Goal: Task Accomplishment & Management: Use online tool/utility

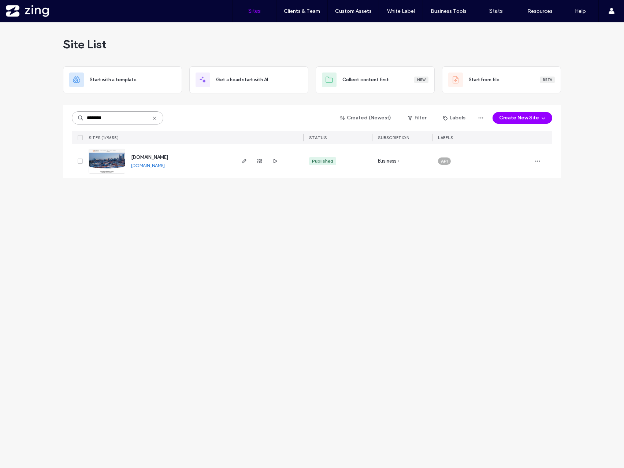
drag, startPoint x: 125, startPoint y: 119, endPoint x: 48, endPoint y: 115, distance: 77.0
click at [48, 115] on div "Site List Start with a template Get a head start with AI Collect content first …" at bounding box center [312, 245] width 624 height 446
type input "*******"
click at [242, 160] on icon "button" at bounding box center [244, 161] width 6 height 6
drag, startPoint x: 115, startPoint y: 122, endPoint x: 55, endPoint y: 116, distance: 60.3
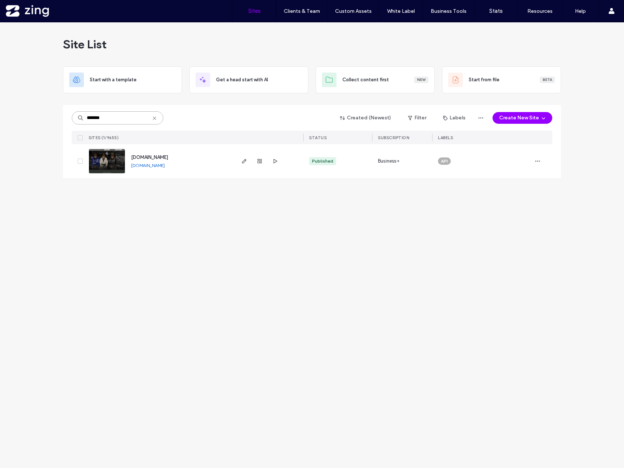
click at [63, 120] on div "******* Created (Newest) Filter Labels Create New Site SITES (1/9655) STATUS SU…" at bounding box center [312, 141] width 498 height 73
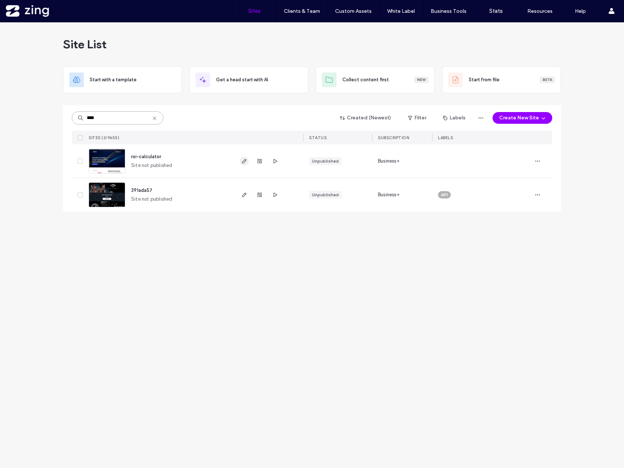
type input "****"
click at [243, 164] on span "button" at bounding box center [244, 161] width 9 height 9
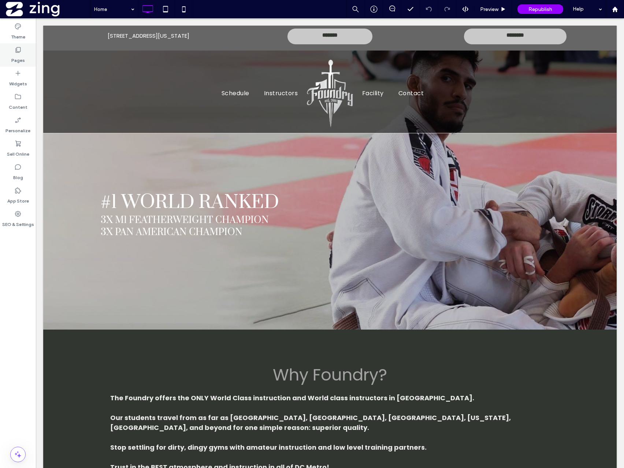
click at [13, 55] on label "Pages" at bounding box center [18, 58] width 14 height 10
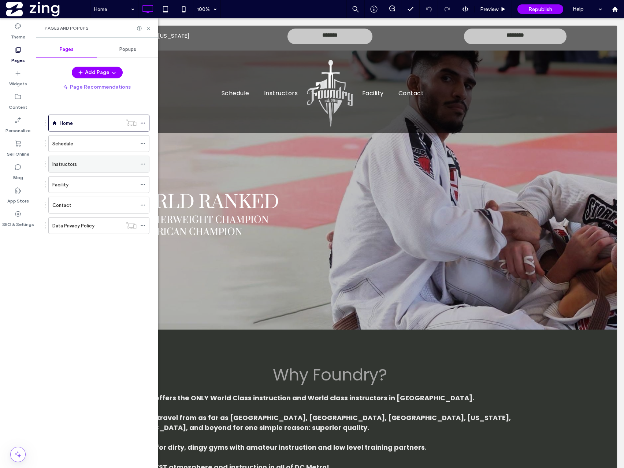
click at [94, 161] on div "Instructors" at bounding box center [94, 164] width 84 height 8
click at [150, 26] on div at bounding box center [312, 234] width 624 height 468
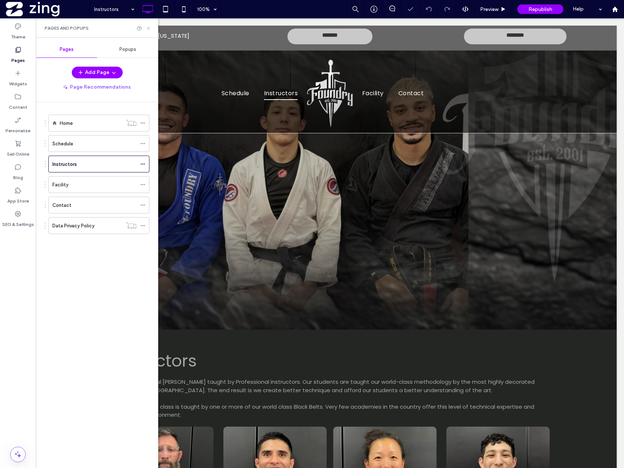
drag, startPoint x: 148, startPoint y: 28, endPoint x: 133, endPoint y: 52, distance: 28.1
click at [148, 28] on icon at bounding box center [148, 28] width 5 height 5
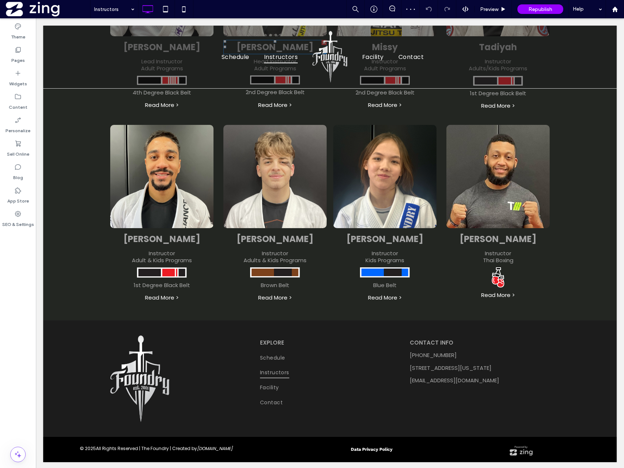
scroll to position [495, 0]
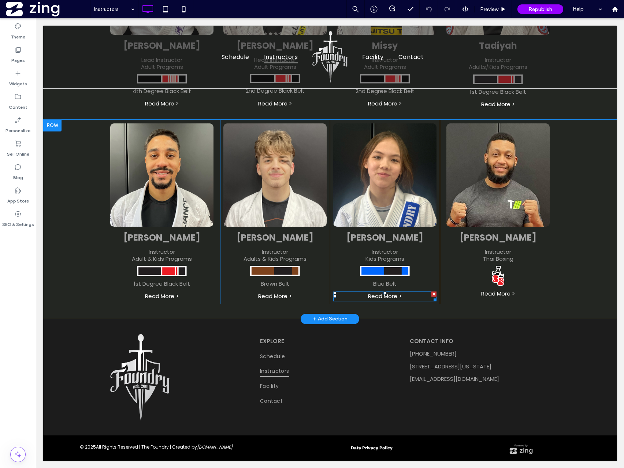
click at [391, 298] on link "Read More >" at bounding box center [385, 296] width 34 height 8
click at [486, 12] on span "Preview" at bounding box center [489, 9] width 18 height 6
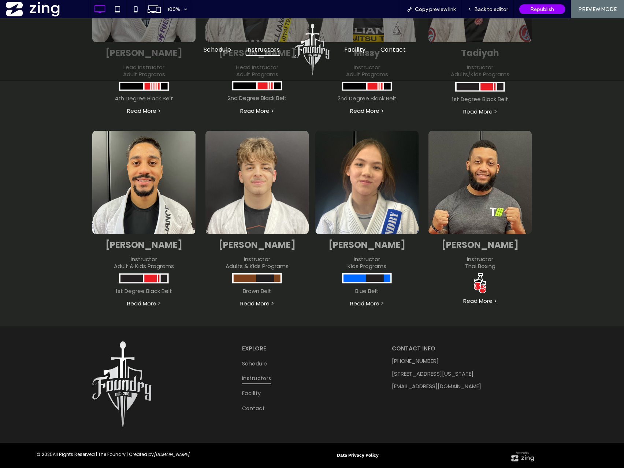
scroll to position [480, 0]
click at [362, 302] on link "Read More >" at bounding box center [367, 304] width 34 height 8
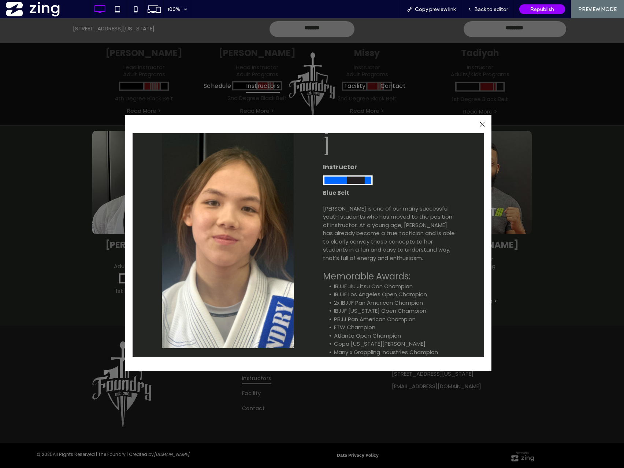
scroll to position [71, 0]
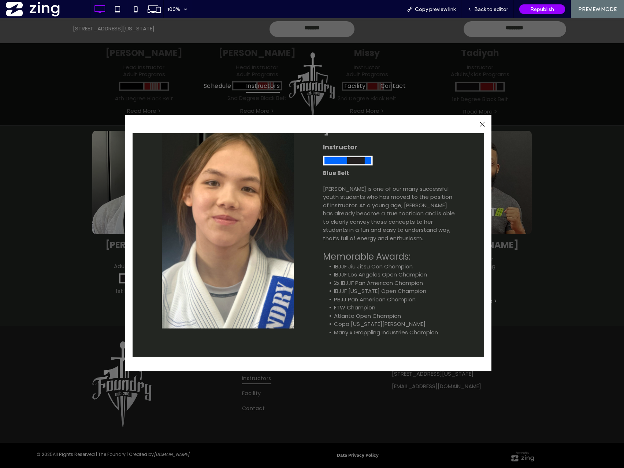
click at [418, 320] on li "Copa Virginia Champion" at bounding box center [394, 324] width 121 height 8
click at [483, 7] on span "Back to editor" at bounding box center [491, 9] width 34 height 6
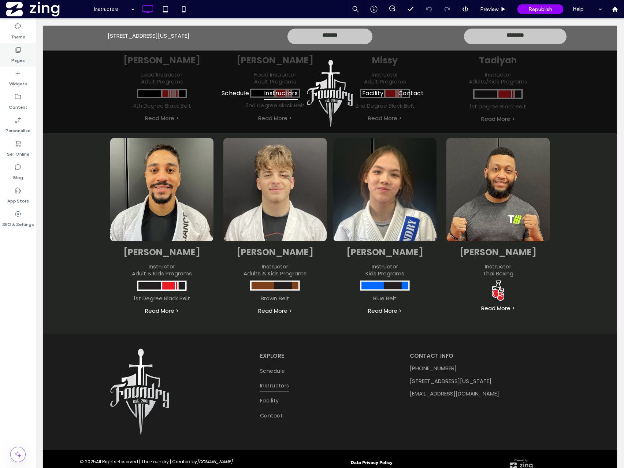
click at [15, 58] on label "Pages" at bounding box center [18, 58] width 14 height 10
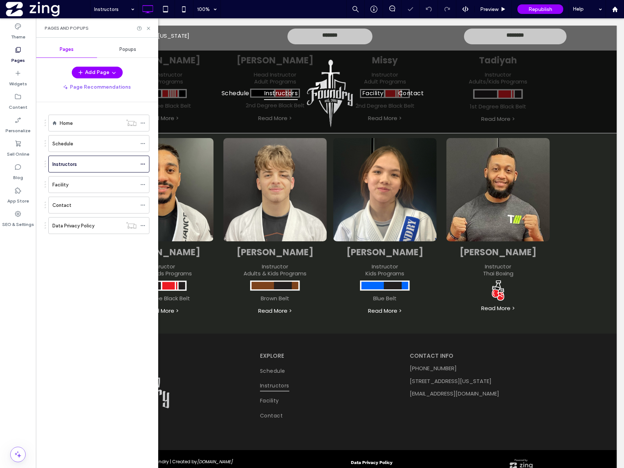
click at [135, 47] on span "Popups" at bounding box center [127, 50] width 17 height 6
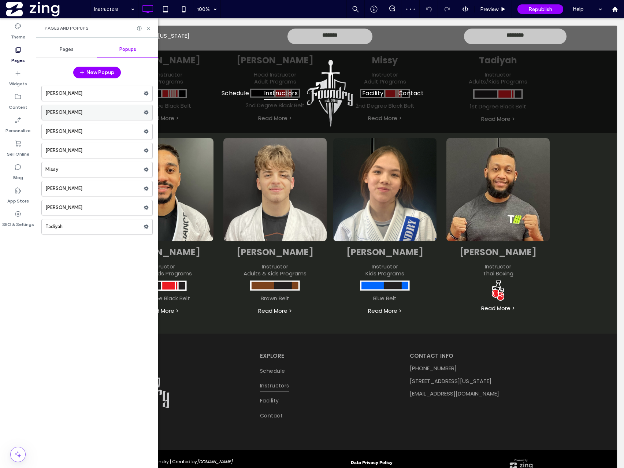
click at [72, 114] on label "Clara" at bounding box center [94, 112] width 98 height 15
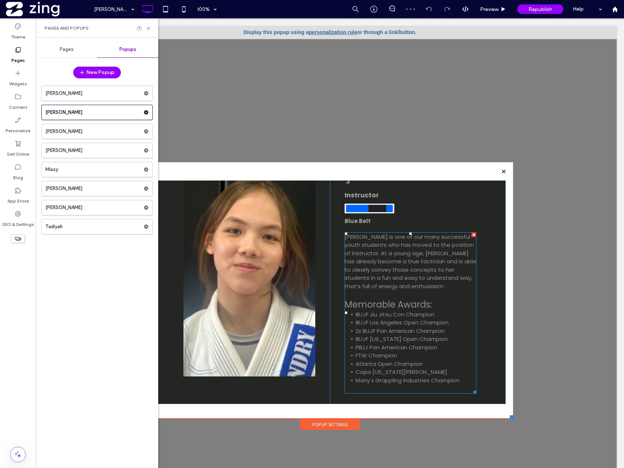
scroll to position [71, 0]
click at [425, 376] on span "Many x Grappling Industries Champion" at bounding box center [408, 380] width 104 height 8
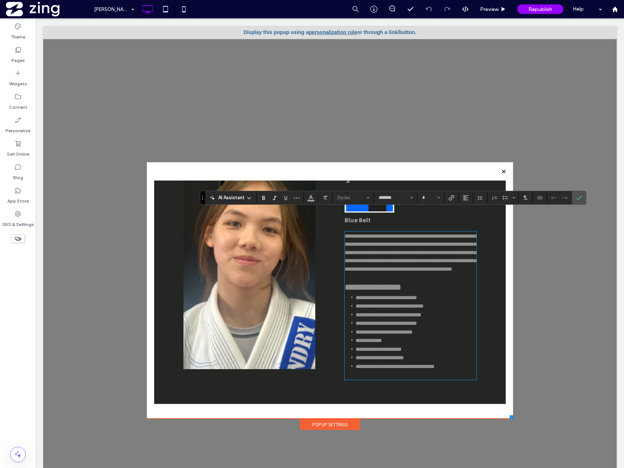
drag, startPoint x: 462, startPoint y: 360, endPoint x: 481, endPoint y: 360, distance: 19.4
click at [462, 362] on li "**********" at bounding box center [416, 366] width 121 height 9
type input "**"
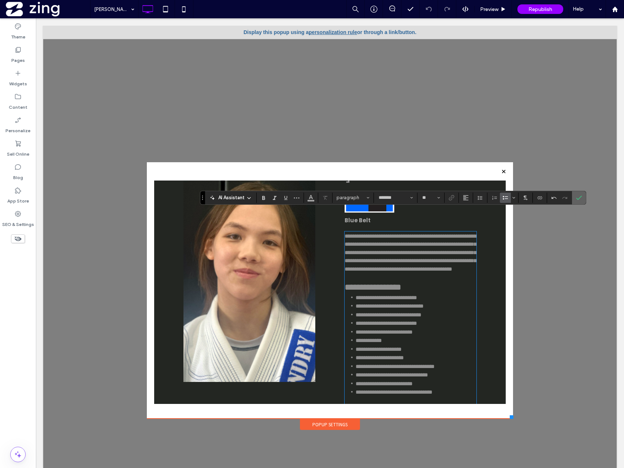
click at [580, 198] on icon "Confirm" at bounding box center [579, 198] width 6 height 6
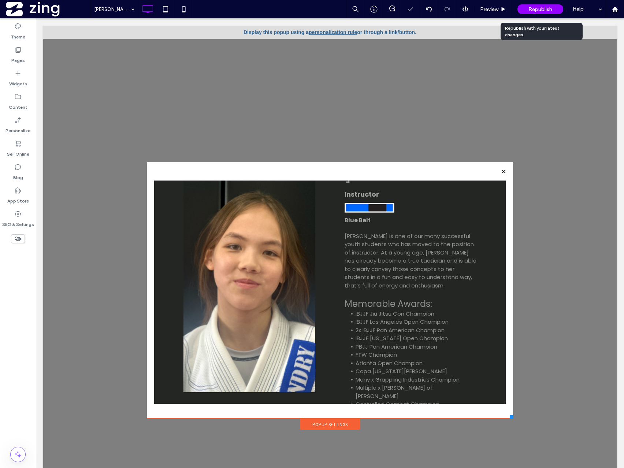
click at [534, 10] on span "Republish" at bounding box center [540, 9] width 24 height 6
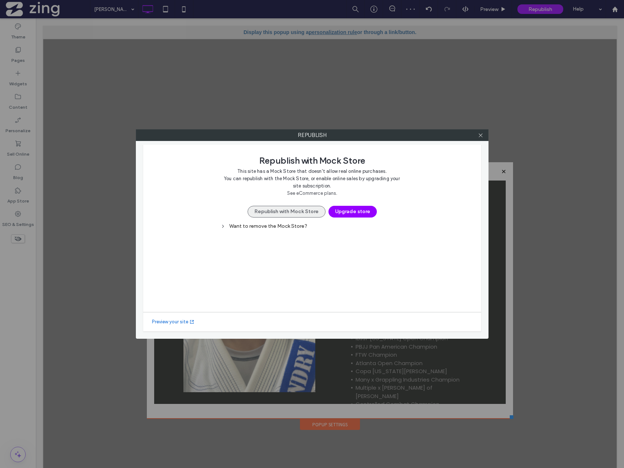
click at [274, 211] on button "Republish with Mock Store" at bounding box center [287, 212] width 78 height 12
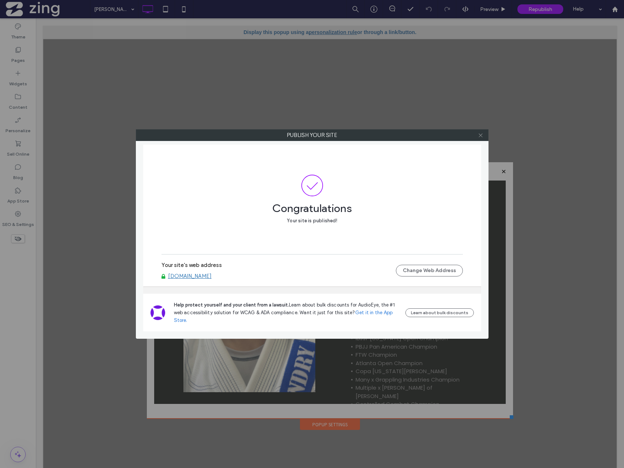
click at [480, 135] on use at bounding box center [481, 135] width 4 height 4
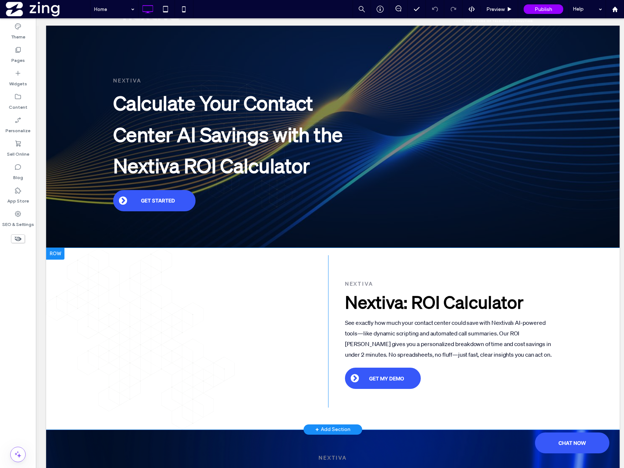
scroll to position [51, 0]
click at [265, 347] on span at bounding box center [220, 328] width 215 height 97
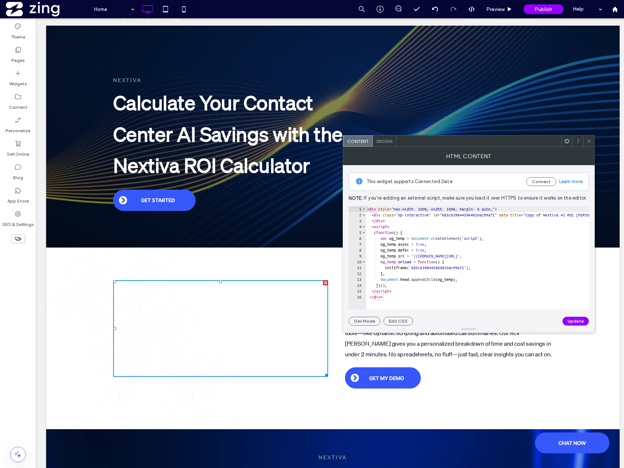
scroll to position [0, 0]
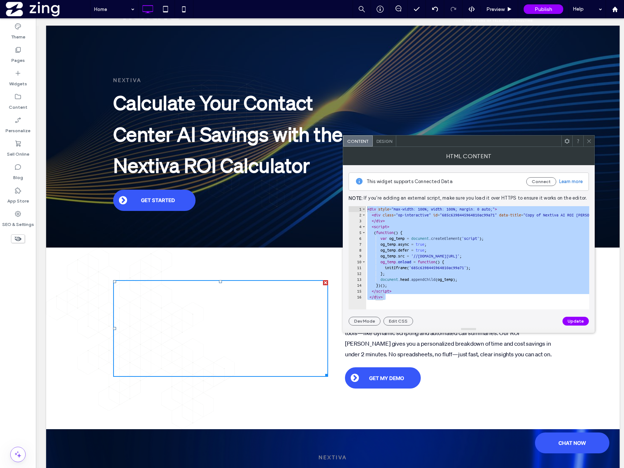
drag, startPoint x: 412, startPoint y: 305, endPoint x: 361, endPoint y: 201, distance: 116.1
click at [361, 201] on div "This widget supports Connected Data Connect Learn more Note: If you’re adding a…" at bounding box center [469, 245] width 240 height 160
click at [407, 253] on div "< div style = "max-width: 100%; width: 100%; margin: 0 auto;" > < div class = "…" at bounding box center [634, 263] width 536 height 115
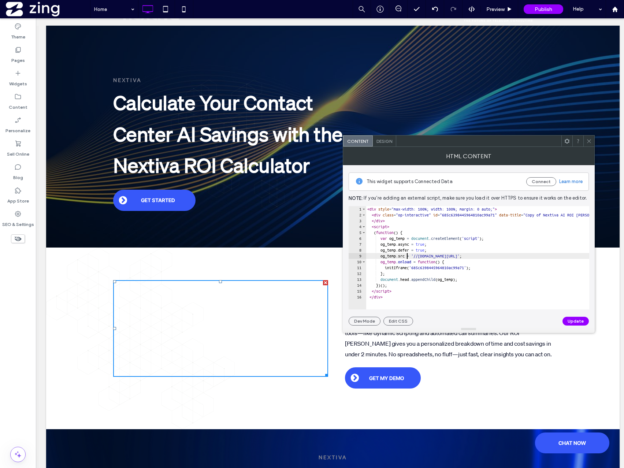
click at [407, 253] on div "< div style = "max-width: 100%; width: 100%; margin: 0 auto;" > < div class = "…" at bounding box center [634, 263] width 536 height 115
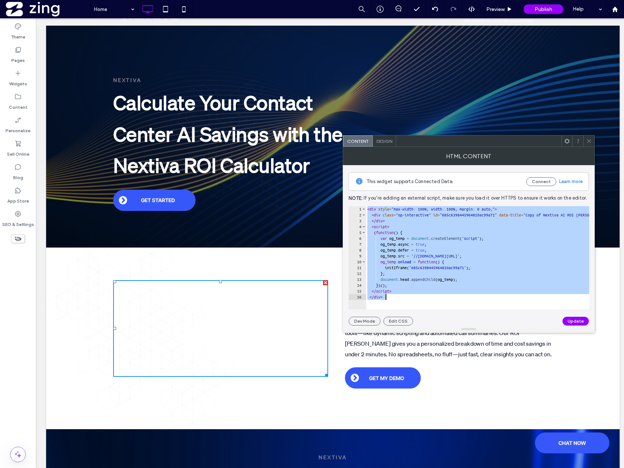
paste textarea "Cursor at row 16"
type textarea "******"
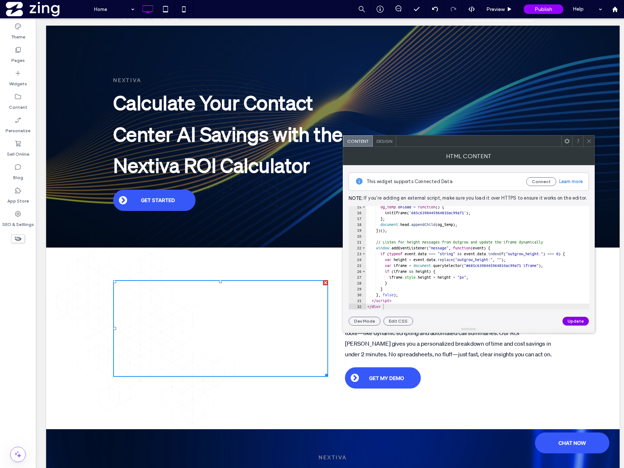
click at [578, 319] on button "Update" at bounding box center [575, 321] width 26 height 9
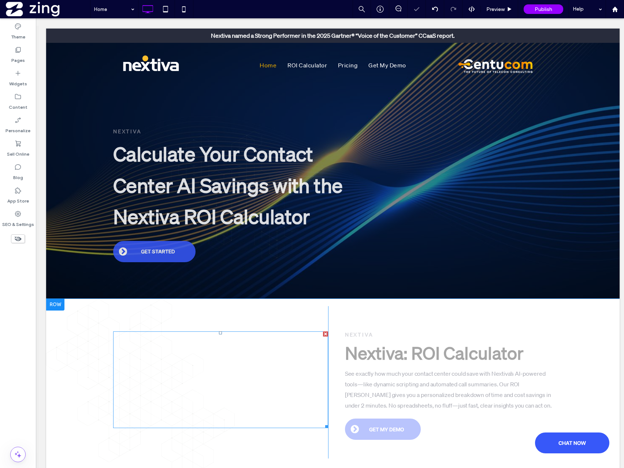
scroll to position [61, 0]
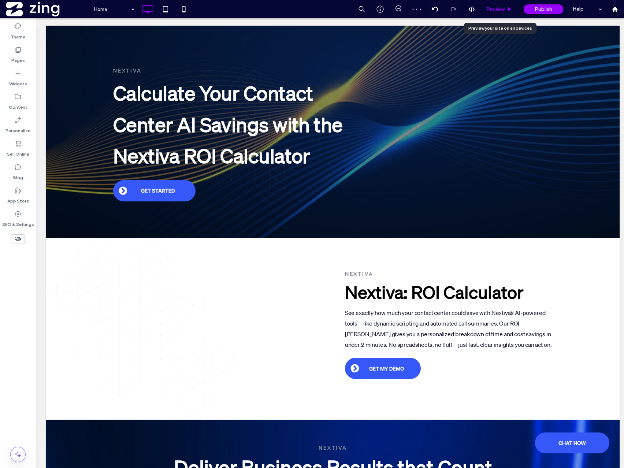
click at [487, 7] on span "Preview" at bounding box center [495, 9] width 18 height 6
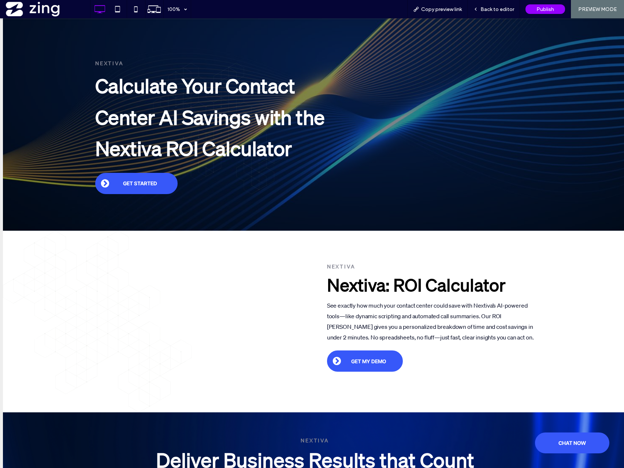
drag, startPoint x: 301, startPoint y: 371, endPoint x: 296, endPoint y: 367, distance: 6.6
click at [298, 369] on div "Button Click To Paste" at bounding box center [202, 314] width 215 height 152
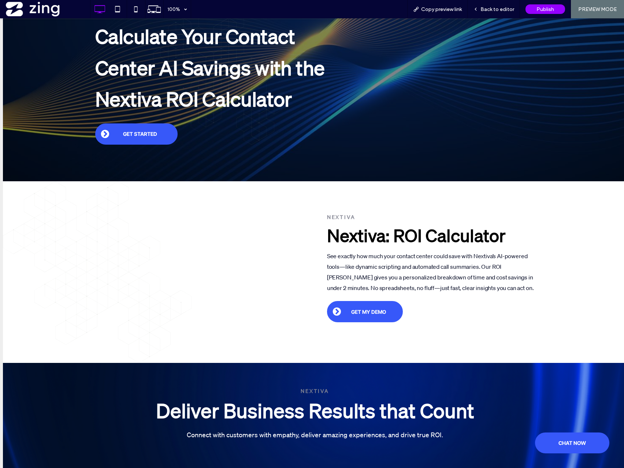
scroll to position [119, 0]
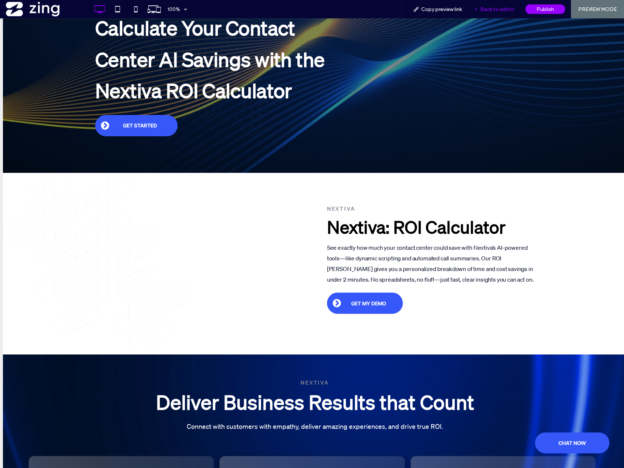
click at [484, 13] on div "Back to editor" at bounding box center [494, 9] width 52 height 18
click at [490, 4] on div "Back to editor" at bounding box center [494, 9] width 52 height 18
click at [496, 6] on span "Back to editor" at bounding box center [497, 9] width 34 height 6
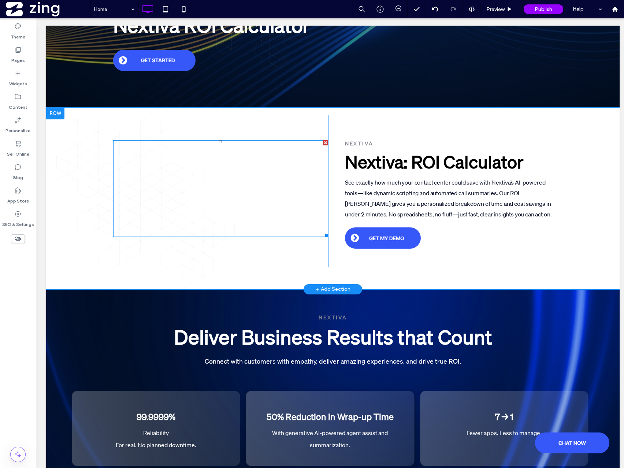
scroll to position [208, 0]
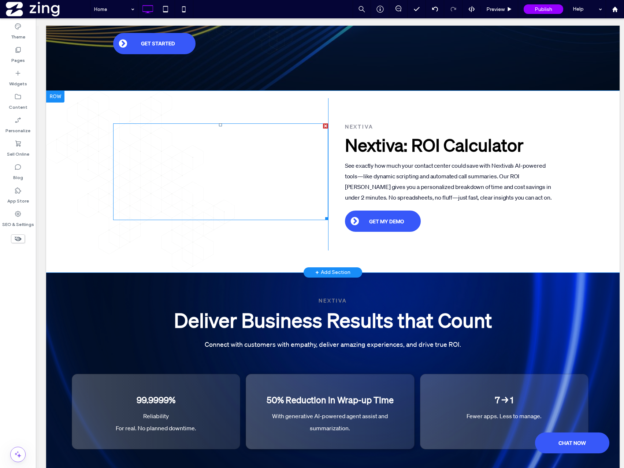
click at [199, 196] on span at bounding box center [220, 171] width 215 height 97
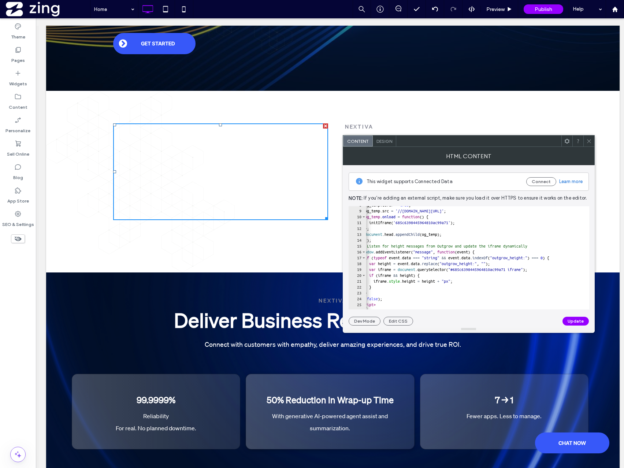
scroll to position [0, 0]
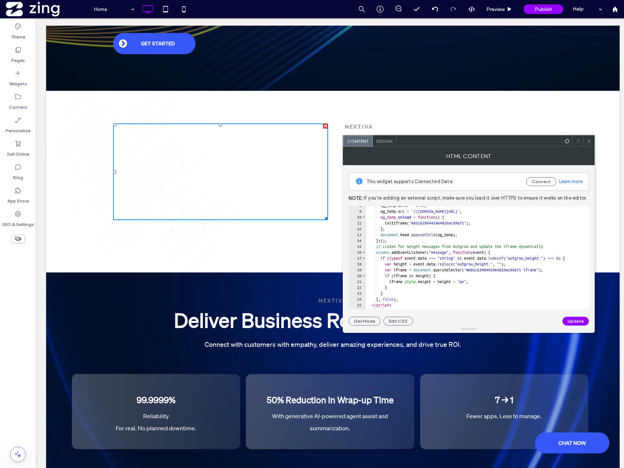
click at [438, 267] on div "og_temp . defer = true ; og_temp . src = '//dyv6f9ner1ir9.cloudfront.net/assets…" at bounding box center [634, 259] width 536 height 115
type textarea "********* *******"
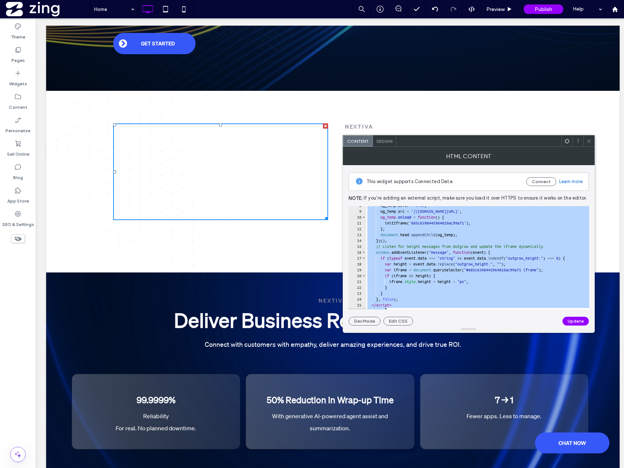
paste textarea "Cursor at row 26"
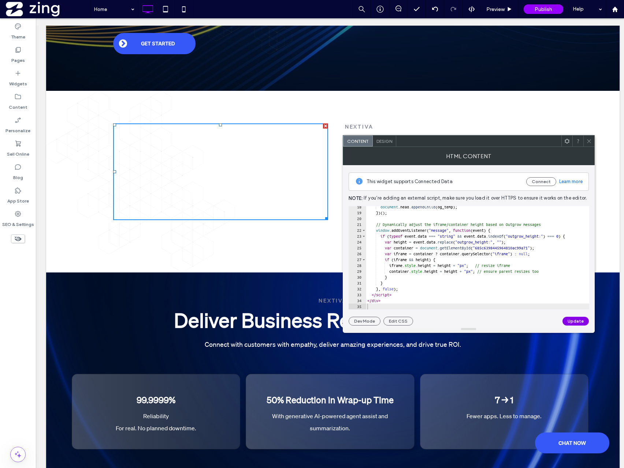
click at [571, 323] on button "Update" at bounding box center [575, 321] width 26 height 9
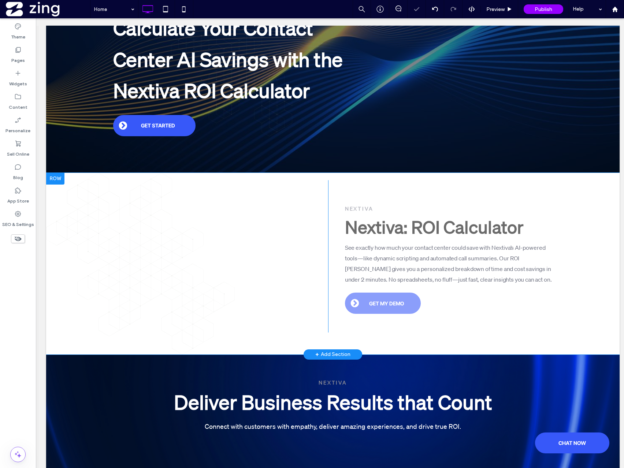
scroll to position [131, 0]
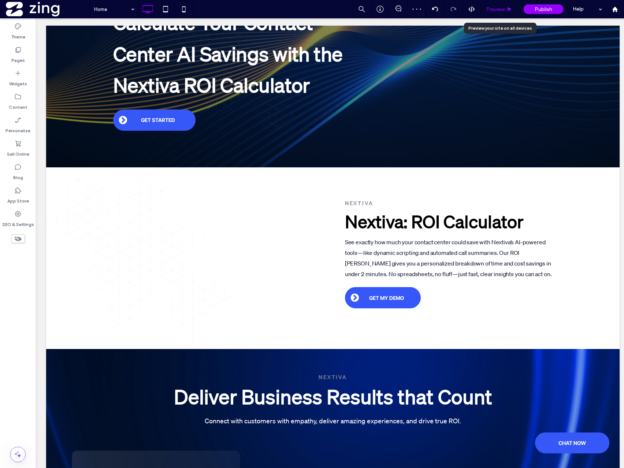
click at [493, 10] on span "Preview" at bounding box center [495, 9] width 18 height 6
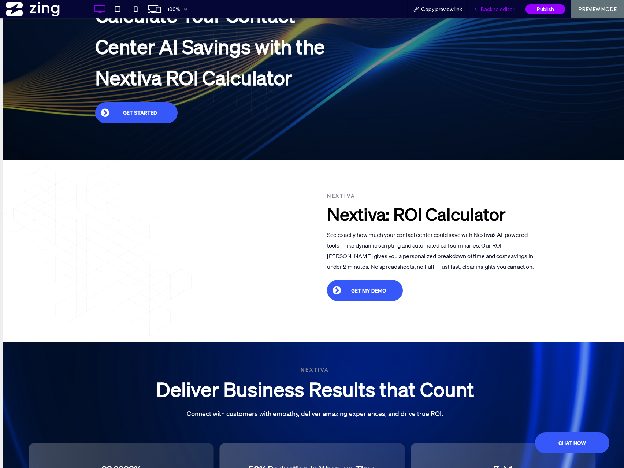
click at [499, 11] on span "Back to editor" at bounding box center [497, 9] width 34 height 6
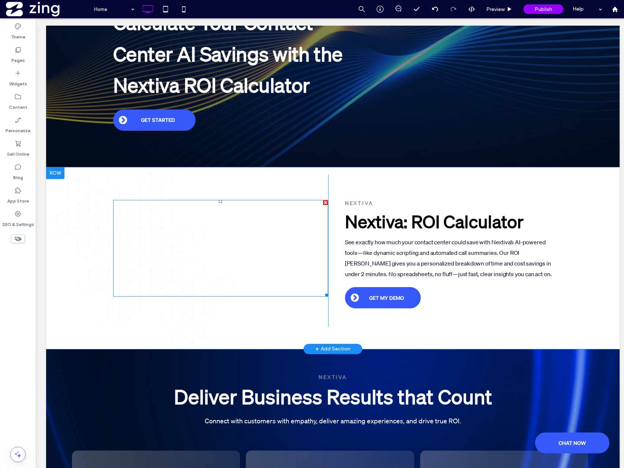
click at [226, 242] on span at bounding box center [220, 248] width 215 height 97
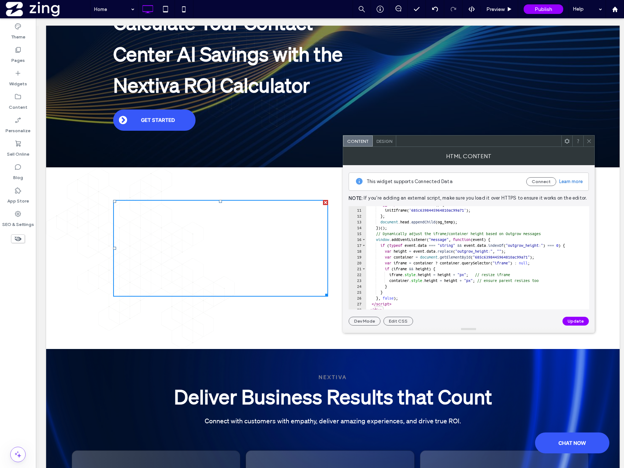
scroll to position [61, 0]
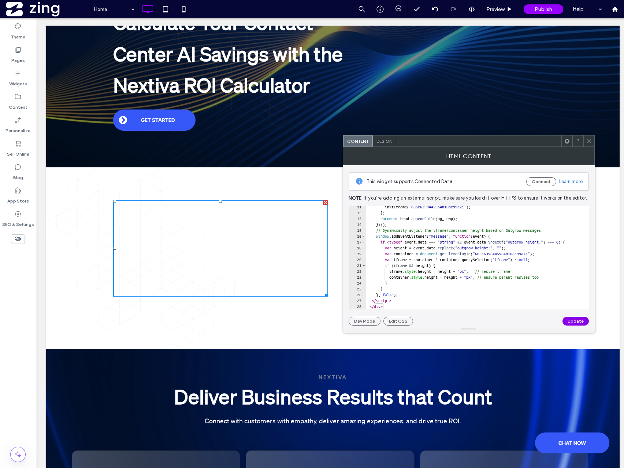
click at [576, 320] on button "Update" at bounding box center [575, 321] width 26 height 9
drag, startPoint x: 588, startPoint y: 142, endPoint x: 567, endPoint y: 138, distance: 21.6
click at [588, 142] on icon at bounding box center [588, 140] width 5 height 5
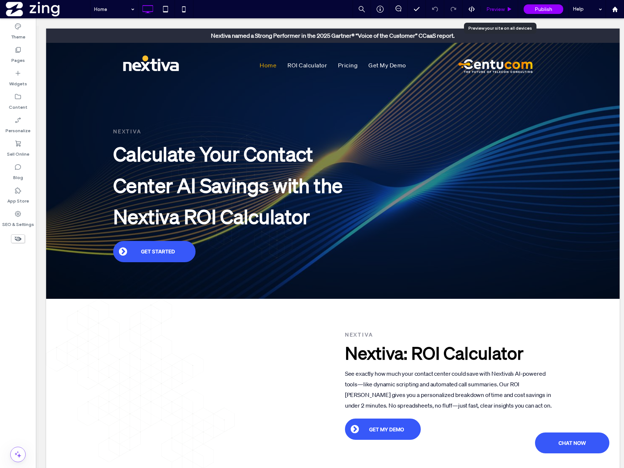
click at [495, 8] on span "Preview" at bounding box center [495, 9] width 18 height 6
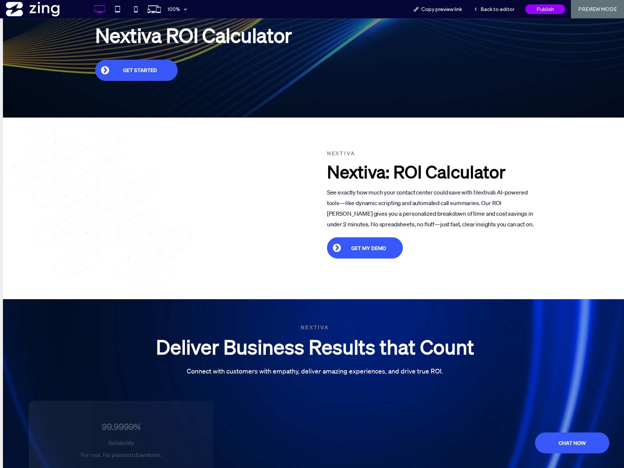
scroll to position [187, 0]
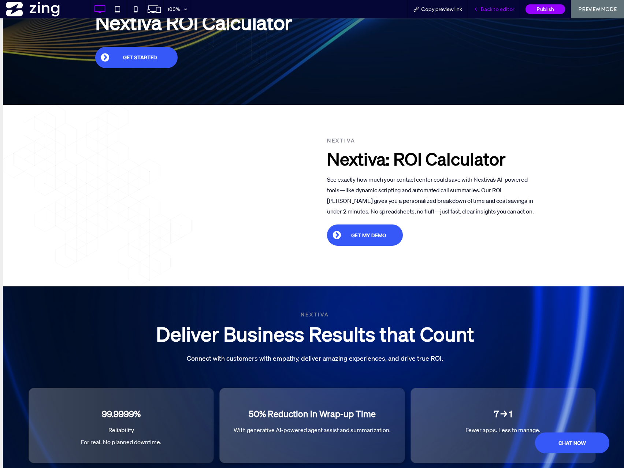
click at [496, 6] on span "Back to editor" at bounding box center [497, 9] width 34 height 6
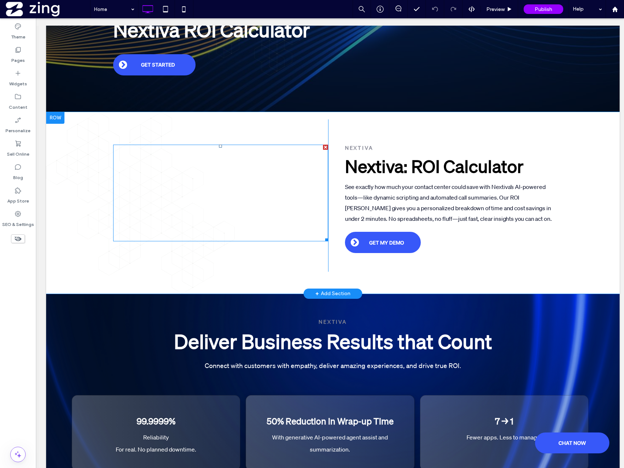
click at [245, 204] on span at bounding box center [220, 193] width 215 height 97
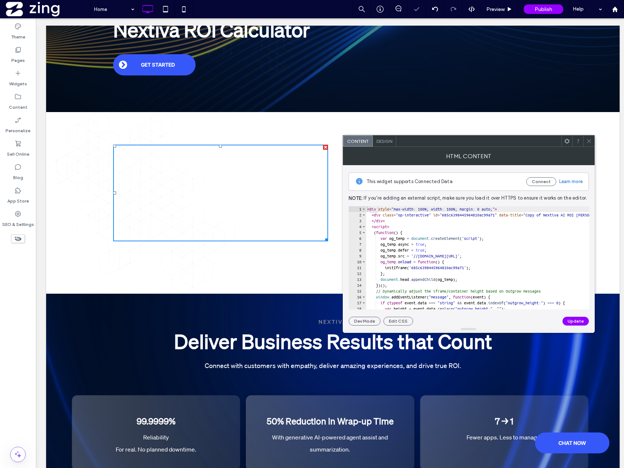
click at [380, 143] on span "Design" at bounding box center [384, 140] width 16 height 5
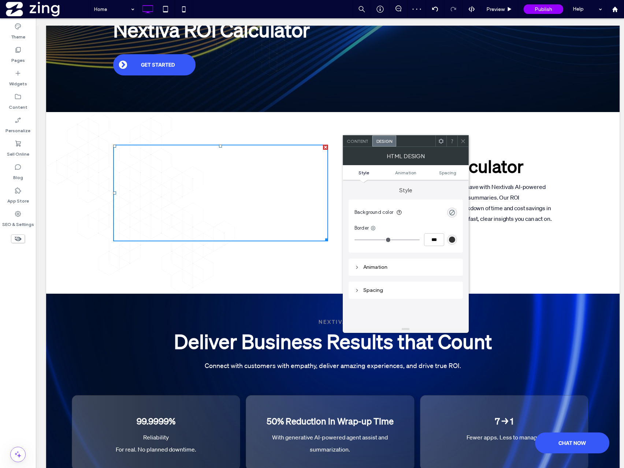
click at [382, 261] on div "Animation" at bounding box center [406, 267] width 114 height 17
click at [381, 265] on div "Animation" at bounding box center [405, 267] width 103 height 6
click at [468, 139] on div at bounding box center [462, 140] width 11 height 11
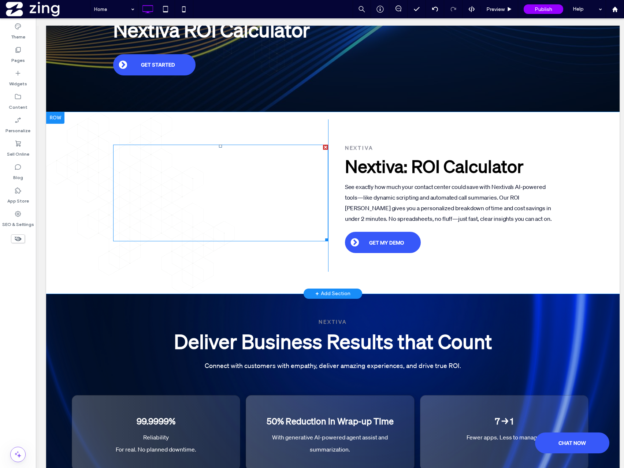
click at [119, 217] on span at bounding box center [220, 193] width 215 height 97
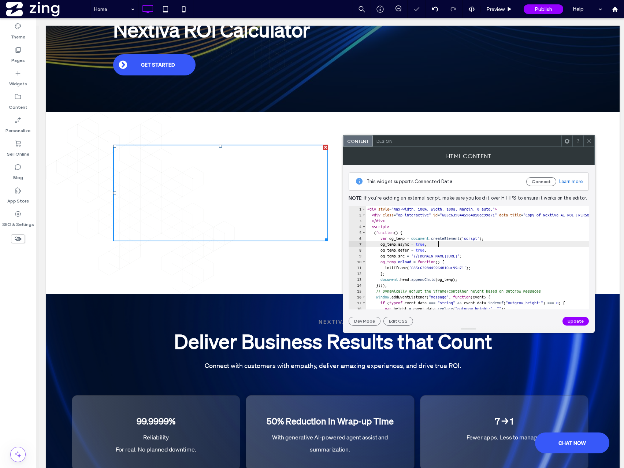
click at [463, 245] on div "< div style = "max-width: 100%; width: 100%; margin: 0 auto;" > < div class = "…" at bounding box center [634, 263] width 536 height 115
type textarea "********* *******"
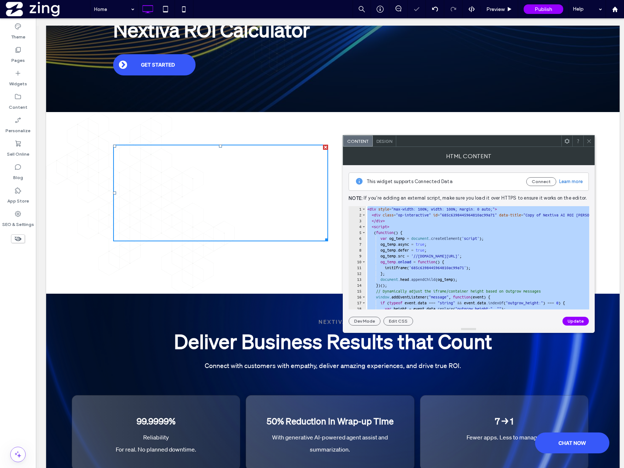
paste textarea "Cursor at row 28"
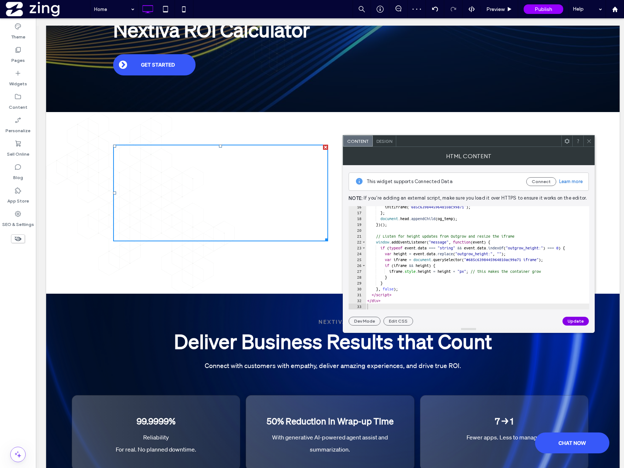
click at [575, 321] on button "Update" at bounding box center [575, 321] width 26 height 9
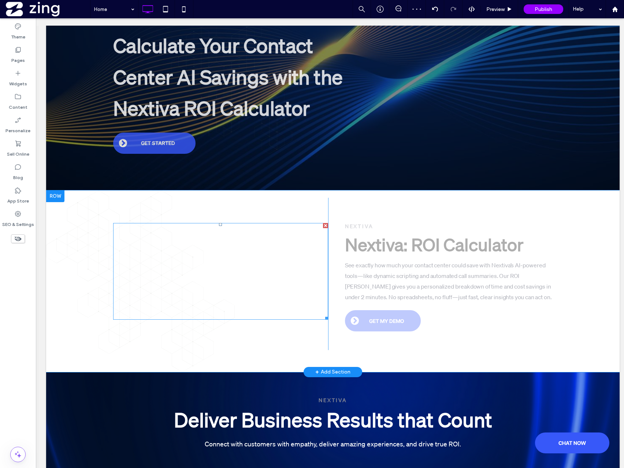
scroll to position [110, 0]
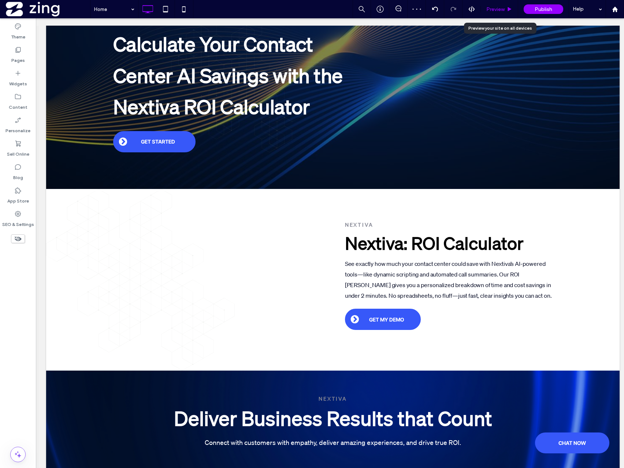
click at [491, 12] on span "Preview" at bounding box center [495, 9] width 18 height 6
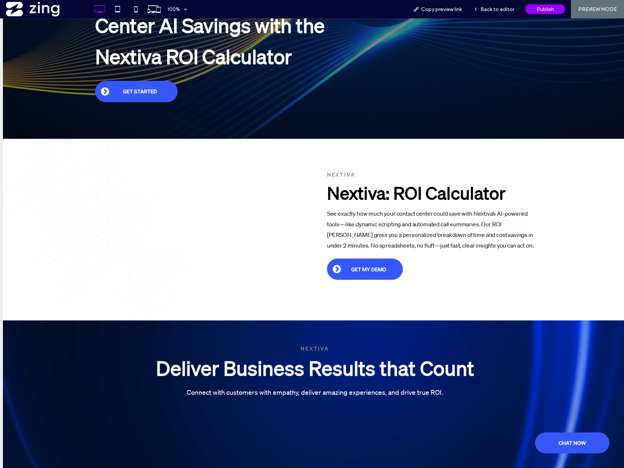
scroll to position [158, 0]
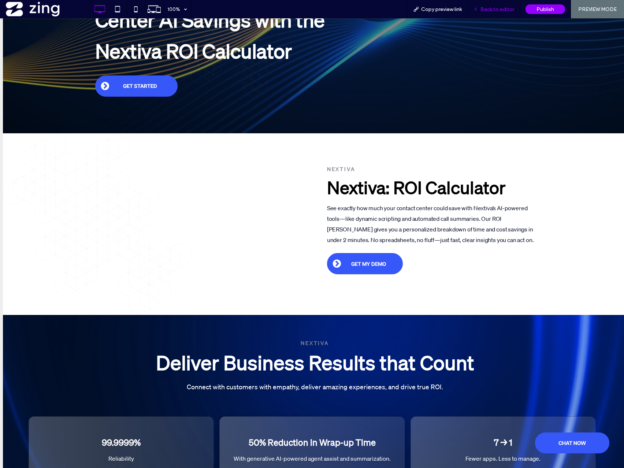
click at [483, 7] on span "Back to editor" at bounding box center [497, 9] width 34 height 6
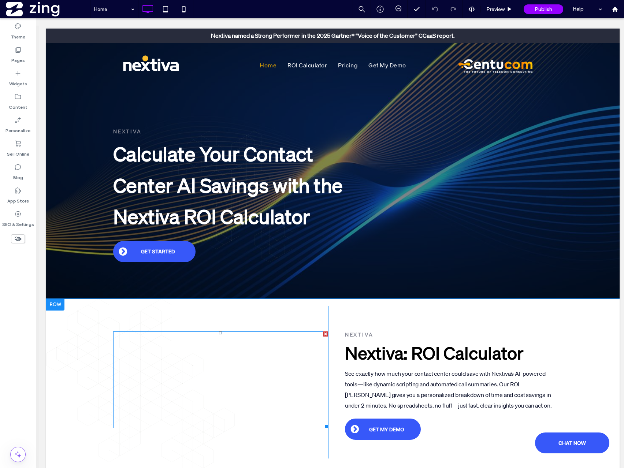
click at [271, 386] on span at bounding box center [220, 379] width 215 height 97
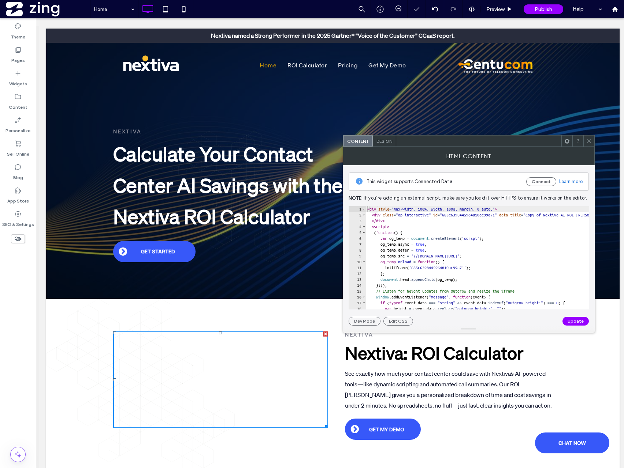
click at [443, 226] on div "< div style = "max-width: 100%; width: 100%; margin: 0 auto;" > < div class = "…" at bounding box center [634, 263] width 536 height 115
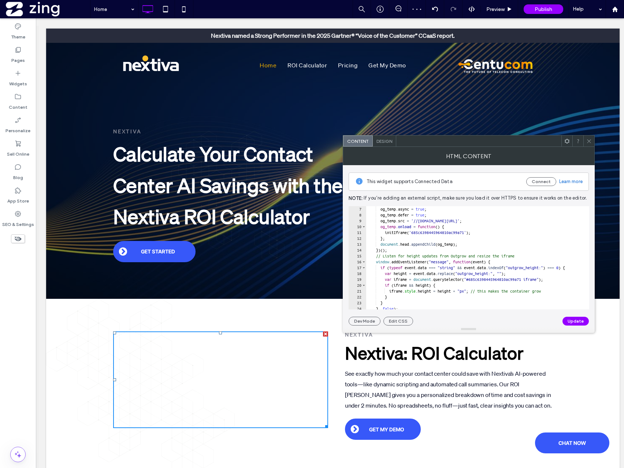
scroll to position [49, 0]
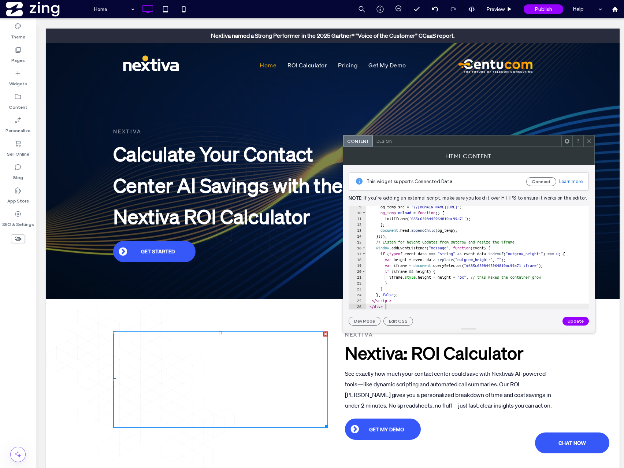
click at [417, 305] on div at bounding box center [634, 305] width 536 height 7
type textarea "******"
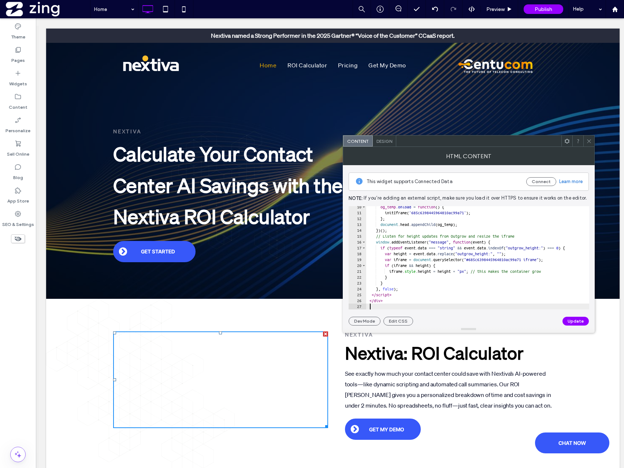
paste textarea "Cursor at row 27"
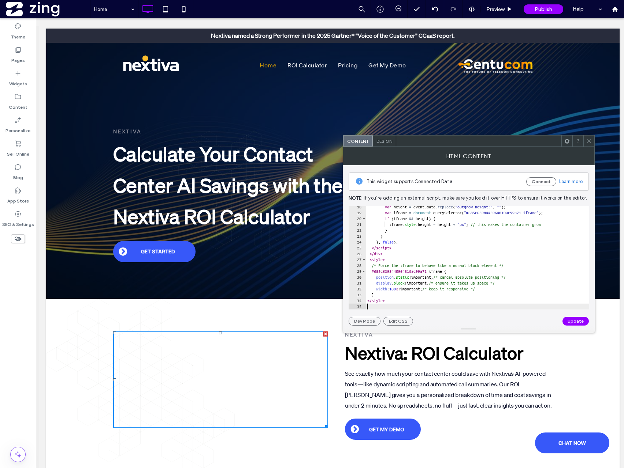
scroll to position [102, 0]
click at [572, 319] on button "Update" at bounding box center [575, 321] width 26 height 9
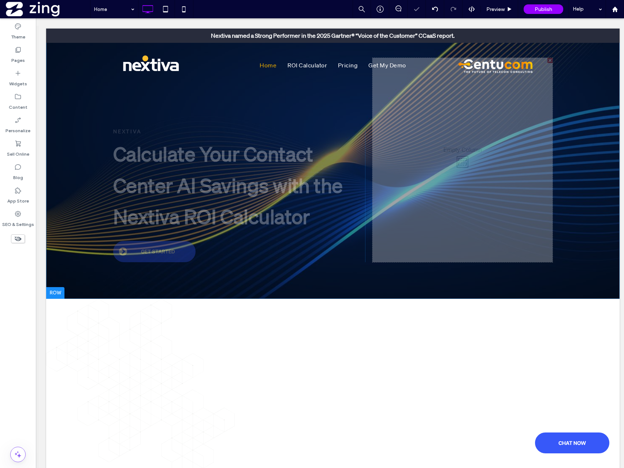
scroll to position [95, 0]
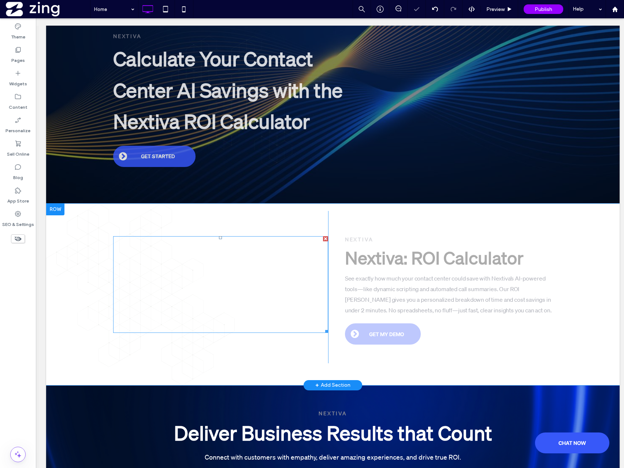
click at [308, 286] on span at bounding box center [220, 284] width 215 height 97
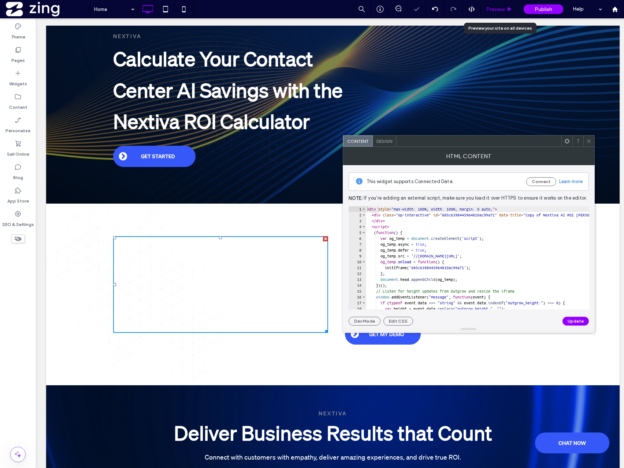
click at [495, 8] on span "Preview" at bounding box center [495, 9] width 18 height 6
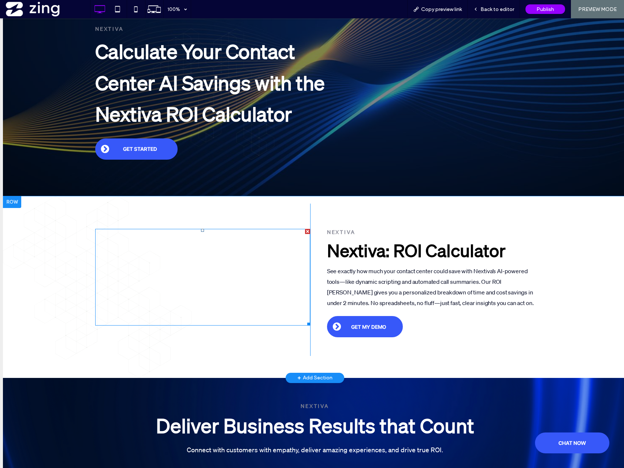
click at [210, 294] on span at bounding box center [202, 277] width 215 height 97
click at [208, 299] on span at bounding box center [202, 277] width 215 height 97
click at [201, 302] on span at bounding box center [202, 277] width 215 height 97
click at [206, 300] on span at bounding box center [202, 277] width 215 height 97
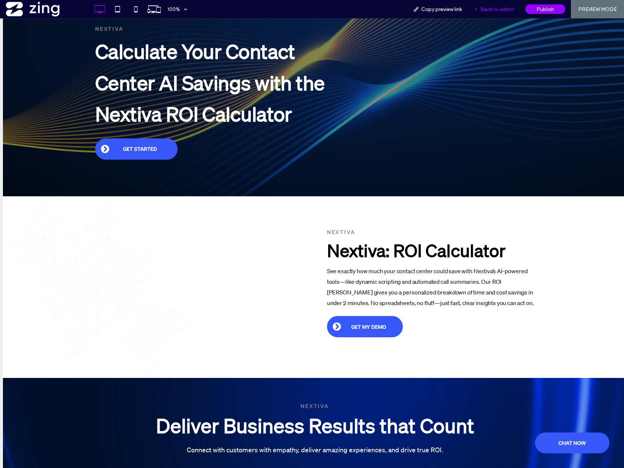
click at [491, 8] on span "Back to editor" at bounding box center [497, 9] width 34 height 6
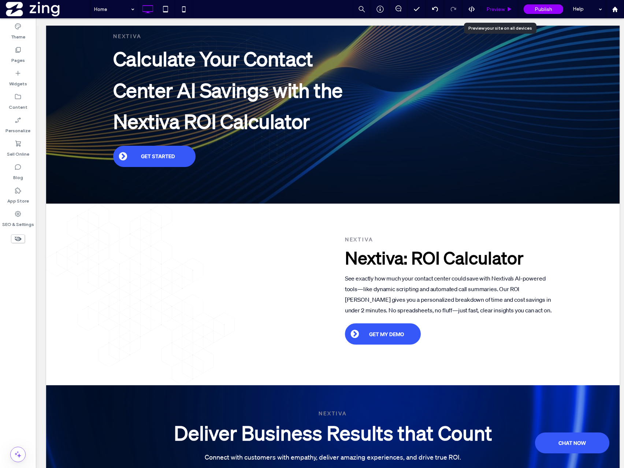
click at [492, 8] on span "Preview" at bounding box center [495, 9] width 18 height 6
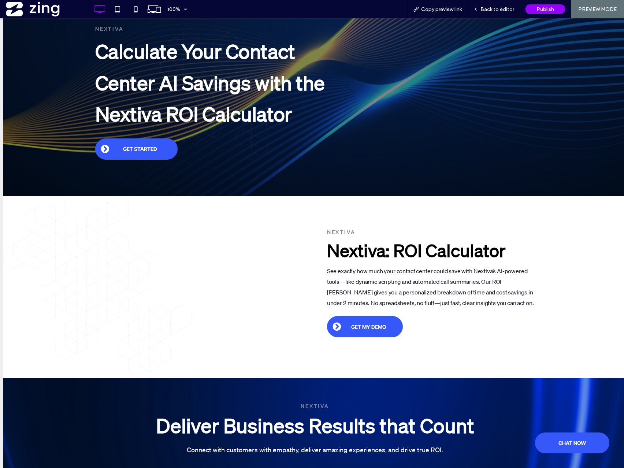
scroll to position [122, 0]
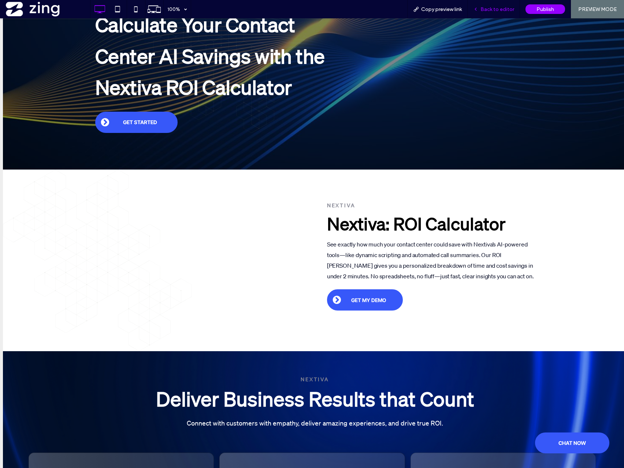
drag, startPoint x: 490, startPoint y: 15, endPoint x: 487, endPoint y: 14, distance: 3.7
click at [490, 14] on div "Back to editor" at bounding box center [494, 9] width 52 height 18
click at [493, 11] on span "Back to editor" at bounding box center [497, 9] width 34 height 6
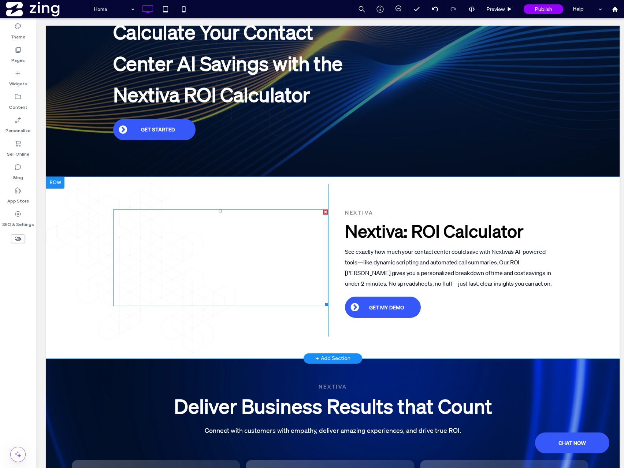
click at [217, 263] on span at bounding box center [220, 257] width 215 height 97
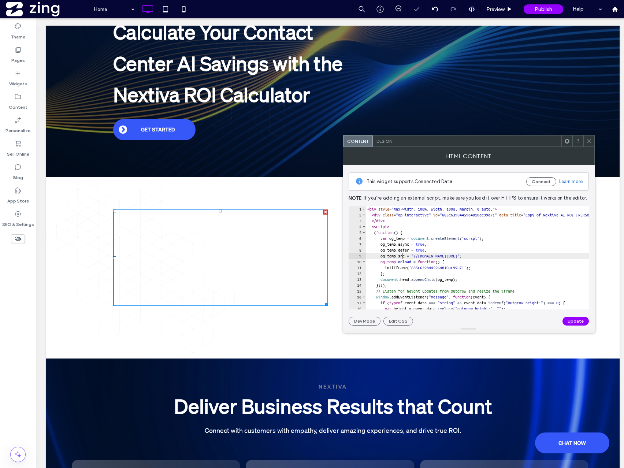
click at [403, 254] on div "< div style = "max-width: 100%; width: 100%; margin: 0 auto;" > < div class = "…" at bounding box center [634, 263] width 536 height 115
type textarea "* *********"
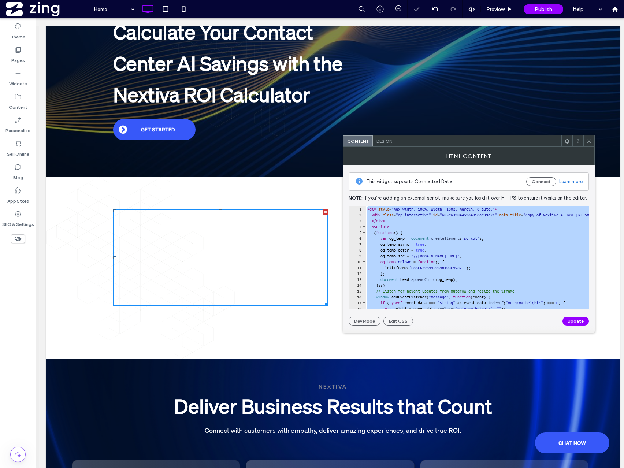
paste textarea "Cursor at row 34"
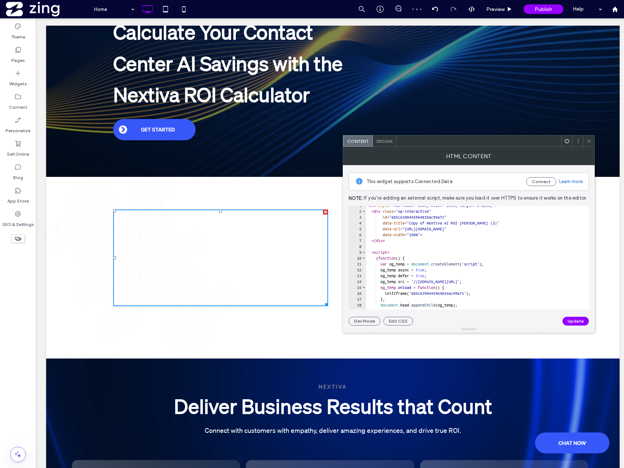
scroll to position [4, 0]
click at [572, 321] on button "Update" at bounding box center [575, 321] width 26 height 9
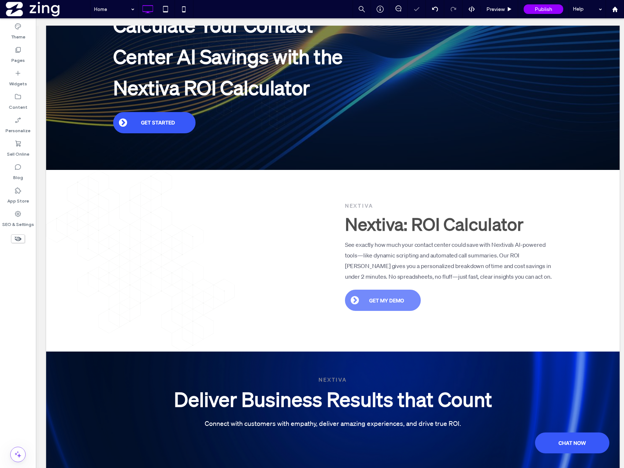
scroll to position [129, 0]
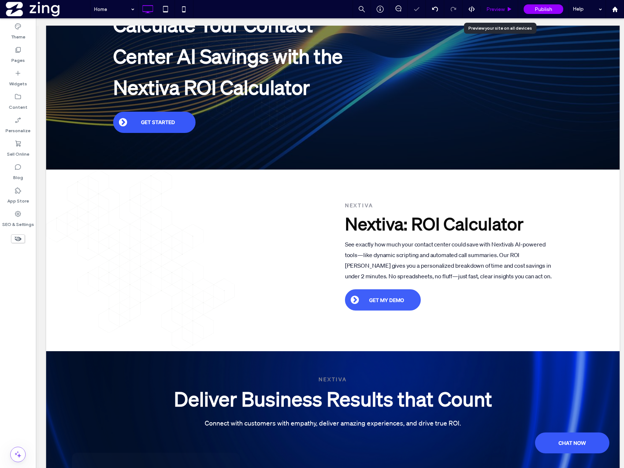
click at [497, 7] on span "Preview" at bounding box center [495, 9] width 18 height 6
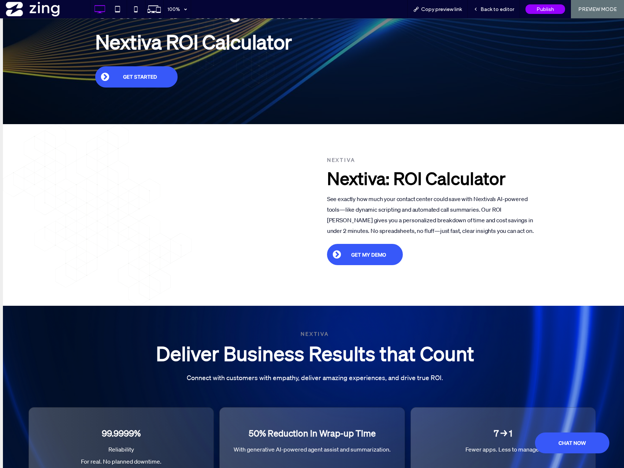
scroll to position [168, 0]
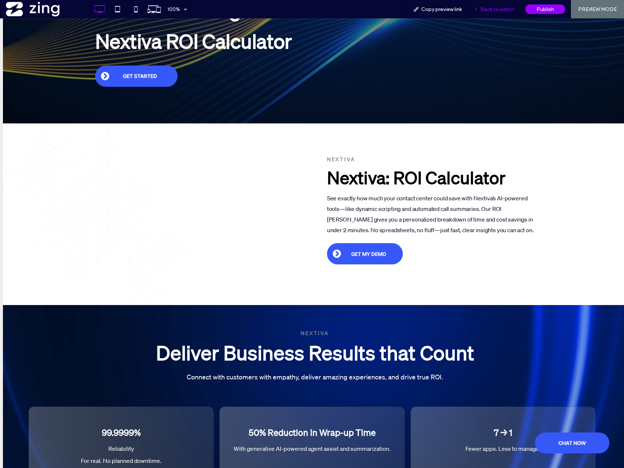
click at [485, 12] on span "Back to editor" at bounding box center [497, 9] width 34 height 6
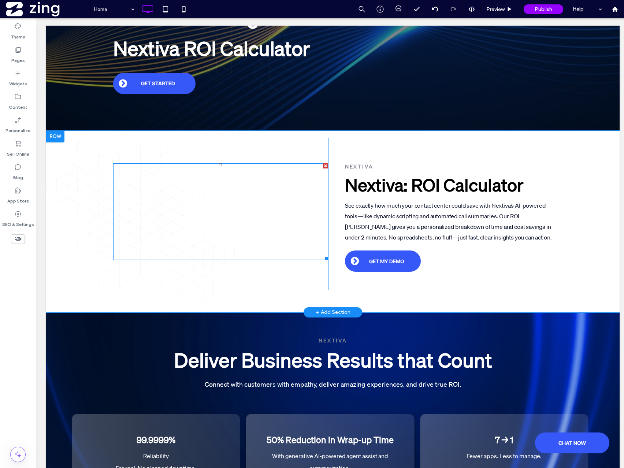
click at [221, 215] on span at bounding box center [220, 211] width 215 height 97
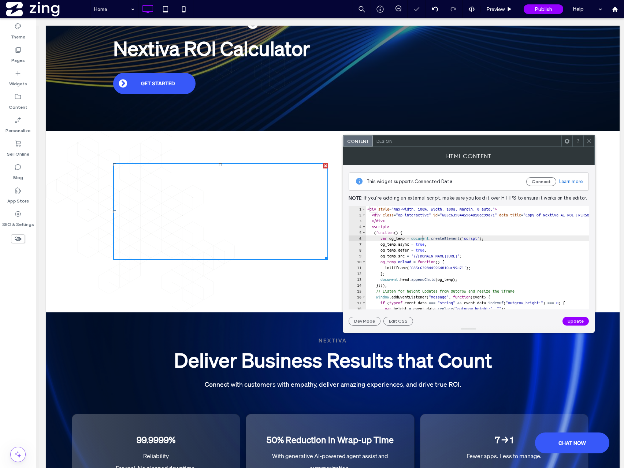
click at [423, 239] on div "< div style = "max-width: 100%; width: 100%; margin: 0 auto;" > < div class = "…" at bounding box center [634, 263] width 536 height 115
type textarea "******** *******"
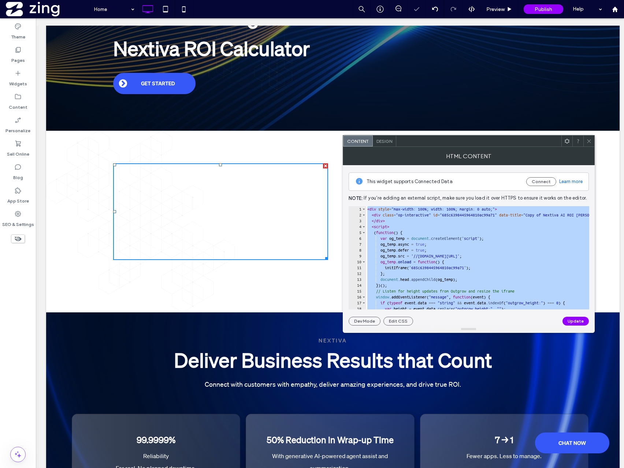
paste textarea "Cursor at row 35"
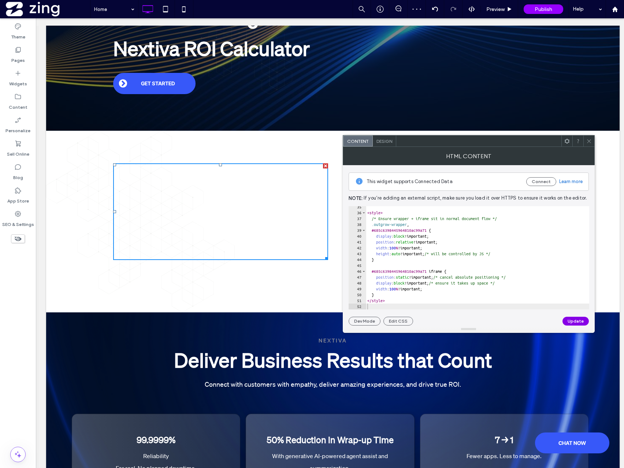
click at [569, 321] on button "Update" at bounding box center [575, 321] width 26 height 9
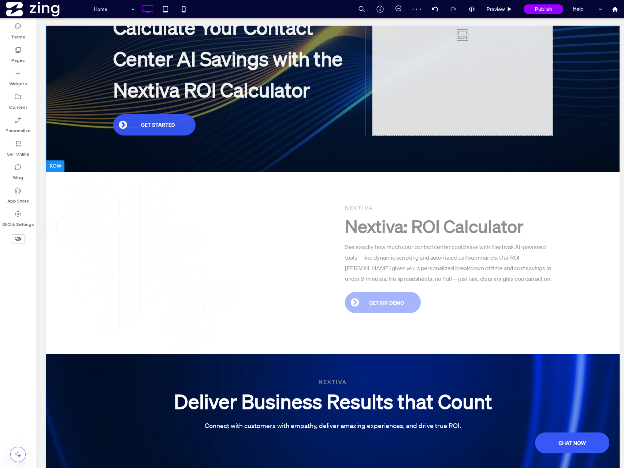
scroll to position [127, 0]
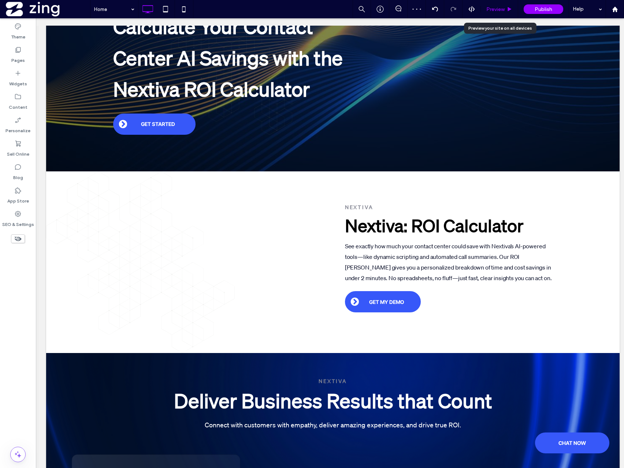
click at [491, 12] on div "Preview" at bounding box center [499, 9] width 37 height 18
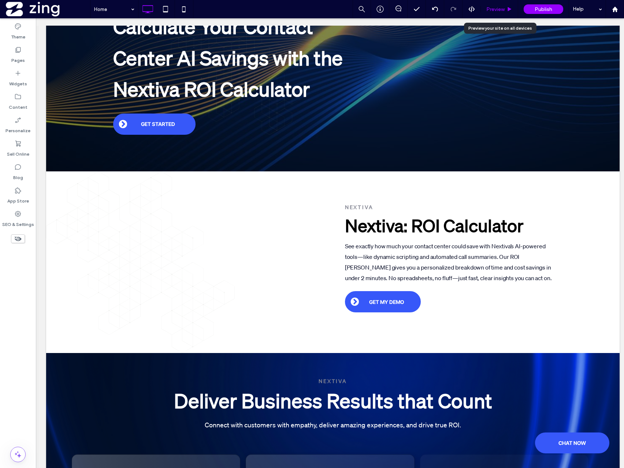
click at [503, 7] on span "Preview" at bounding box center [495, 9] width 18 height 6
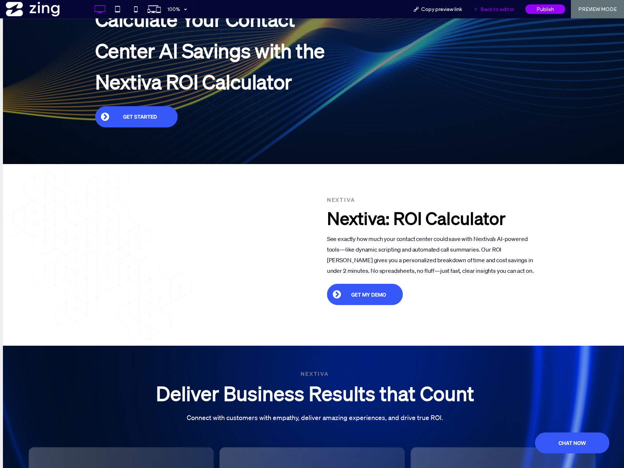
click at [481, 13] on div "Back to editor" at bounding box center [494, 9] width 52 height 18
click at [491, 10] on span "Back to editor" at bounding box center [497, 9] width 34 height 6
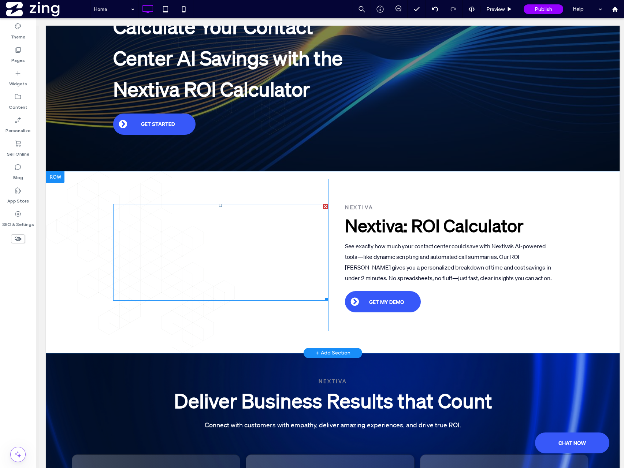
click at [281, 213] on span at bounding box center [220, 252] width 215 height 97
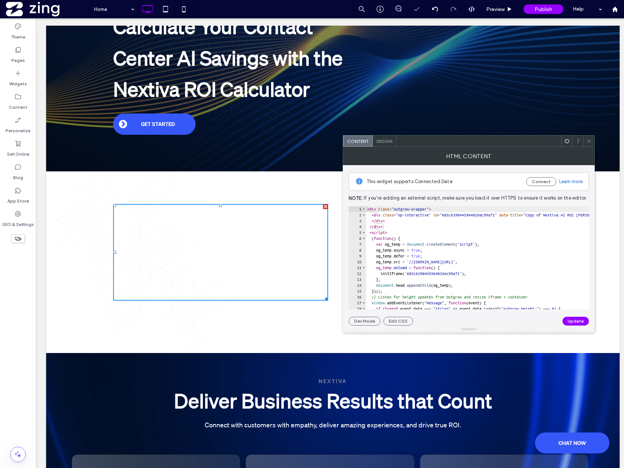
click at [394, 230] on div "< div class = "outgrow-wrapper" > < div class = "op-interactive" id = "685c6398…" at bounding box center [634, 263] width 536 height 115
type textarea "* *********"
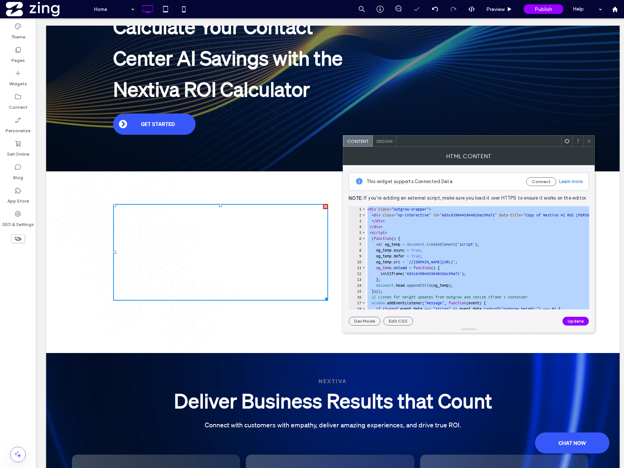
paste textarea "Cursor at row 43"
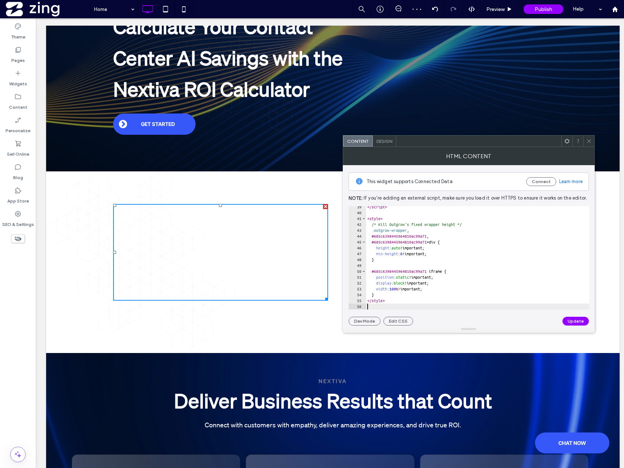
scroll to position [225, 0]
click at [572, 322] on button "Update" at bounding box center [575, 321] width 26 height 9
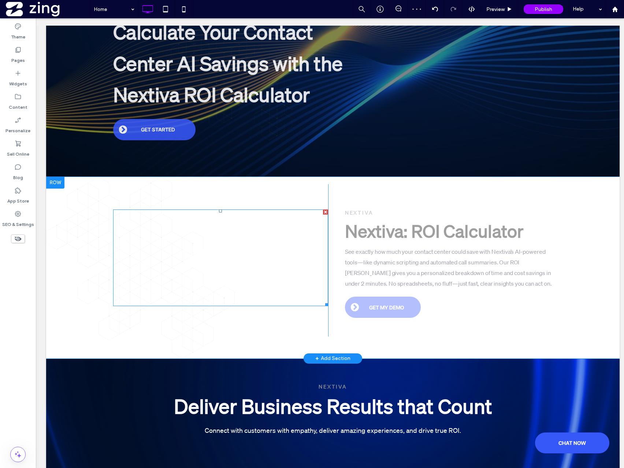
scroll to position [128, 0]
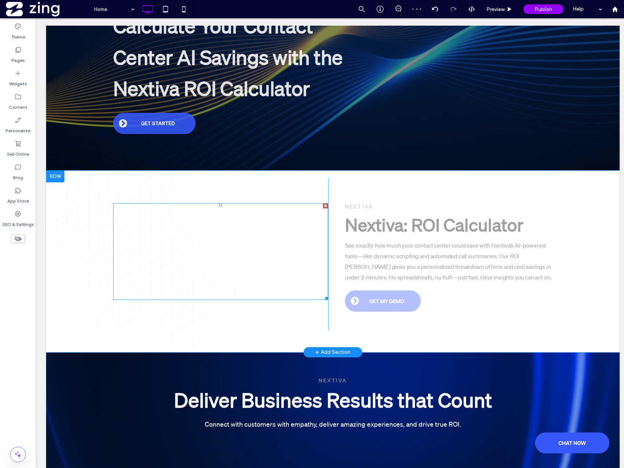
click at [238, 263] on span at bounding box center [220, 251] width 215 height 97
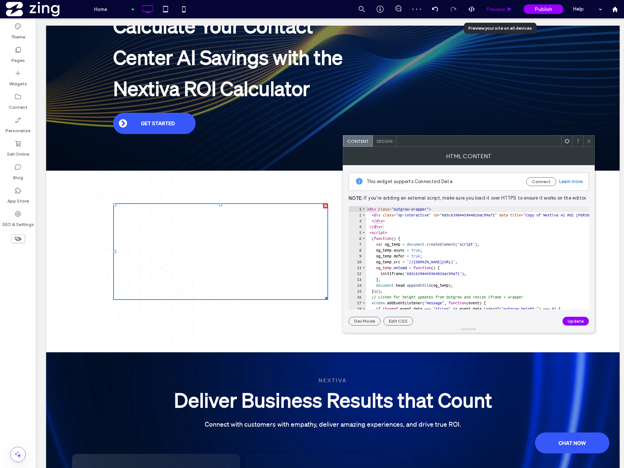
click at [498, 6] on span "Preview" at bounding box center [495, 9] width 18 height 6
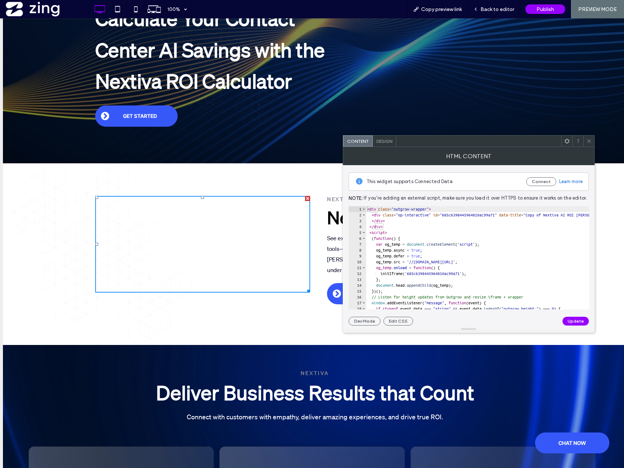
click at [588, 138] on icon at bounding box center [588, 140] width 5 height 5
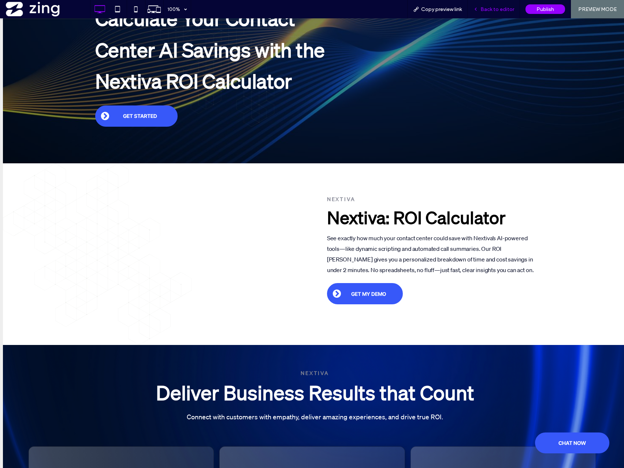
click at [501, 10] on span "Back to editor" at bounding box center [497, 9] width 34 height 6
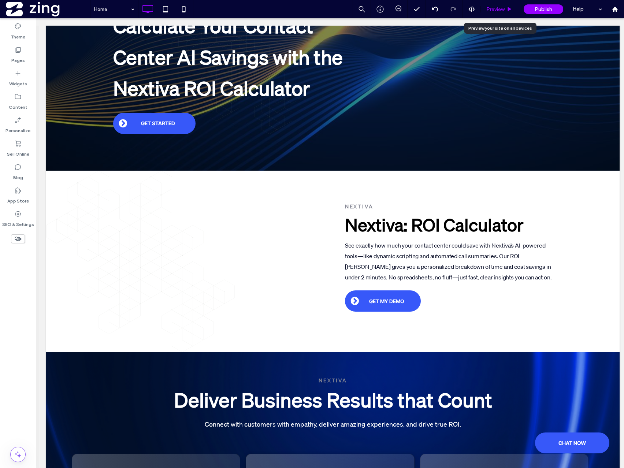
click at [498, 10] on span "Preview" at bounding box center [495, 9] width 18 height 6
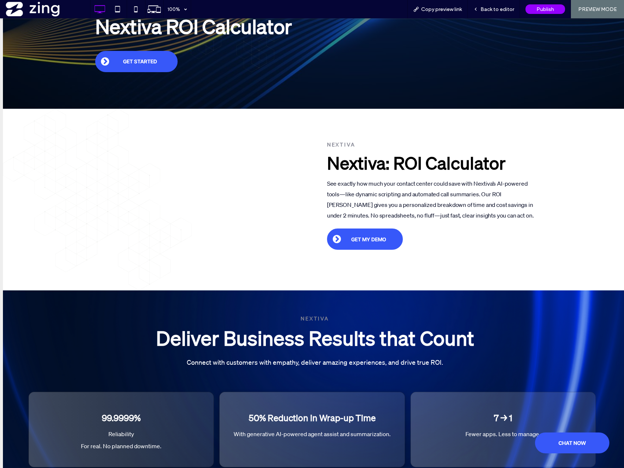
scroll to position [183, 0]
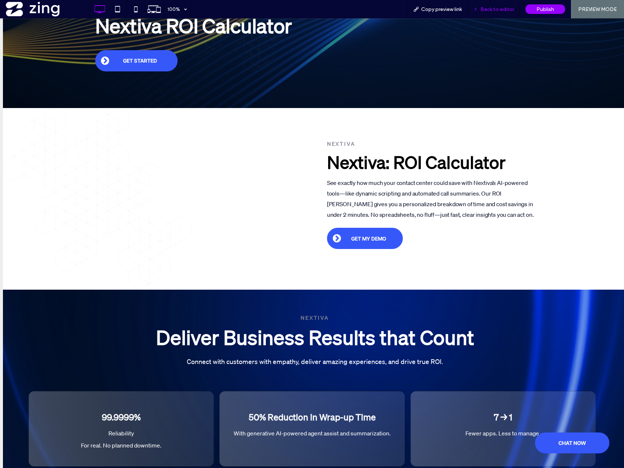
click at [492, 15] on div "Back to editor" at bounding box center [494, 9] width 52 height 18
click at [480, 9] on div "Back to editor" at bounding box center [494, 9] width 52 height 6
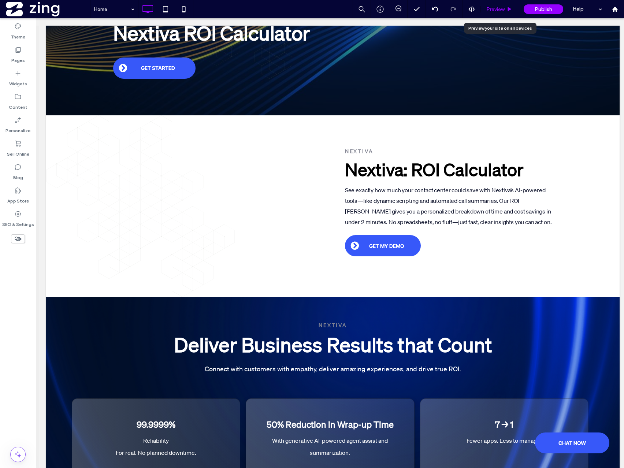
click at [507, 10] on icon at bounding box center [509, 9] width 5 height 5
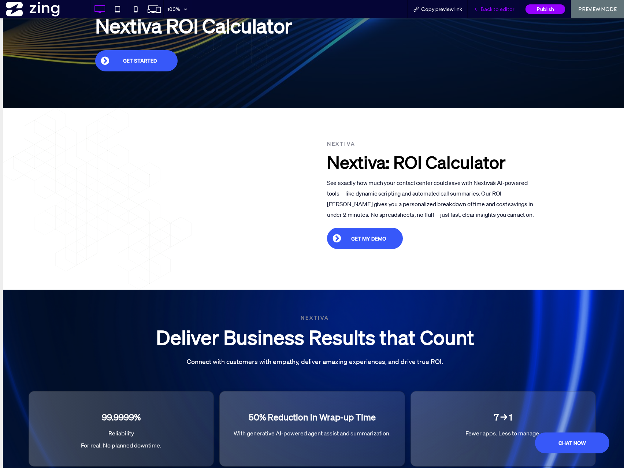
click at [501, 8] on span "Back to editor" at bounding box center [497, 9] width 34 height 6
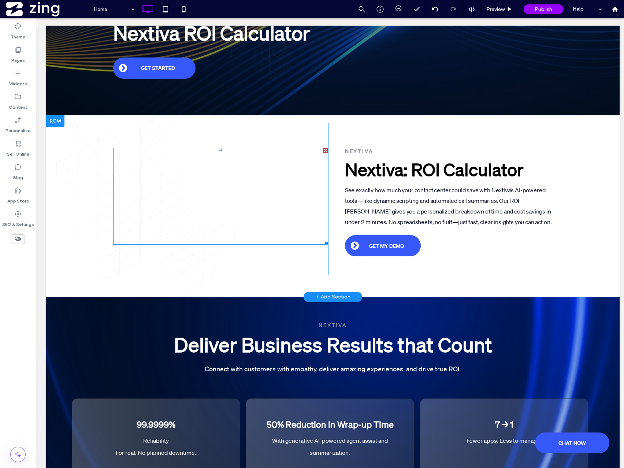
click at [201, 234] on span at bounding box center [220, 196] width 215 height 97
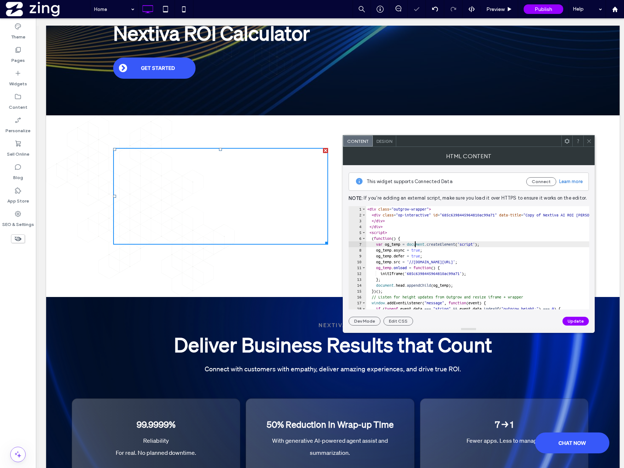
click at [415, 243] on div "< div class = "outgrow-wrapper" > < div class = "op-interactive" id = "685c6398…" at bounding box center [634, 263] width 536 height 115
type textarea "* *********"
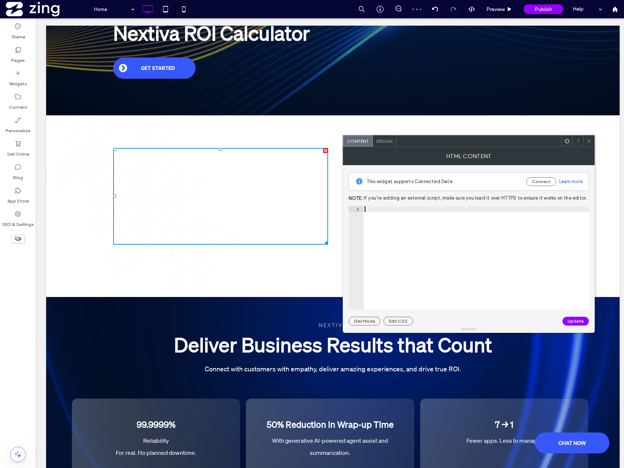
scroll to position [231, 0]
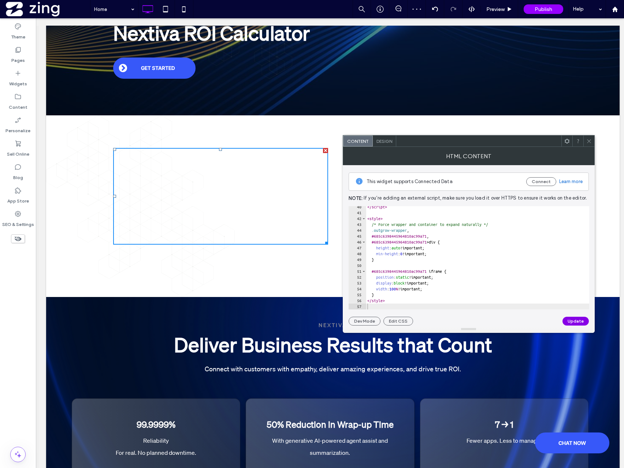
click at [577, 320] on button "Update" at bounding box center [575, 321] width 26 height 9
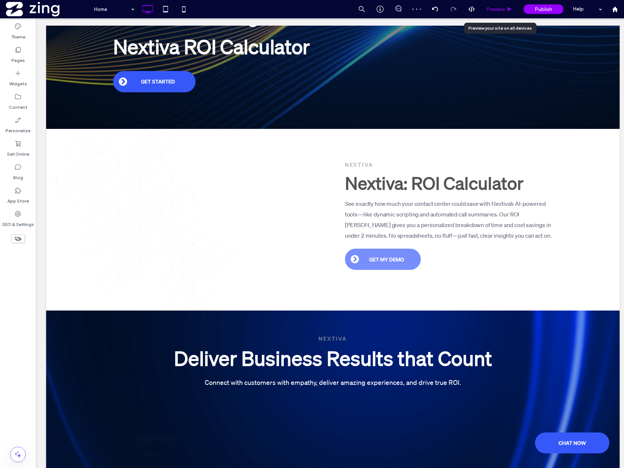
scroll to position [171, 0]
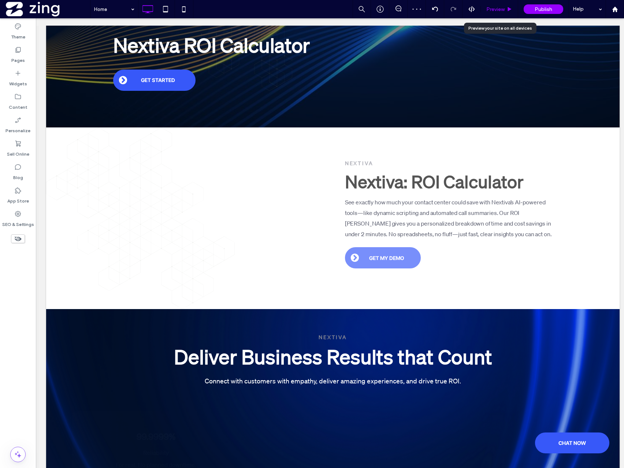
click at [502, 11] on span "Preview" at bounding box center [495, 9] width 18 height 6
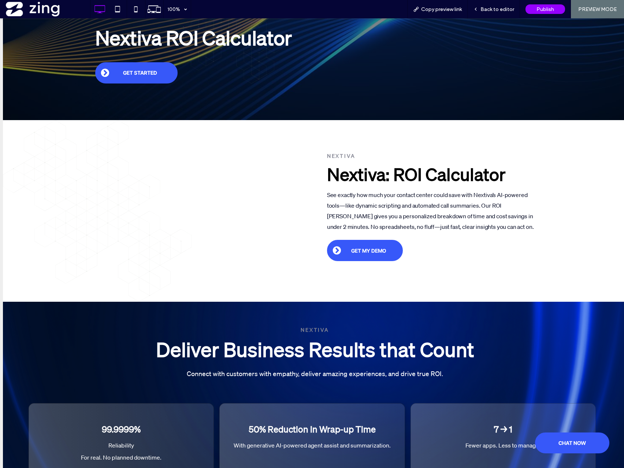
click at [282, 258] on div "Button Click To Paste" at bounding box center [202, 203] width 215 height 152
click at [503, 3] on div "Back to editor" at bounding box center [494, 9] width 52 height 18
click at [498, 8] on span "Back to editor" at bounding box center [497, 9] width 34 height 6
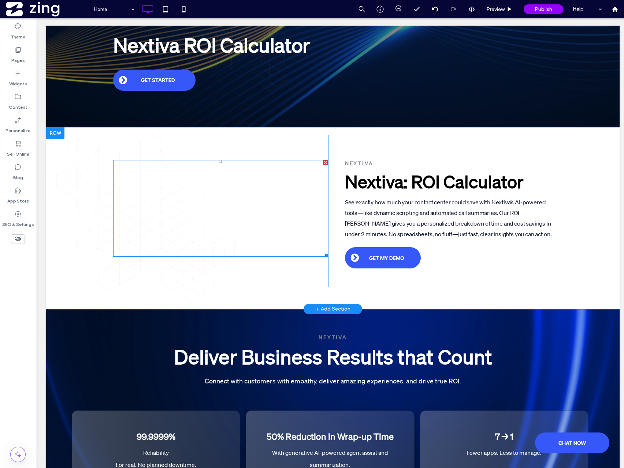
click at [223, 232] on span at bounding box center [220, 208] width 215 height 97
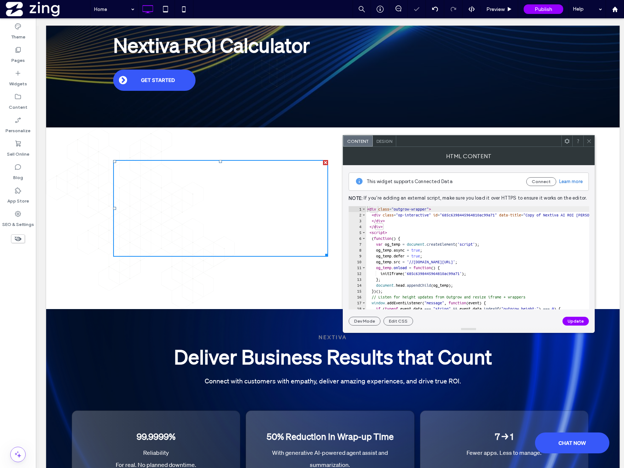
click at [380, 141] on span "Design" at bounding box center [384, 140] width 16 height 5
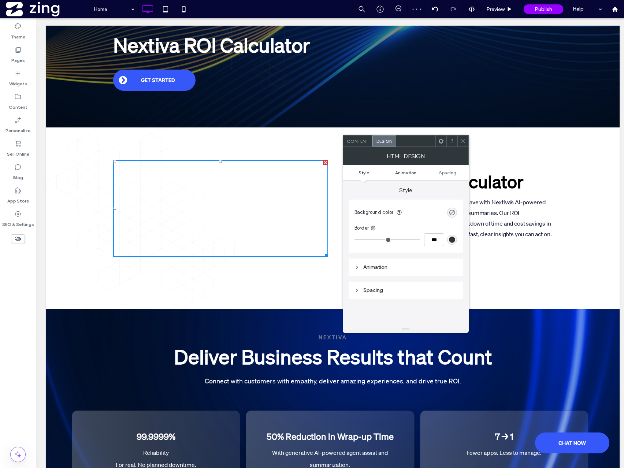
drag, startPoint x: 397, startPoint y: 174, endPoint x: 421, endPoint y: 172, distance: 23.9
click at [398, 173] on span "Animation" at bounding box center [405, 172] width 21 height 5
click at [450, 170] on span "Spacing" at bounding box center [447, 172] width 17 height 5
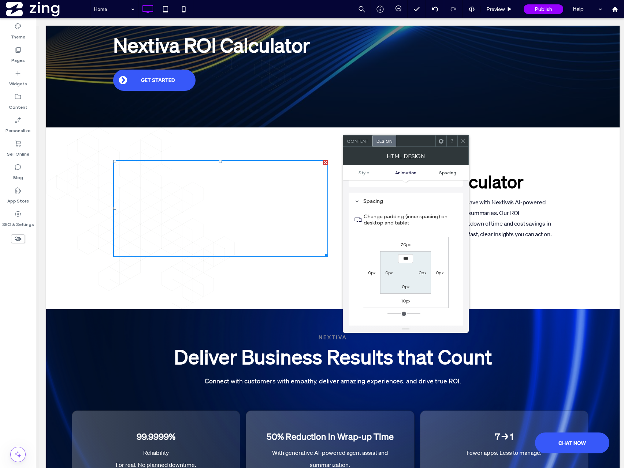
scroll to position [183, 0]
click at [463, 140] on icon at bounding box center [462, 140] width 5 height 5
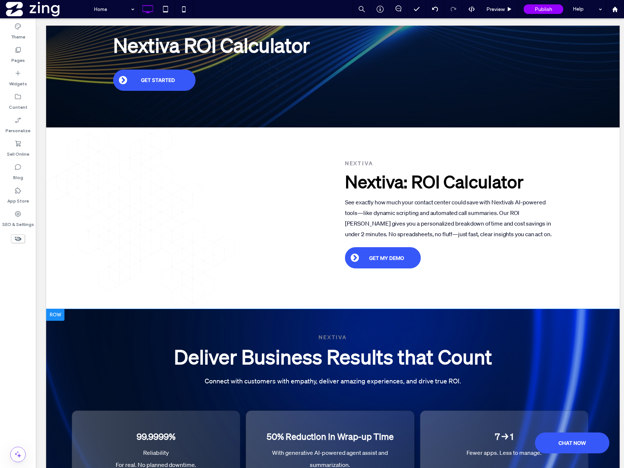
click at [56, 318] on div at bounding box center [55, 315] width 18 height 12
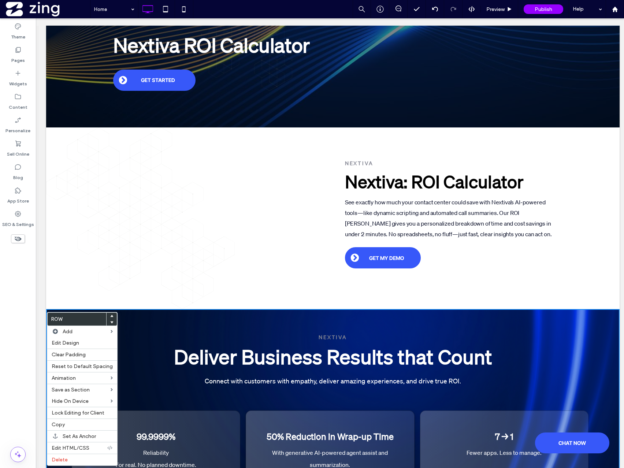
click at [90, 282] on div "Button Click To Paste nextiva Nextiva: ROI Calculator See exactly how much your…" at bounding box center [332, 218] width 573 height 182
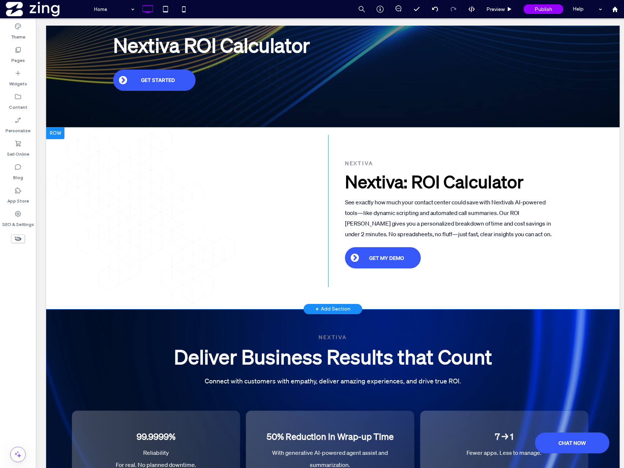
click at [62, 131] on div at bounding box center [55, 133] width 18 height 12
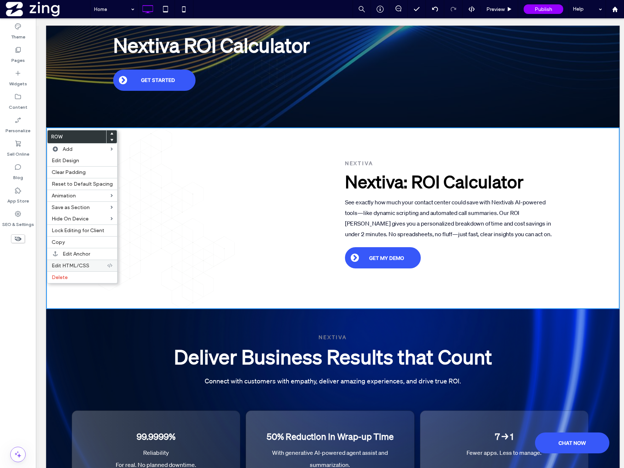
click at [72, 268] on span "Edit HTML/CSS" at bounding box center [71, 266] width 38 height 6
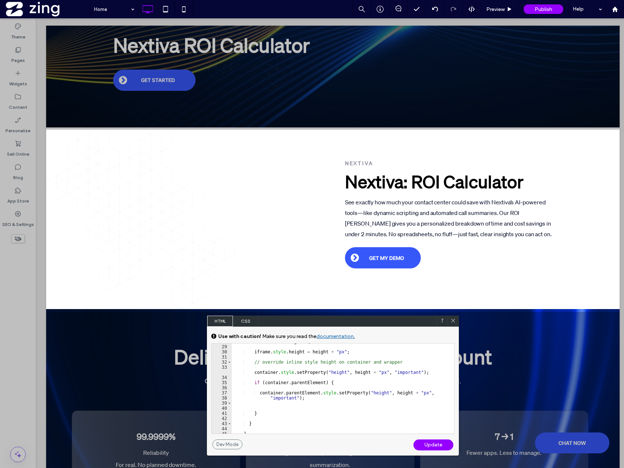
scroll to position [198, 0]
click at [242, 324] on span "CSS" at bounding box center [246, 321] width 26 height 11
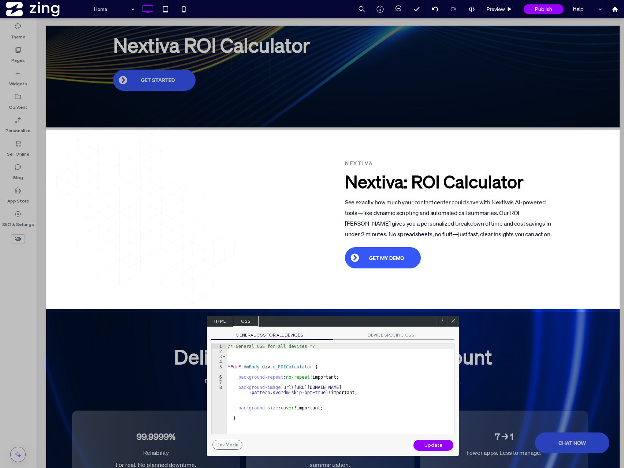
click at [216, 319] on span "HTML" at bounding box center [220, 321] width 26 height 11
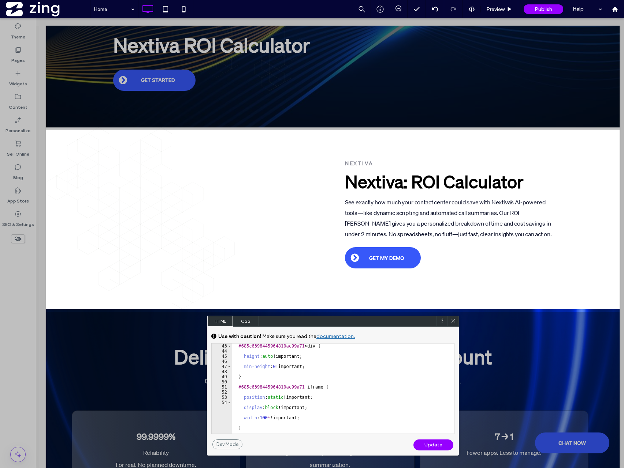
scroll to position [277, 0]
click at [346, 404] on div "#685c6398445964810ac99a71 > div { height : auto !important; min-height : 0 !imp…" at bounding box center [343, 398] width 222 height 111
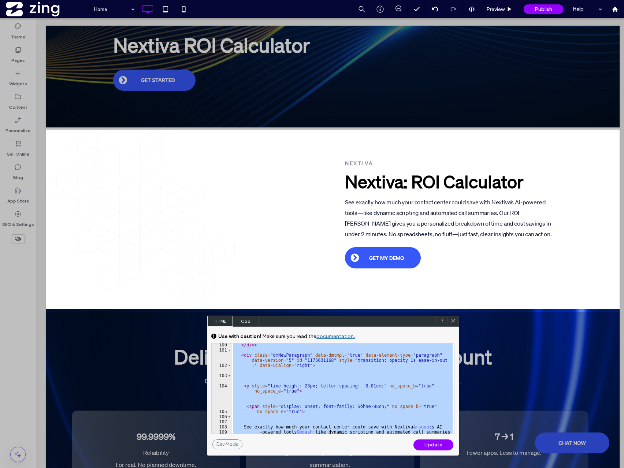
scroll to position [693, 0]
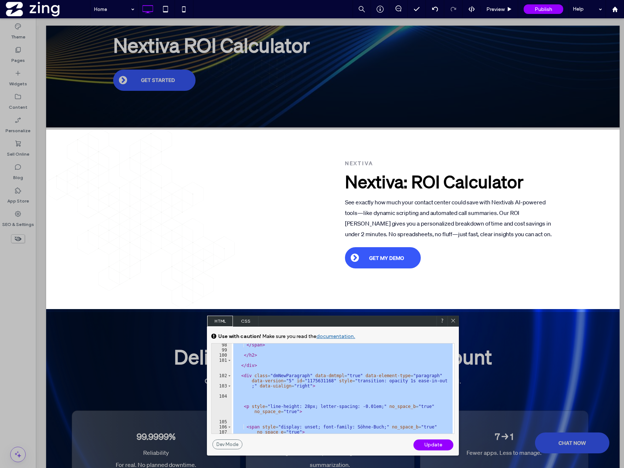
click at [347, 365] on div "</ span > </ h2 > </ div > < div class = "dmNewParagraph" data-dmtmpl = "true" …" at bounding box center [343, 392] width 222 height 100
type textarea "**********"
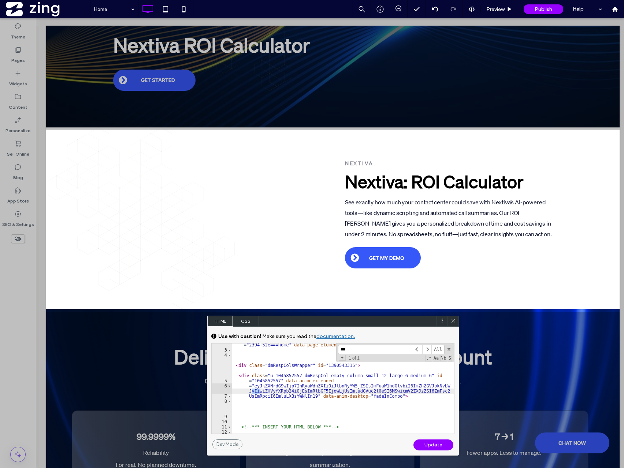
scroll to position [22, 0]
type input "*"
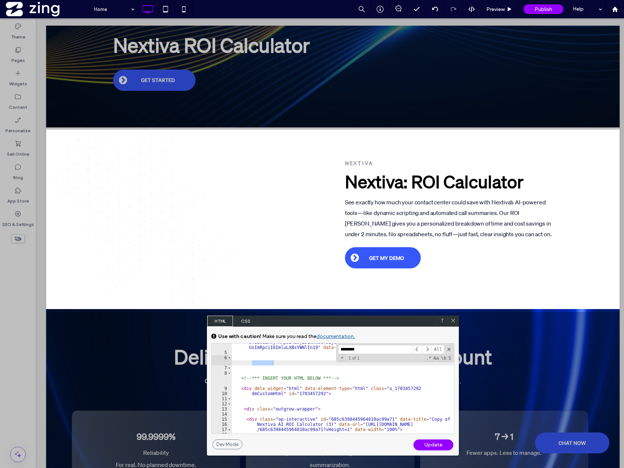
scroll to position [44, 0]
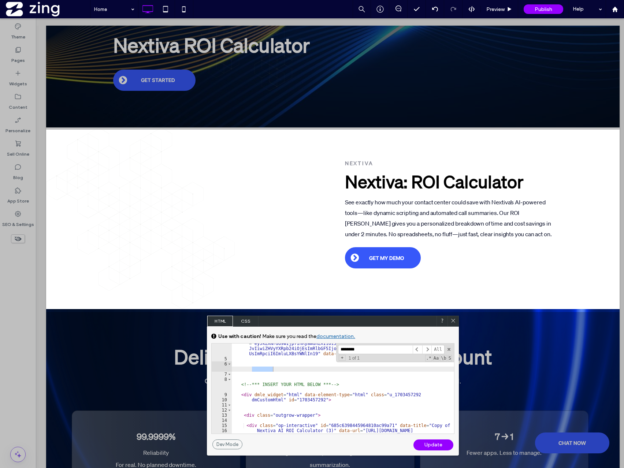
type input "********"
click at [223, 395] on div "9" at bounding box center [222, 394] width 20 height 5
click at [231, 395] on div "9" at bounding box center [222, 394] width 20 height 5
click at [246, 395] on div "< div class = "u_1045852557 dmRespCol empty-column small-12 large-6 medium-6" i…" at bounding box center [343, 391] width 222 height 121
click at [335, 406] on div "< div class = "u_1045852557 dmRespCol empty-column small-12 large-6 medium-6" i…" at bounding box center [343, 391] width 222 height 121
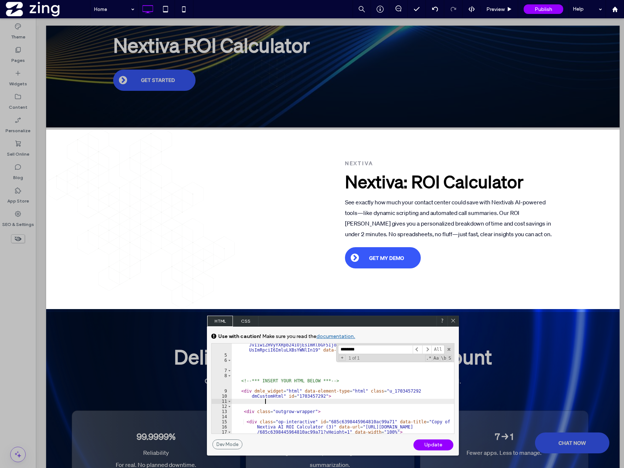
scroll to position [56, 0]
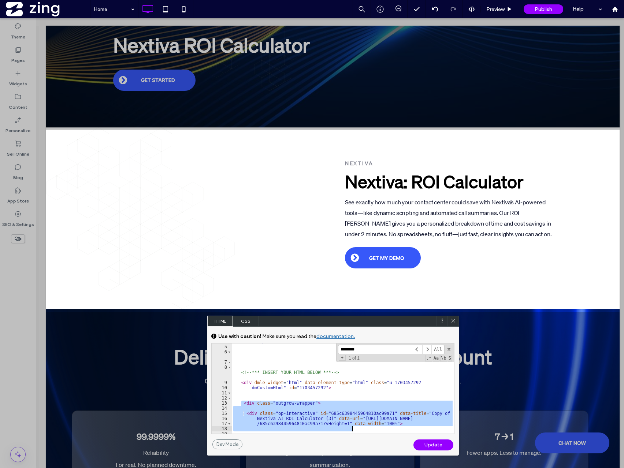
drag, startPoint x: 248, startPoint y: 404, endPoint x: 417, endPoint y: 428, distance: 170.5
click at [417, 428] on div "< div class = "u_1045852557 dmRespCol empty-column small-12 large-6 medium-6" i…" at bounding box center [343, 379] width 222 height 121
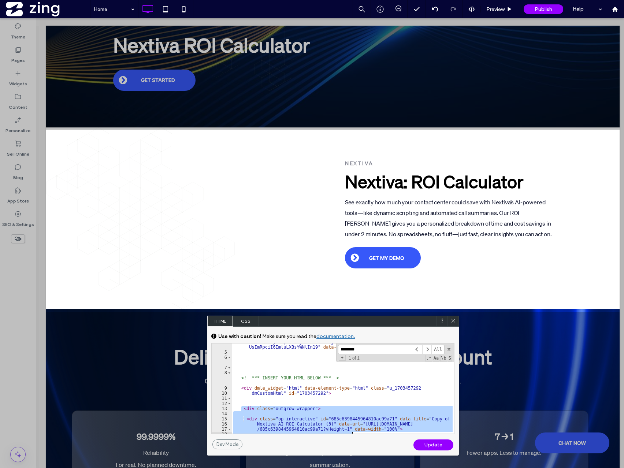
paste textarea "Cursor at row 18"
type textarea "********"
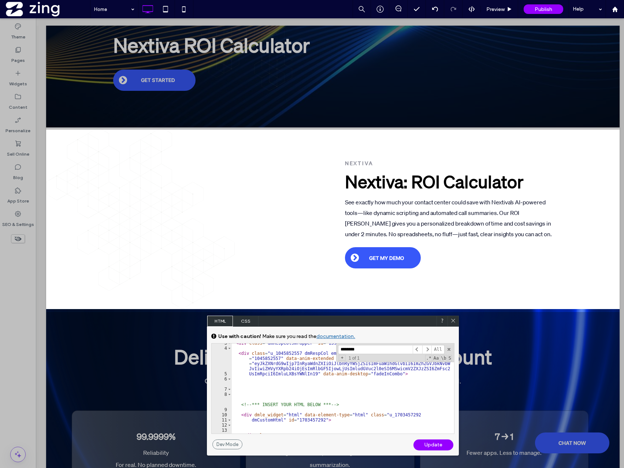
scroll to position [29, 0]
click at [430, 446] on div "Update" at bounding box center [433, 444] width 40 height 11
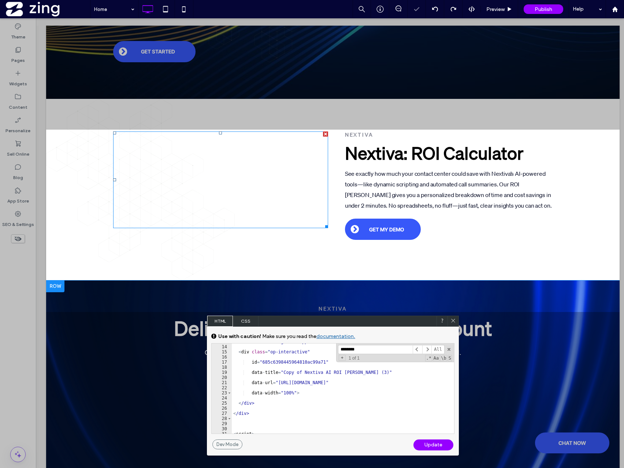
scroll to position [200, 0]
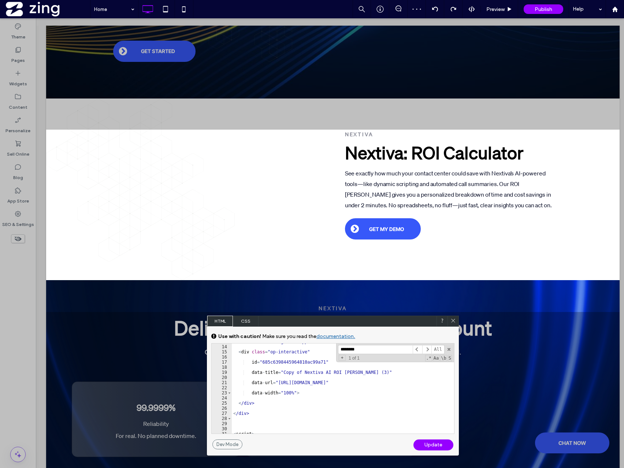
click at [453, 321] on use at bounding box center [453, 321] width 4 height 4
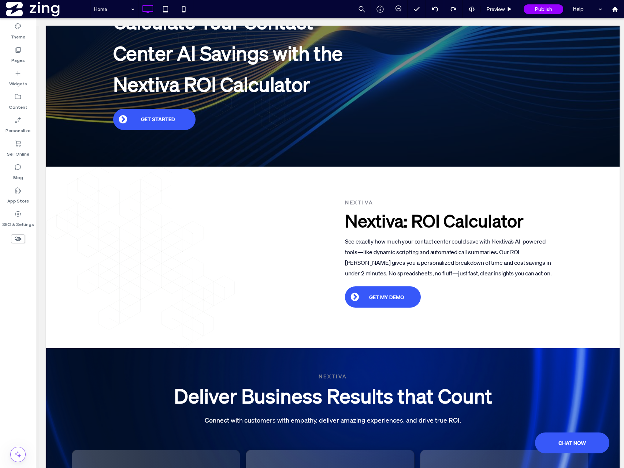
scroll to position [132, 0]
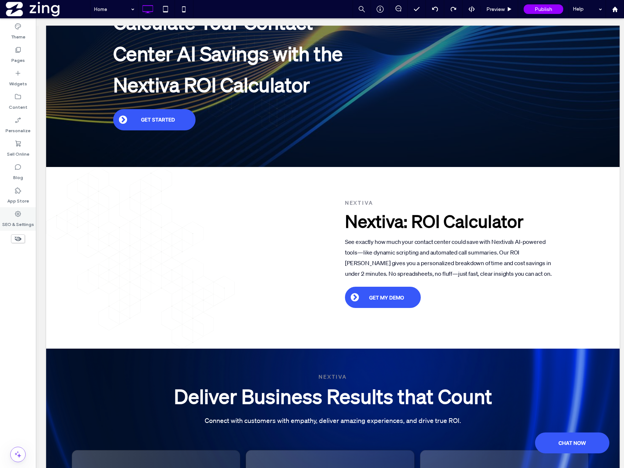
click at [12, 212] on div "SEO & Settings" at bounding box center [18, 218] width 36 height 23
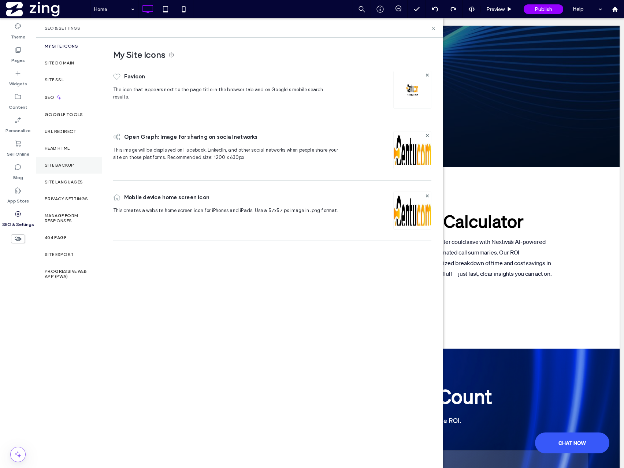
click at [73, 161] on div "Site Backup" at bounding box center [69, 165] width 66 height 17
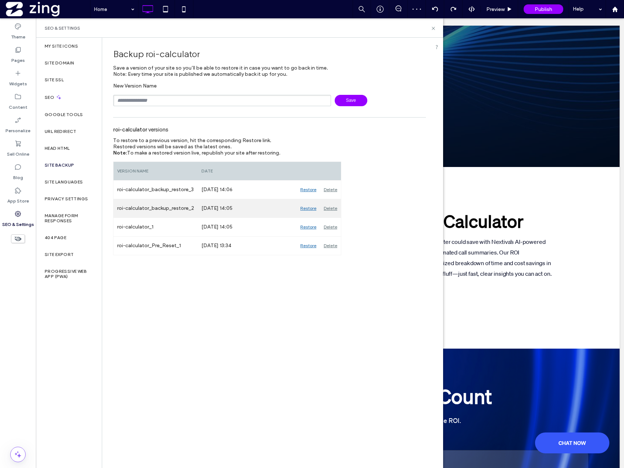
click at [332, 208] on div "Delete" at bounding box center [330, 208] width 21 height 18
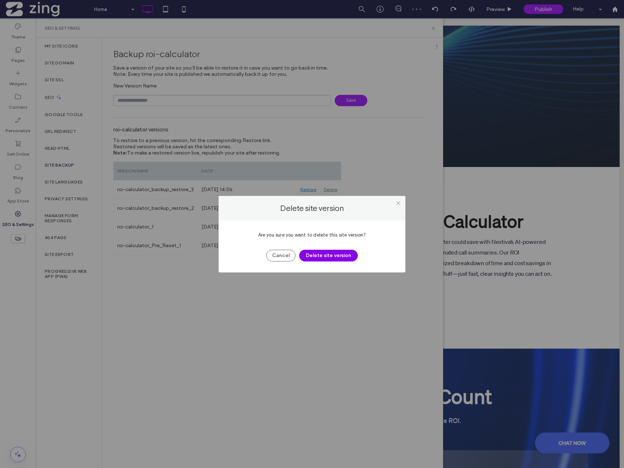
click at [317, 259] on button "Delete site version" at bounding box center [328, 256] width 59 height 12
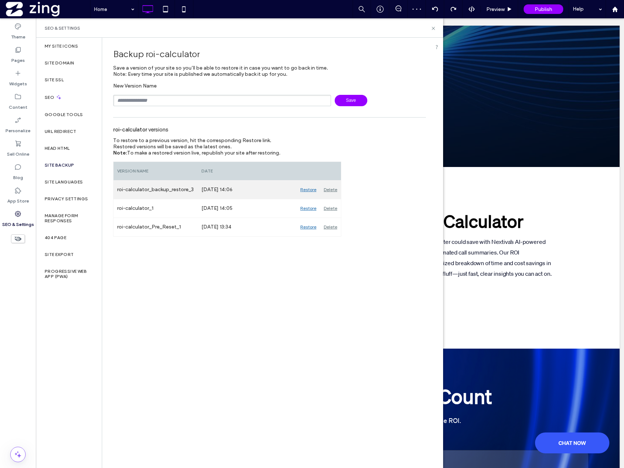
click at [329, 190] on div "Delete" at bounding box center [330, 190] width 21 height 18
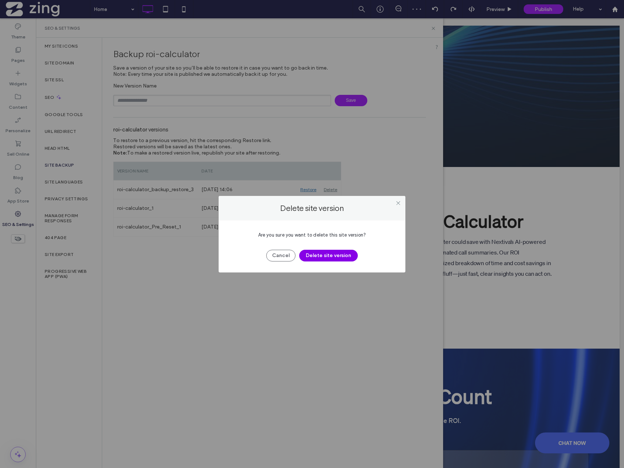
click at [346, 252] on button "Delete site version" at bounding box center [328, 256] width 59 height 12
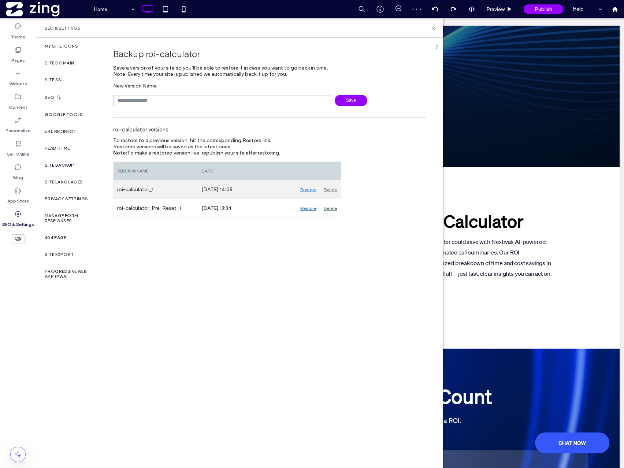
click at [307, 189] on div "Restore" at bounding box center [308, 190] width 23 height 18
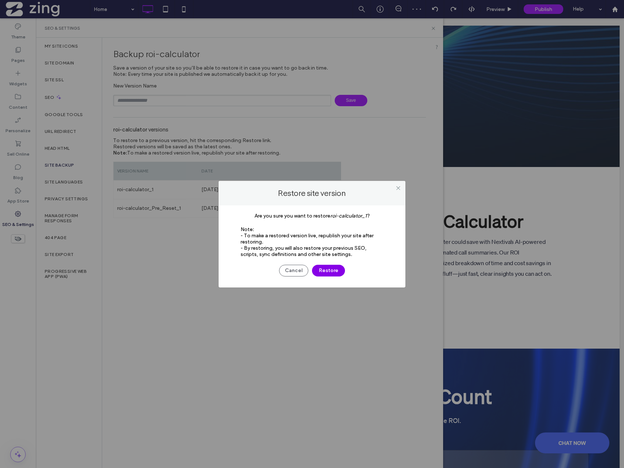
click at [330, 269] on button "Restore" at bounding box center [328, 271] width 33 height 12
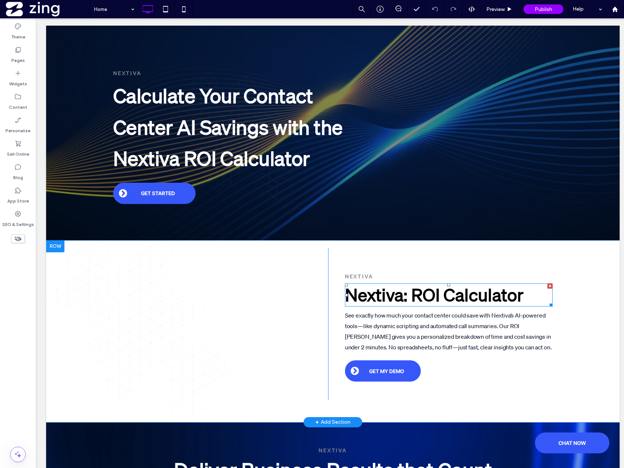
scroll to position [89, 0]
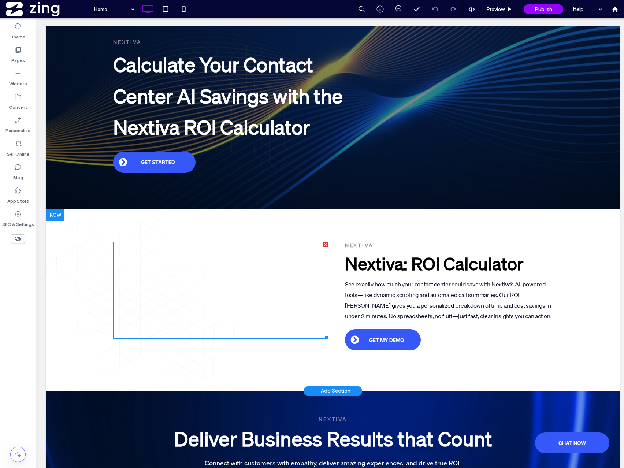
click at [285, 296] on span at bounding box center [220, 290] width 215 height 97
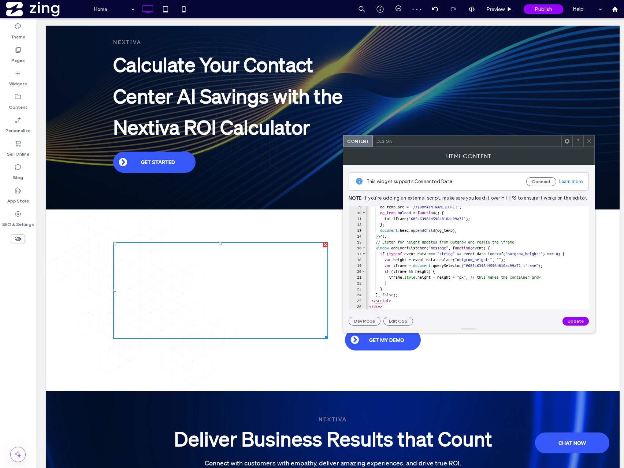
scroll to position [49, 0]
drag, startPoint x: 398, startPoint y: 302, endPoint x: 401, endPoint y: 305, distance: 4.1
click at [398, 302] on div at bounding box center [633, 305] width 536 height 7
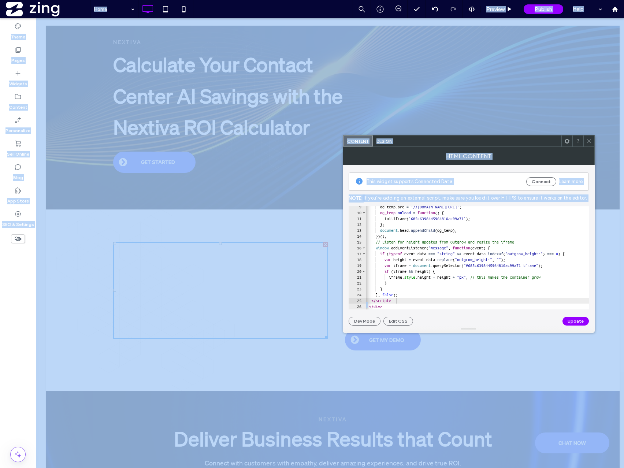
click at [401, 305] on div at bounding box center [633, 305] width 536 height 7
click at [404, 305] on div at bounding box center [633, 305] width 536 height 7
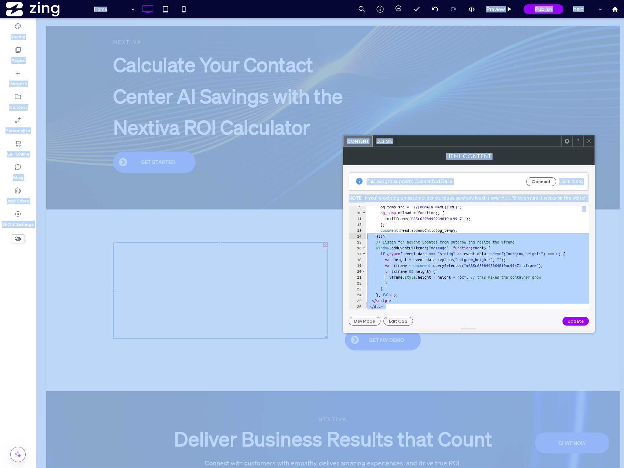
scroll to position [0, 0]
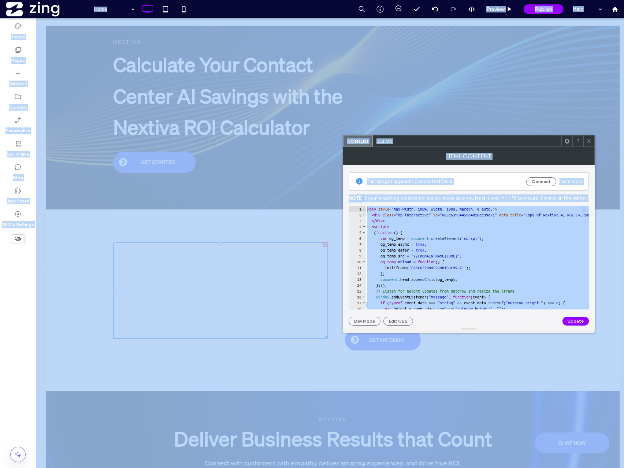
drag, startPoint x: 403, startPoint y: 305, endPoint x: 355, endPoint y: 190, distance: 124.6
click at [356, 190] on div "This widget supports Connected Data Connect Learn more Note: If you’re adding a…" at bounding box center [469, 245] width 240 height 160
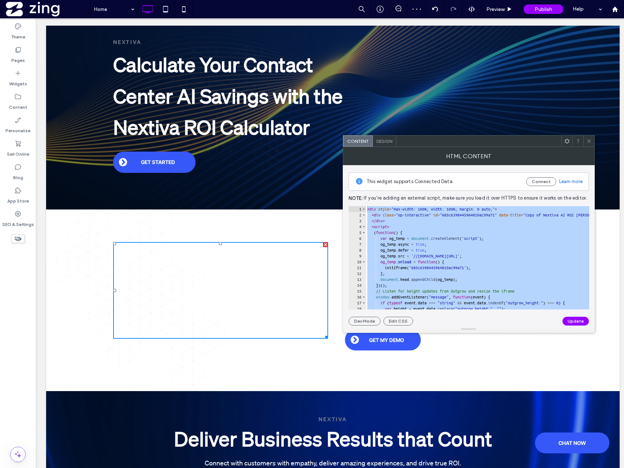
drag, startPoint x: 597, startPoint y: 140, endPoint x: 592, endPoint y: 140, distance: 5.1
click at [597, 140] on div "nextiva Calculate Your Contact Center AI Savings with the Nextiva ROI Calculato…" at bounding box center [332, 74] width 573 height 270
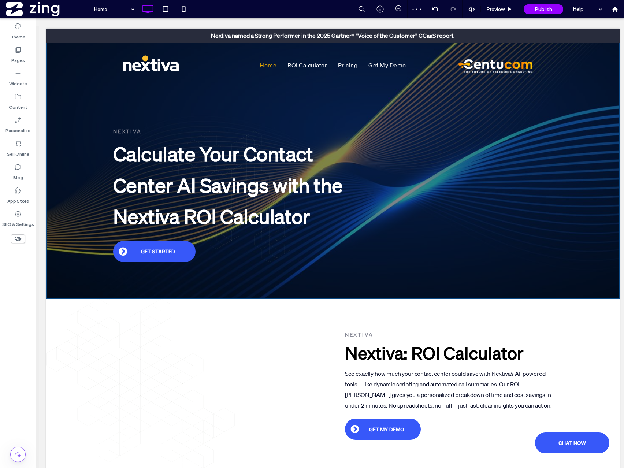
click at [590, 140] on div "nextiva Calculate Your Contact Center AI Savings with the Nextiva ROI Calculato…" at bounding box center [332, 164] width 573 height 270
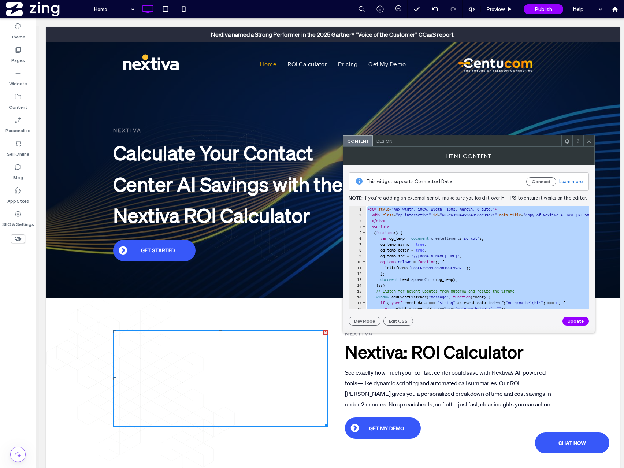
click at [436, 297] on div "< div style = "max-width: 100%; width: 100%; margin: 0 auto;" > < div class = "…" at bounding box center [634, 263] width 536 height 115
paste textarea "Cursor at row 26"
type textarea "******"
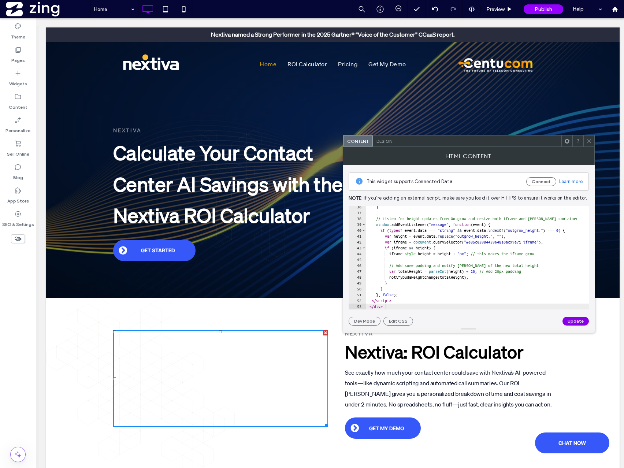
click at [569, 322] on button "Update" at bounding box center [575, 321] width 26 height 9
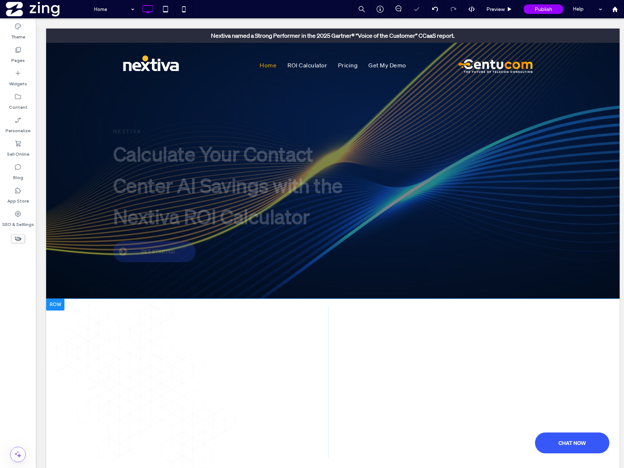
scroll to position [0, 0]
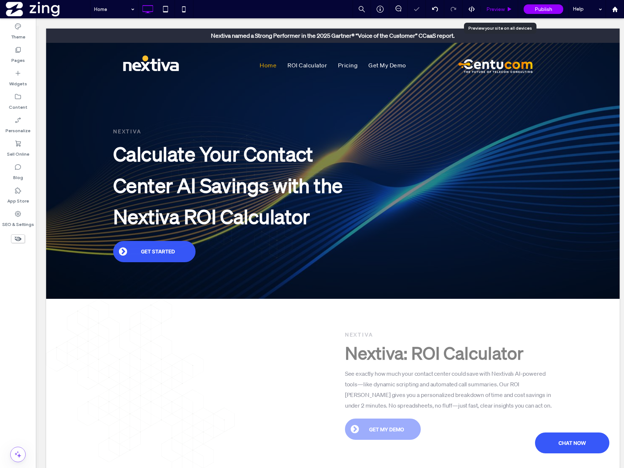
click at [490, 4] on div "Preview" at bounding box center [499, 9] width 37 height 18
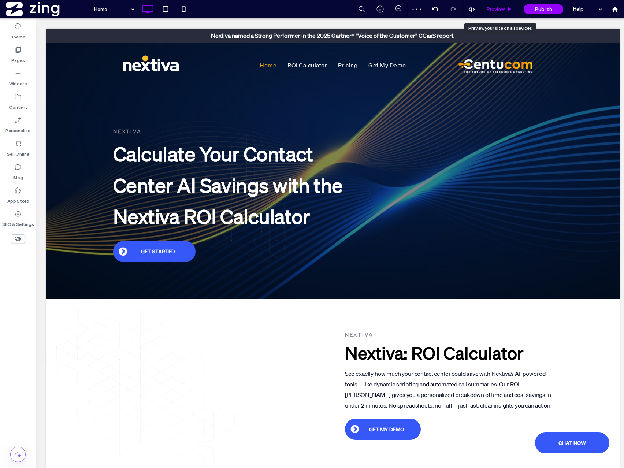
click at [502, 11] on span "Preview" at bounding box center [495, 9] width 18 height 6
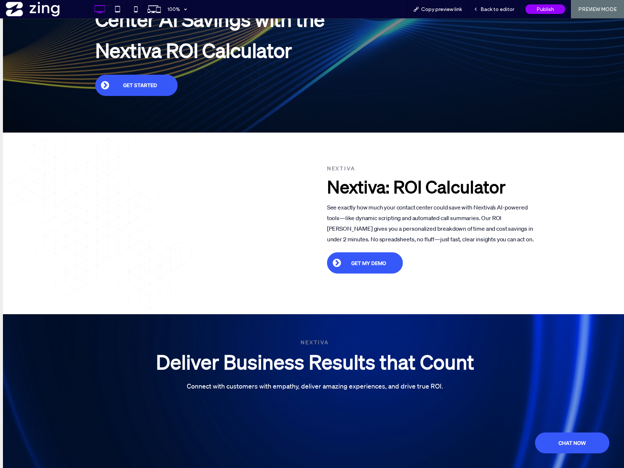
scroll to position [160, 0]
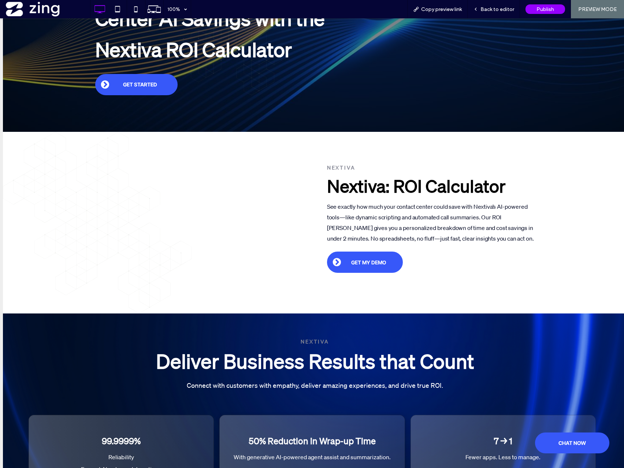
click at [66, 300] on div "Button Click To Paste nextiva Nextiva: ROI Calculator See exactly how much your…" at bounding box center [315, 223] width 624 height 182
click at [498, 8] on span "Back to editor" at bounding box center [497, 9] width 34 height 6
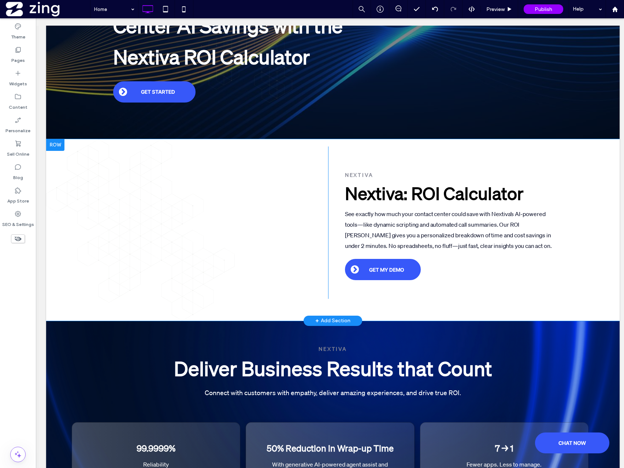
click at [87, 217] on div "Button Click To Paste nextiva Nextiva: ROI Calculator See exactly how much your…" at bounding box center [332, 230] width 573 height 182
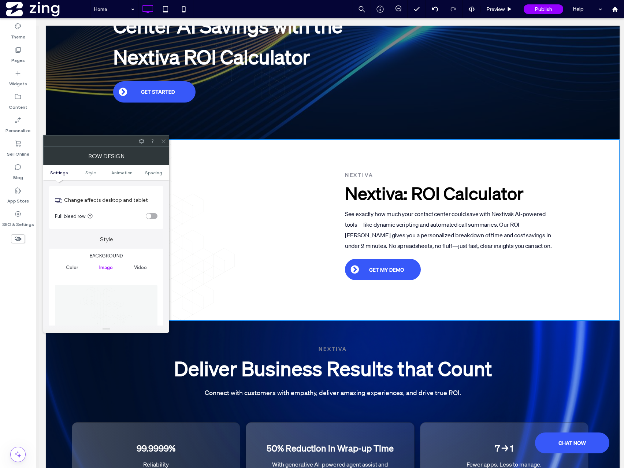
scroll to position [12, 0]
click at [157, 217] on div "toggle" at bounding box center [152, 217] width 12 height 6
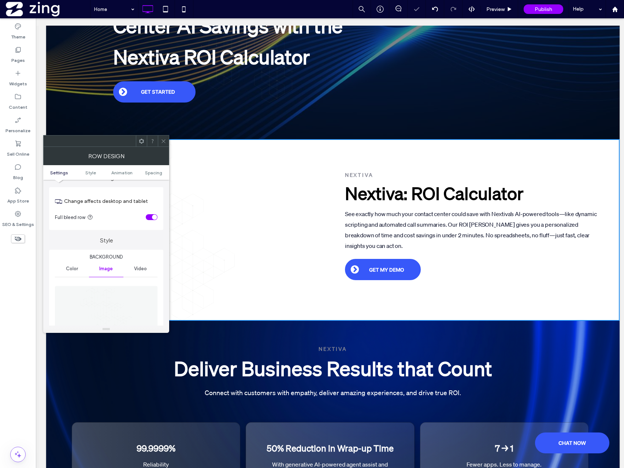
click at [152, 217] on div "toggle" at bounding box center [152, 217] width 12 height 6
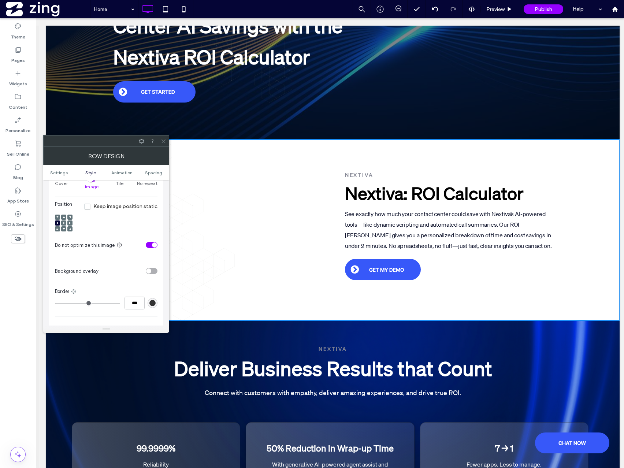
scroll to position [257, 0]
click at [62, 169] on ul "Settings Style Animation Spacing" at bounding box center [106, 172] width 126 height 15
click at [62, 171] on span "Settings" at bounding box center [59, 172] width 18 height 5
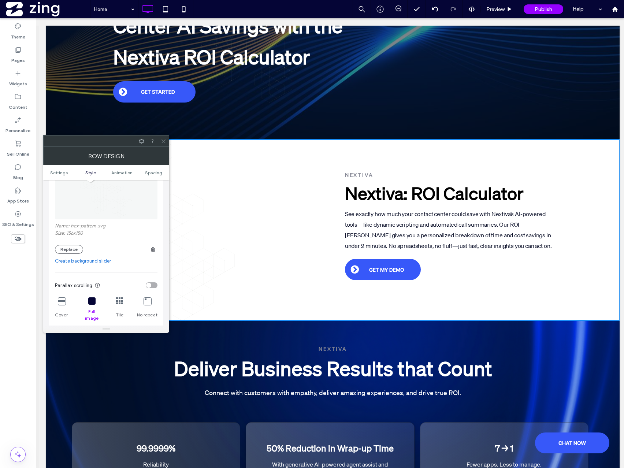
scroll to position [131, 0]
drag, startPoint x: 166, startPoint y: 141, endPoint x: 142, endPoint y: 143, distance: 23.2
click at [166, 141] on icon at bounding box center [163, 140] width 5 height 5
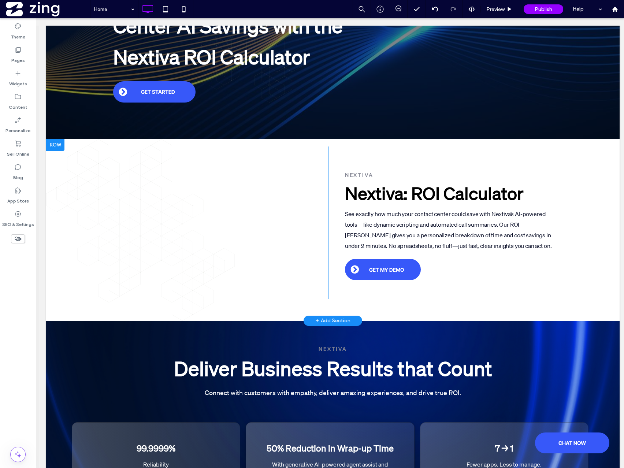
click at [56, 147] on div at bounding box center [55, 145] width 18 height 12
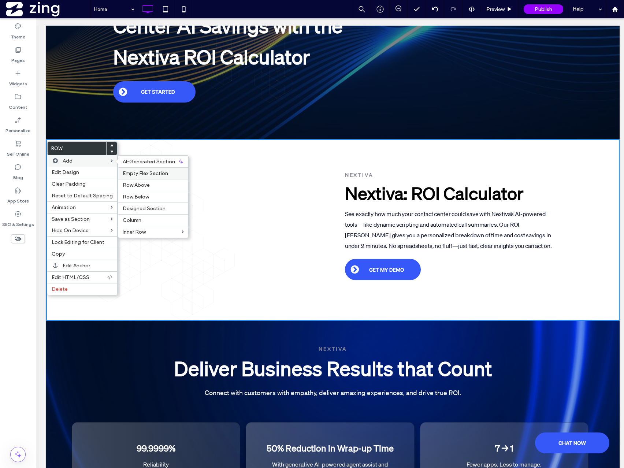
click at [169, 172] on label "Empty Flex Section" at bounding box center [153, 173] width 61 height 6
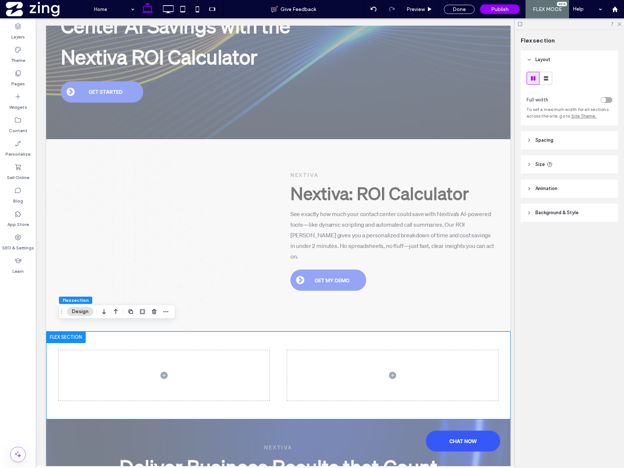
click at [530, 164] on icon at bounding box center [529, 164] width 5 height 5
type input "***"
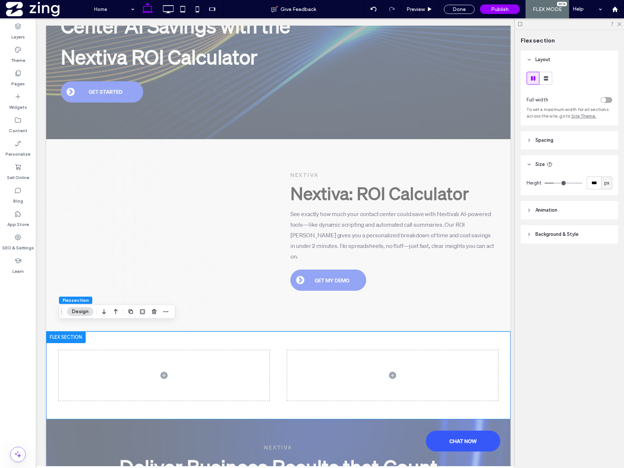
type input "***"
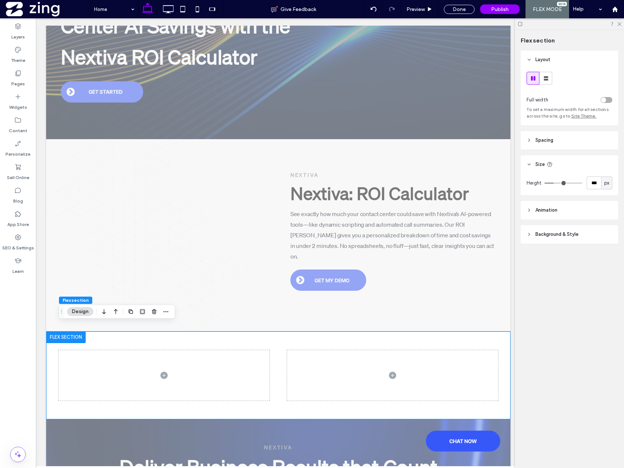
type input "***"
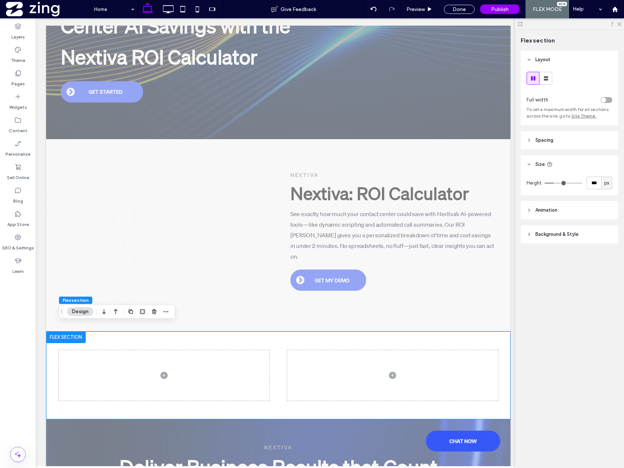
type input "***"
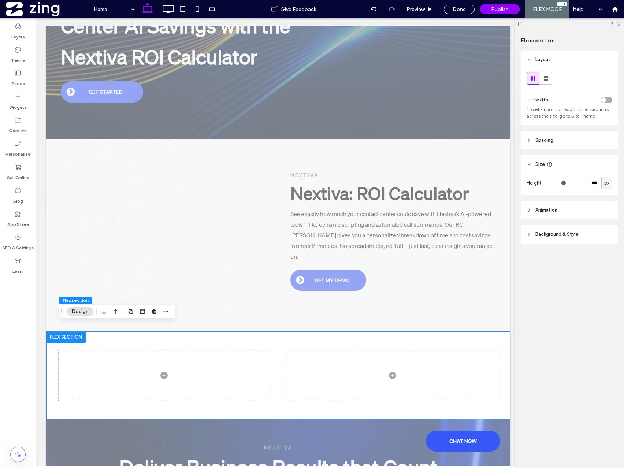
type input "***"
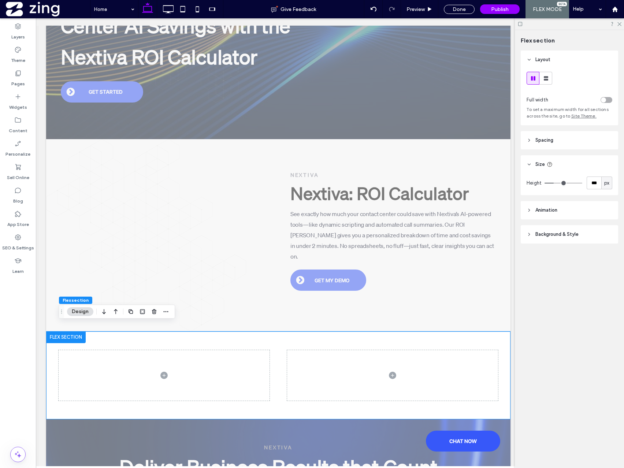
type input "***"
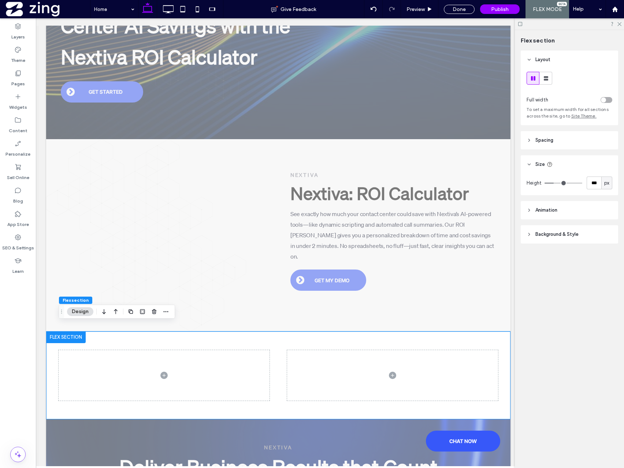
type input "***"
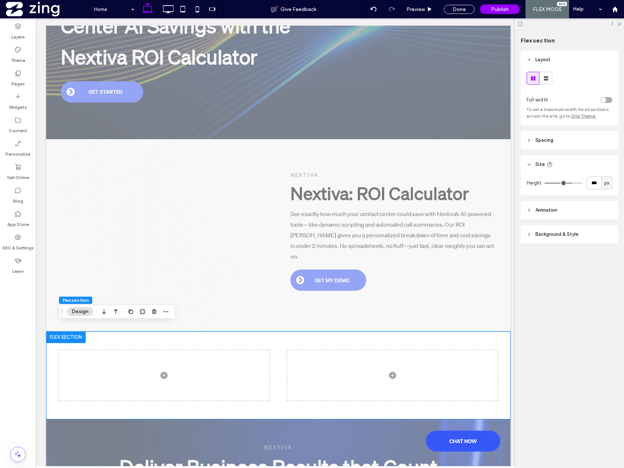
type input "***"
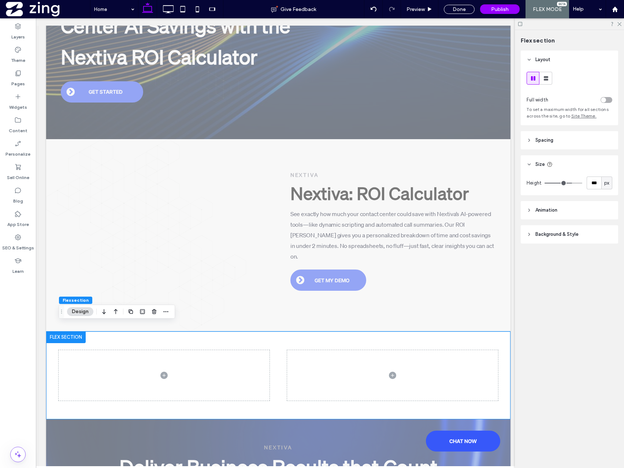
type input "***"
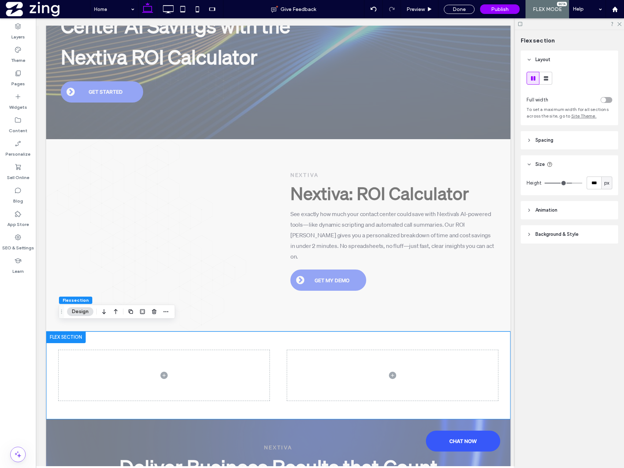
type input "***"
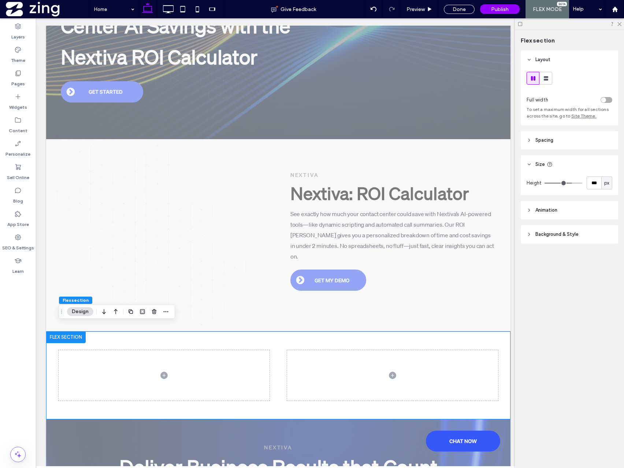
type input "***"
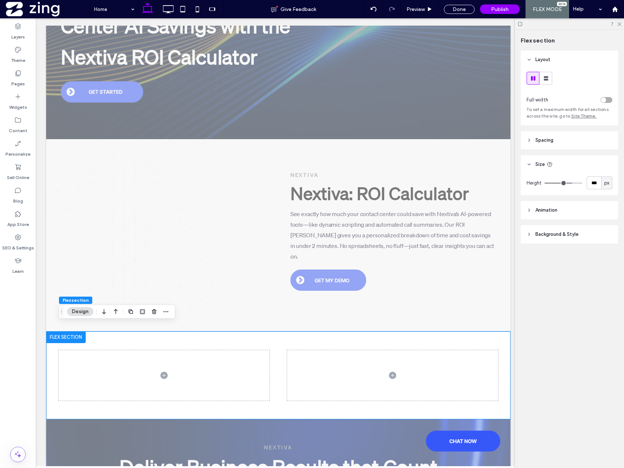
type input "***"
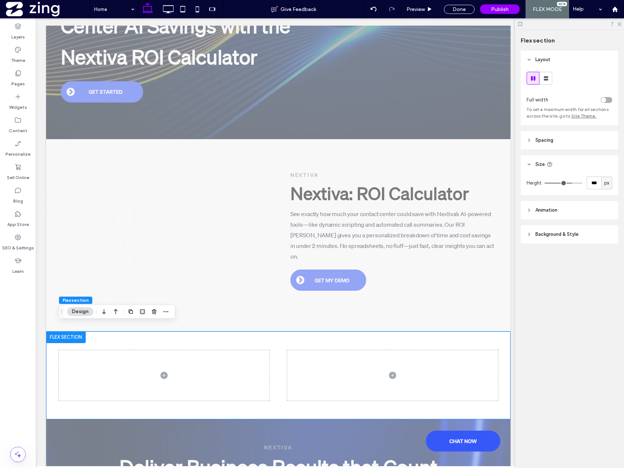
type input "***"
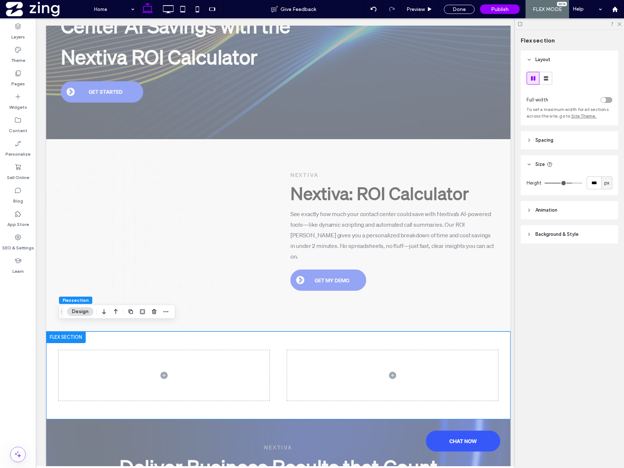
type input "***"
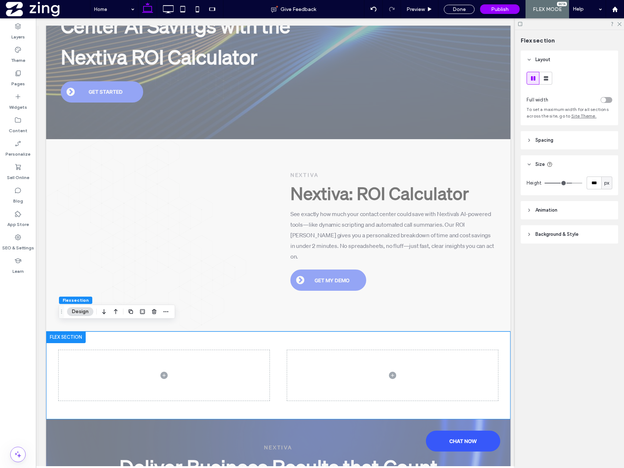
type input "***"
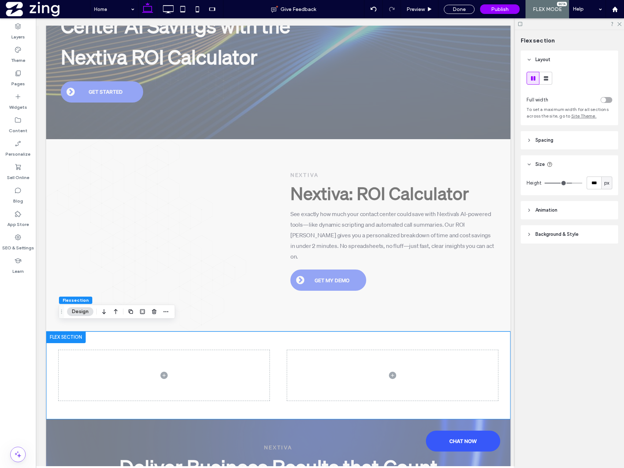
type input "***"
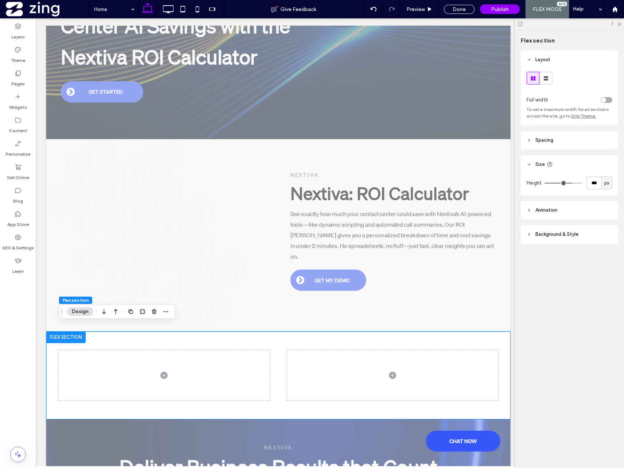
type input "***"
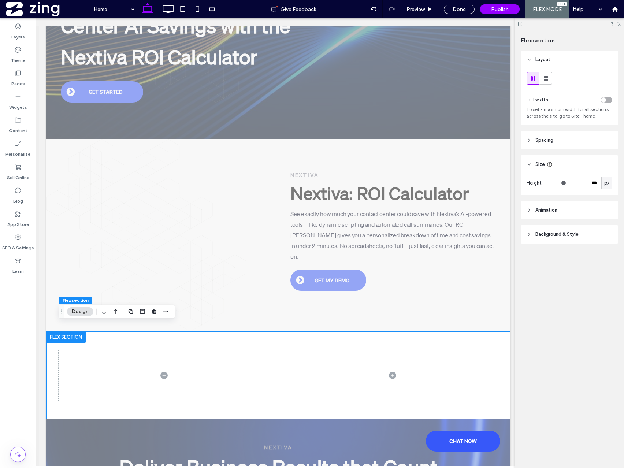
type input "****"
drag, startPoint x: 561, startPoint y: 182, endPoint x: 587, endPoint y: 184, distance: 26.5
click at [582, 183] on input "range" at bounding box center [563, 183] width 38 height 1
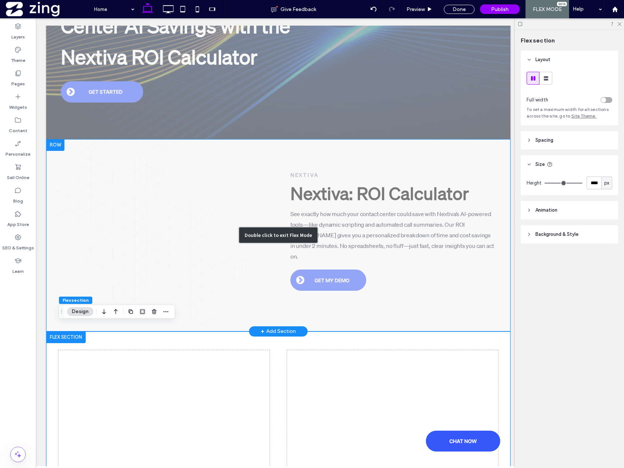
scroll to position [1, 0]
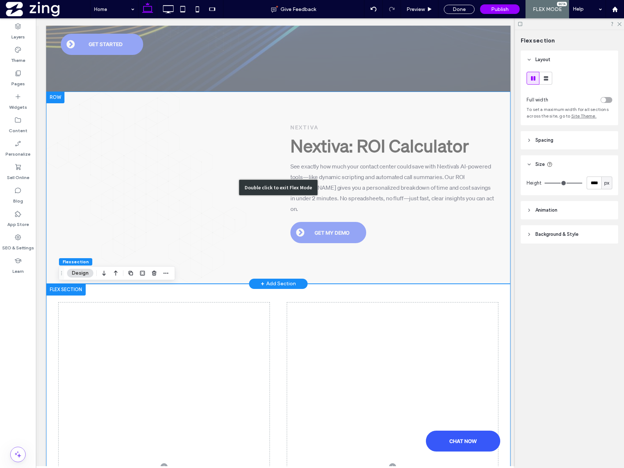
click at [397, 266] on div "Double click to exit Flex Mode" at bounding box center [278, 188] width 464 height 192
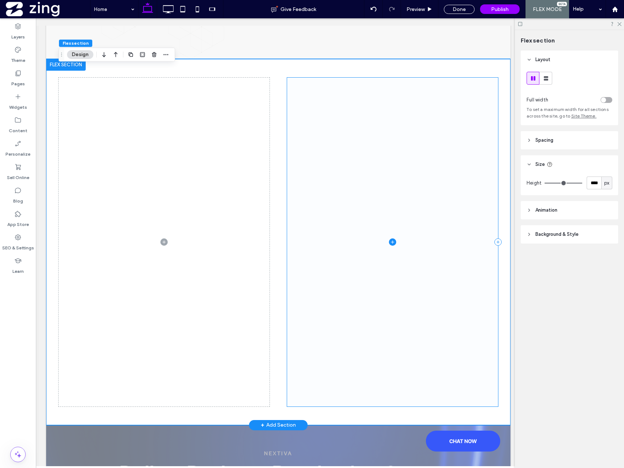
scroll to position [431, 0]
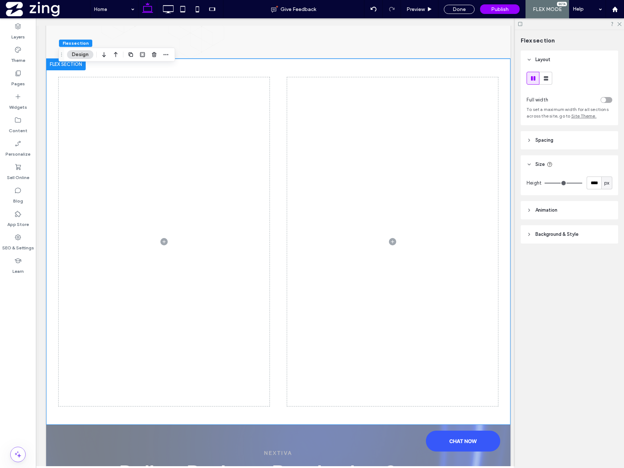
type input "***"
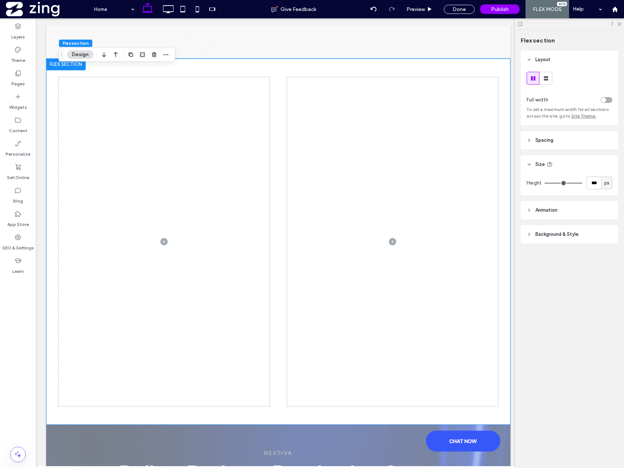
type input "***"
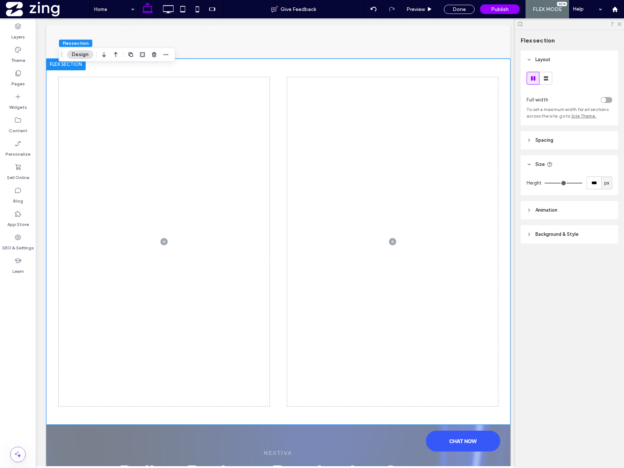
type input "***"
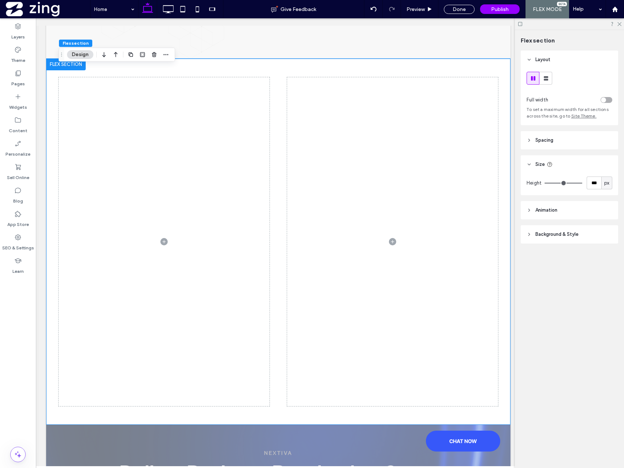
type input "***"
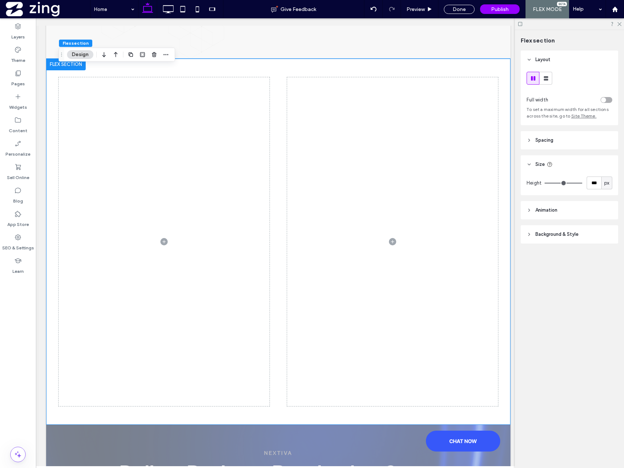
type input "***"
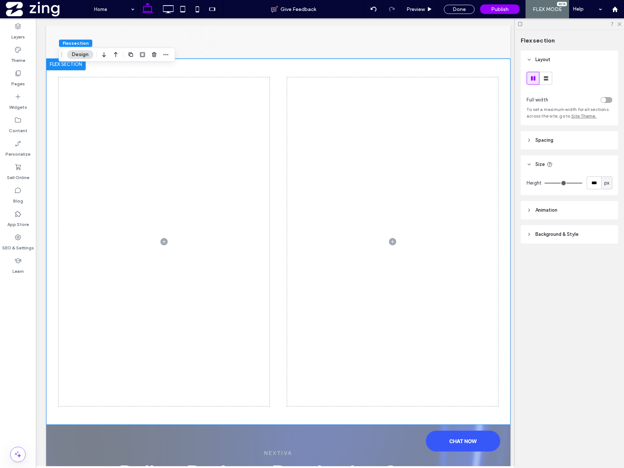
type input "***"
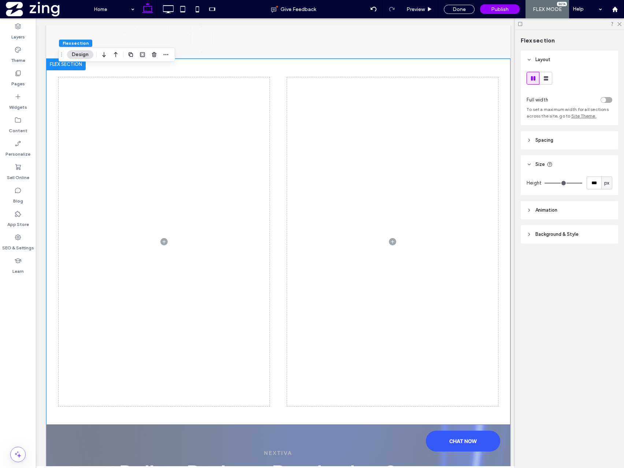
type input "***"
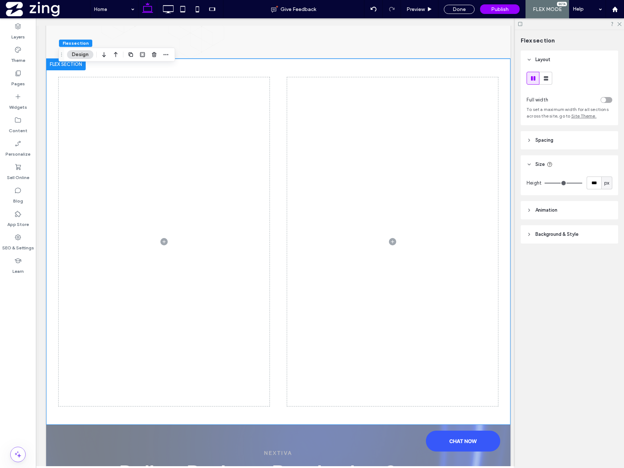
type input "***"
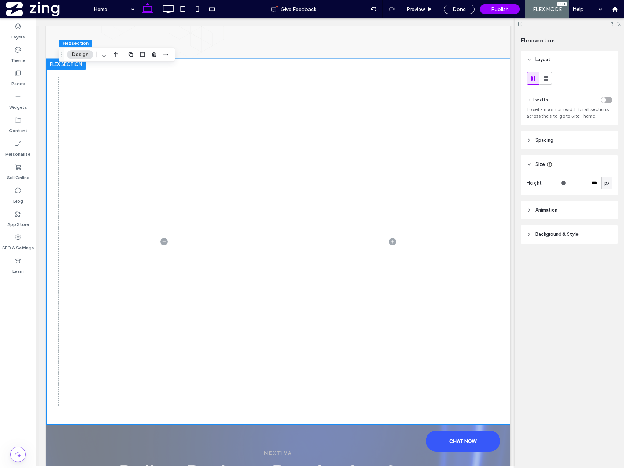
type input "***"
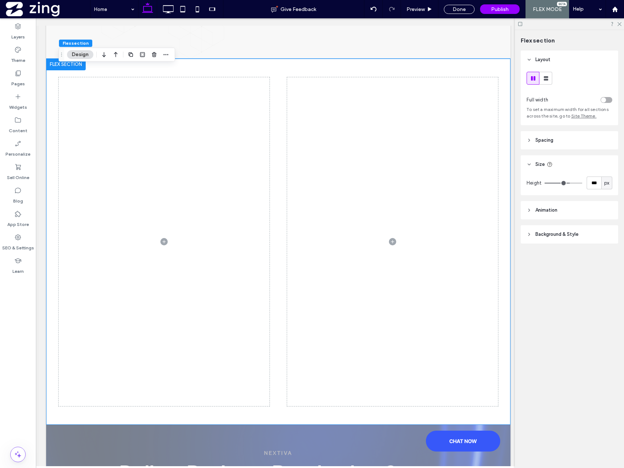
type input "***"
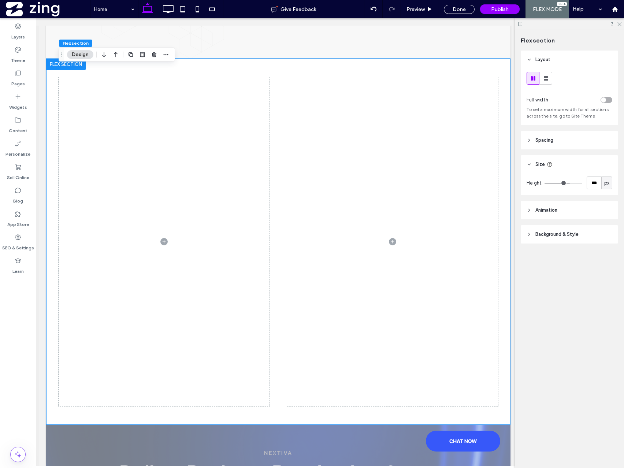
type input "***"
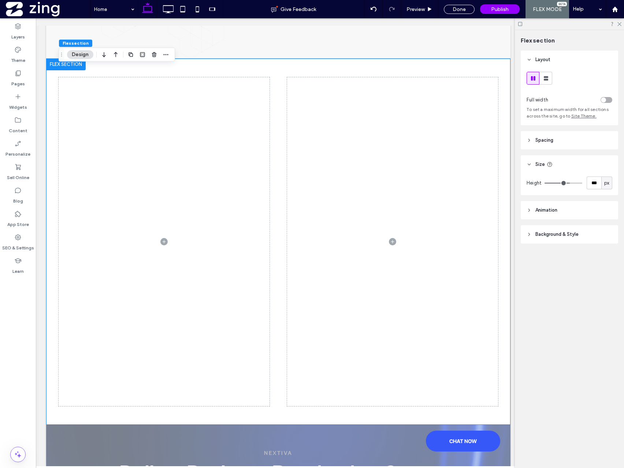
type input "***"
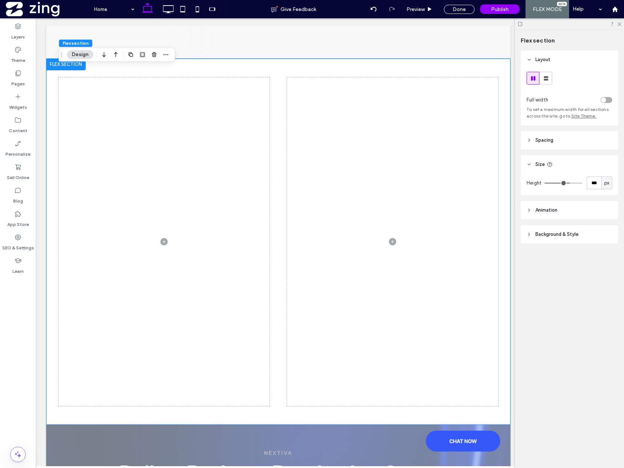
type input "***"
drag, startPoint x: 572, startPoint y: 184, endPoint x: 567, endPoint y: 184, distance: 4.4
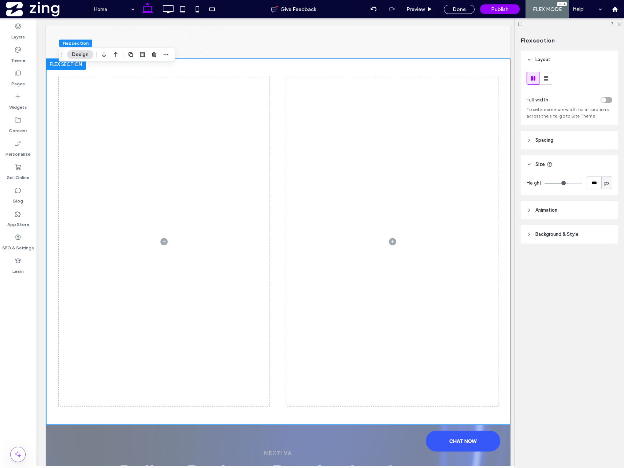
click at [567, 183] on input "range" at bounding box center [563, 183] width 38 height 1
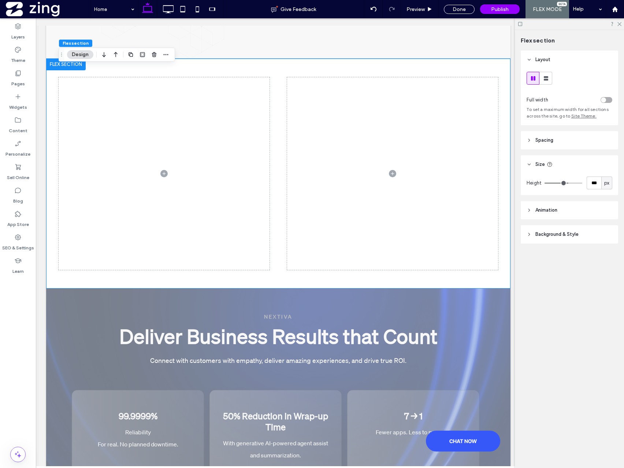
type input "***"
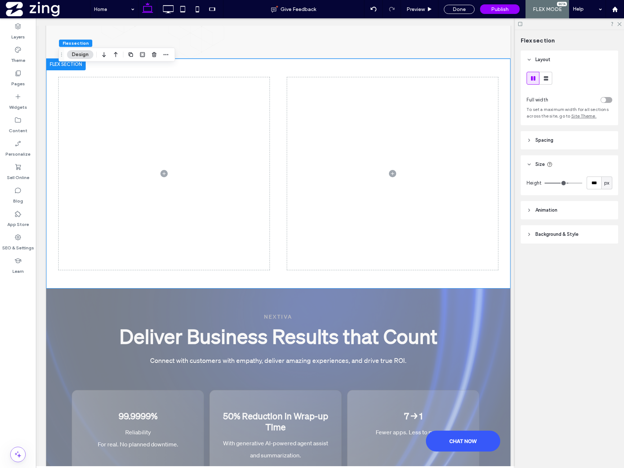
type input "***"
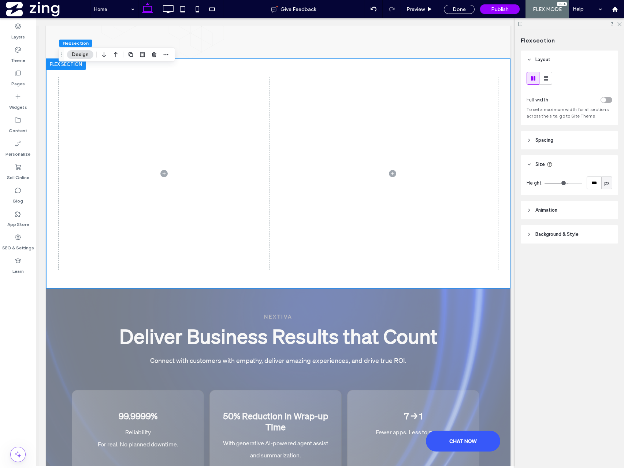
type input "***"
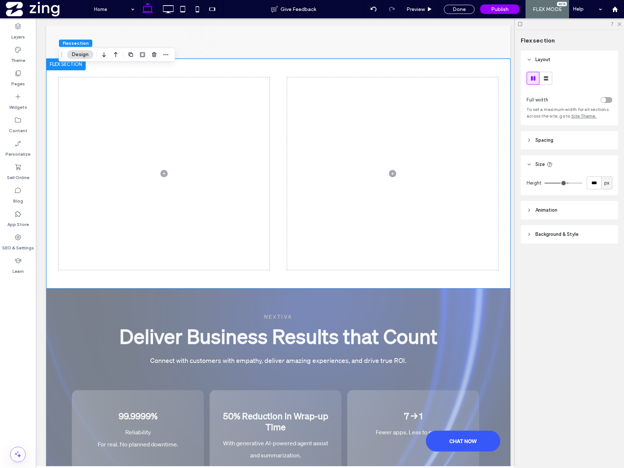
type input "***"
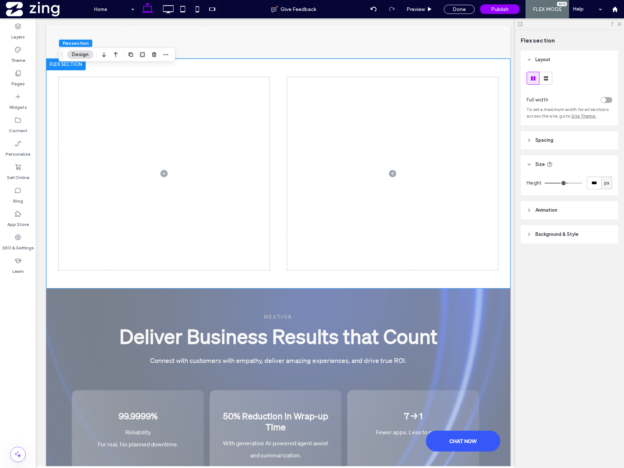
type input "***"
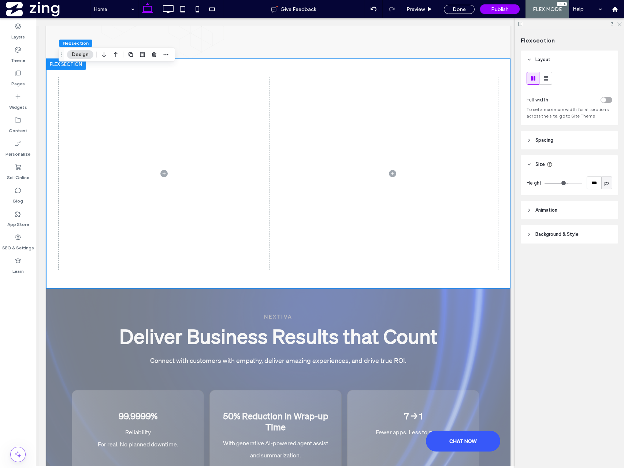
type input "***"
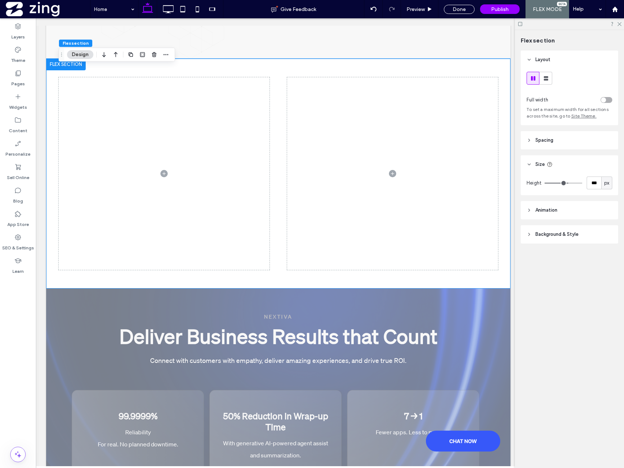
type input "***"
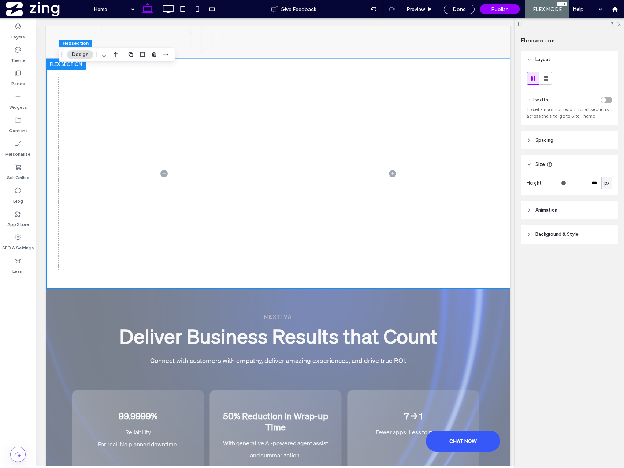
type input "***"
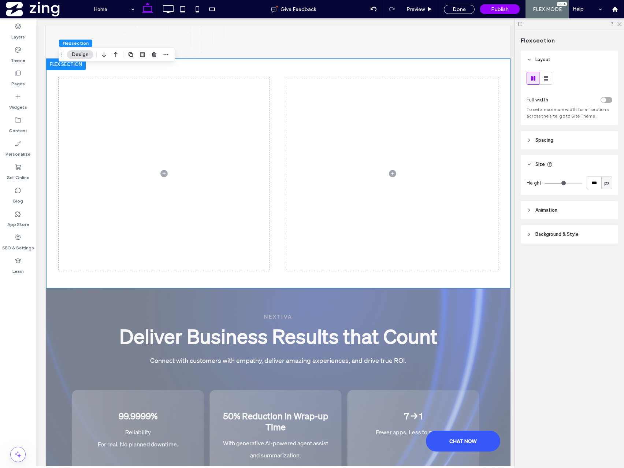
type input "***"
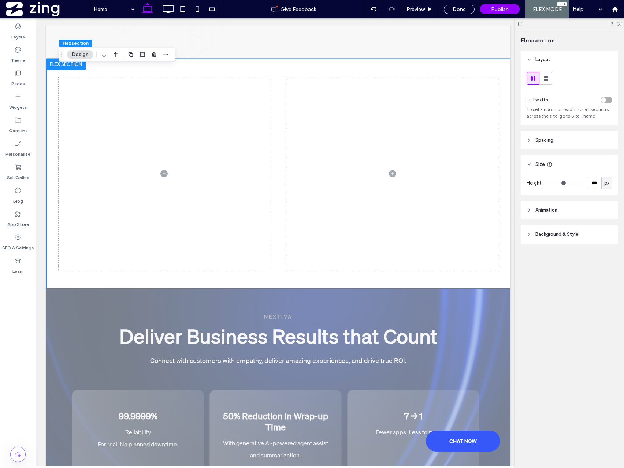
type input "***"
drag, startPoint x: 568, startPoint y: 183, endPoint x: 563, endPoint y: 184, distance: 4.8
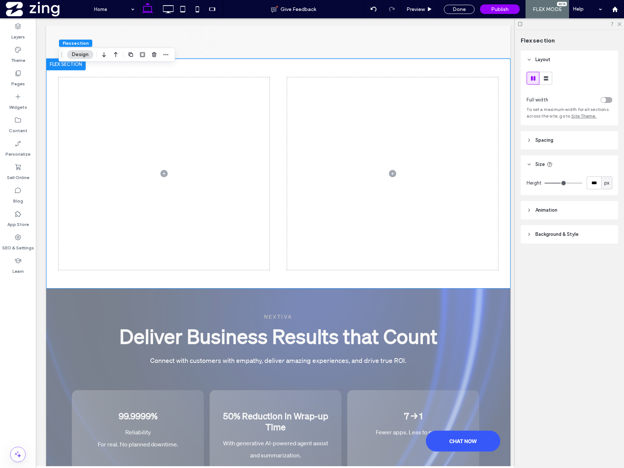
click at [563, 183] on input "range" at bounding box center [563, 183] width 38 height 1
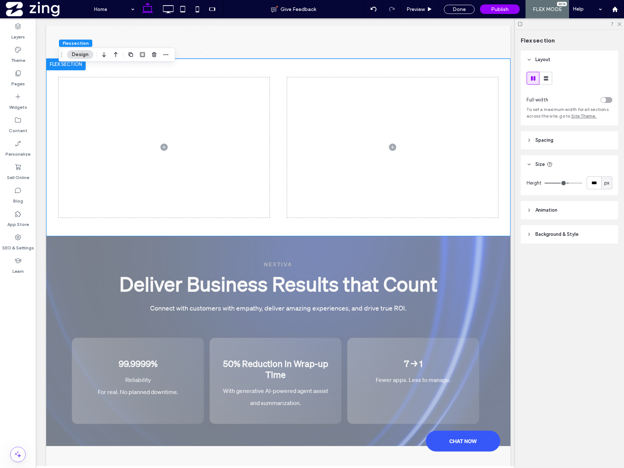
click at [568, 183] on input "range" at bounding box center [563, 183] width 38 height 1
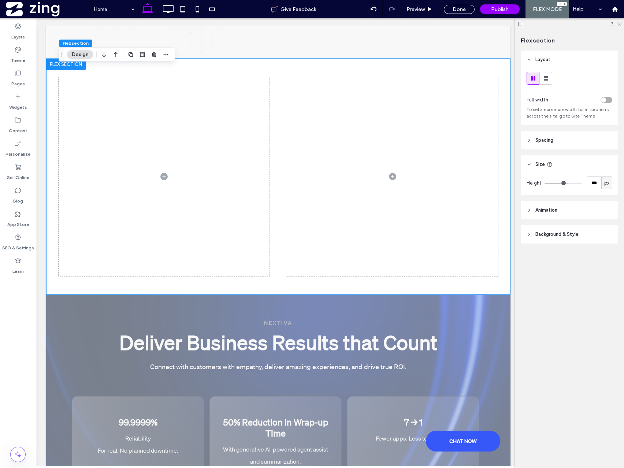
click at [567, 183] on input "range" at bounding box center [563, 183] width 38 height 1
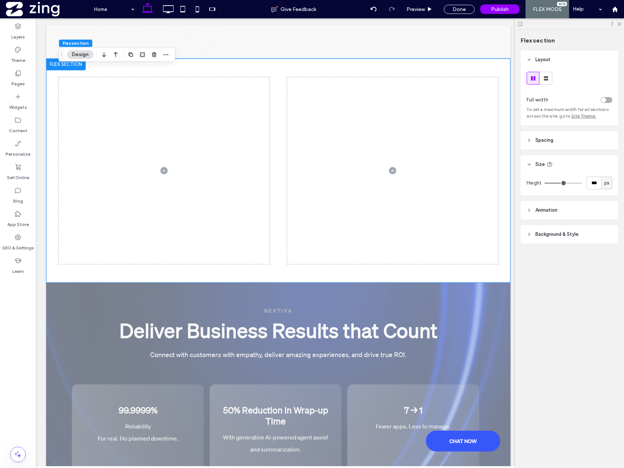
click at [565, 183] on input "range" at bounding box center [563, 183] width 38 height 1
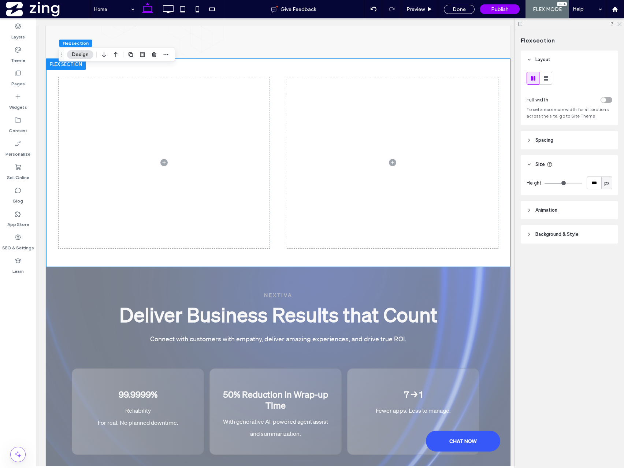
click at [619, 25] on icon at bounding box center [619, 23] width 5 height 5
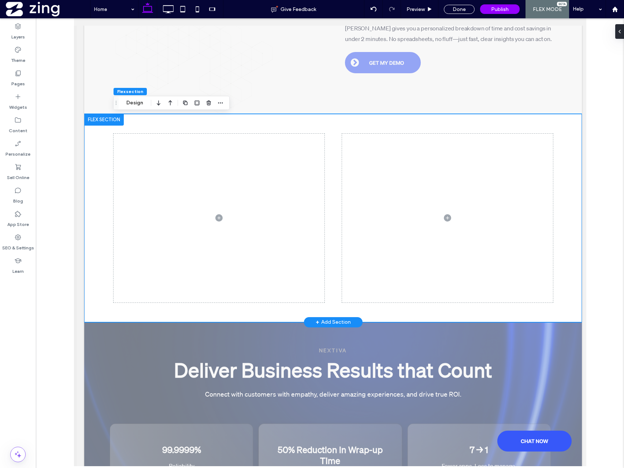
scroll to position [365, 0]
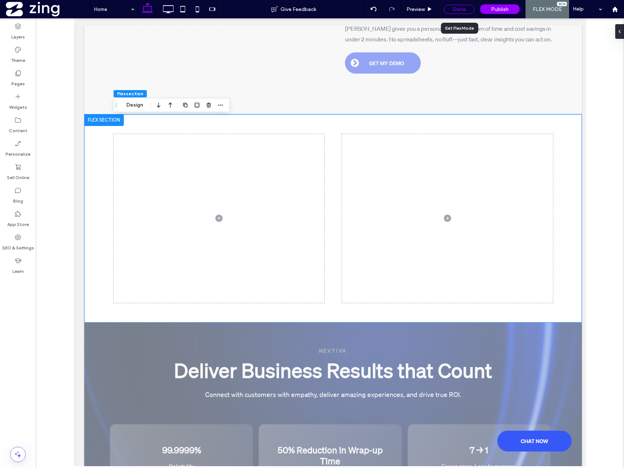
drag, startPoint x: 452, startPoint y: 8, endPoint x: 437, endPoint y: 118, distance: 110.6
click at [452, 8] on div "Done" at bounding box center [459, 9] width 31 height 9
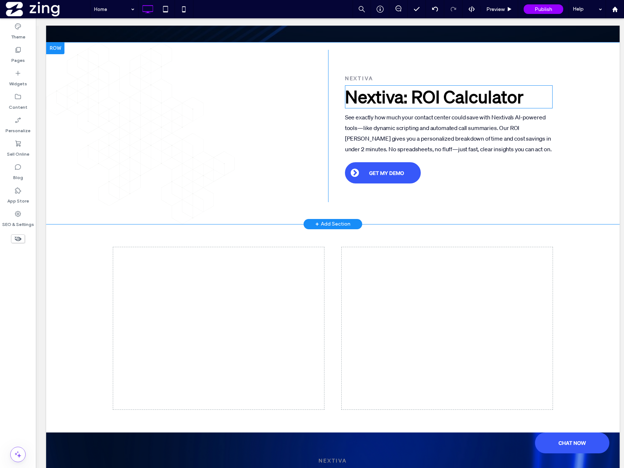
scroll to position [239, 0]
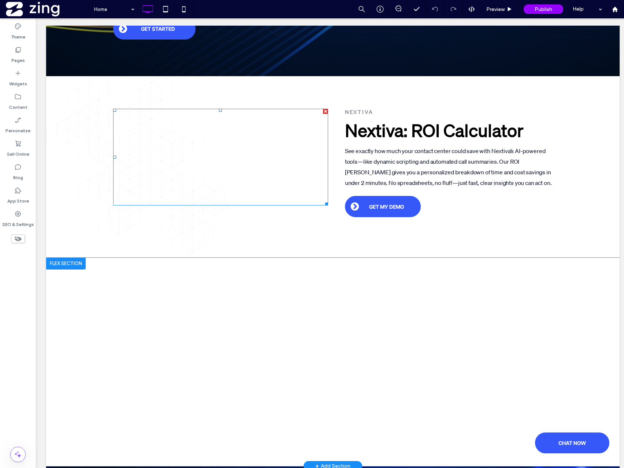
scroll to position [220, 0]
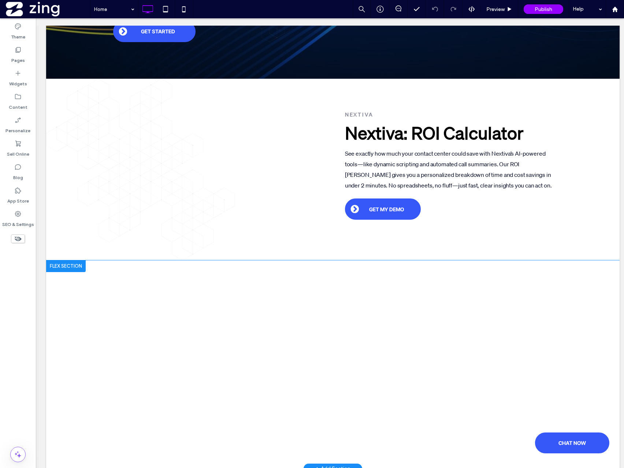
click at [68, 267] on div at bounding box center [66, 266] width 40 height 12
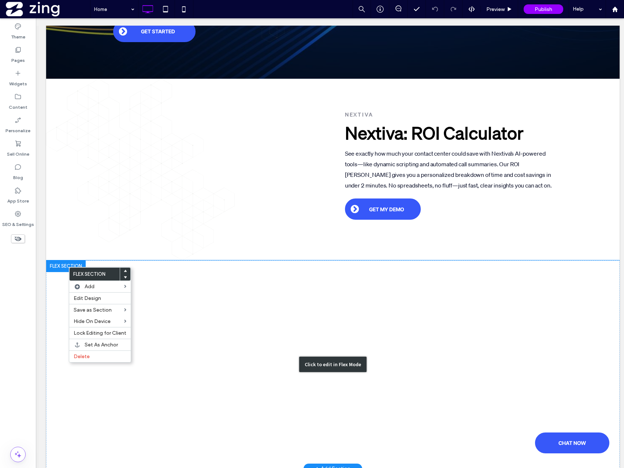
click at [161, 339] on div "Click to edit in Flex Mode" at bounding box center [332, 364] width 573 height 208
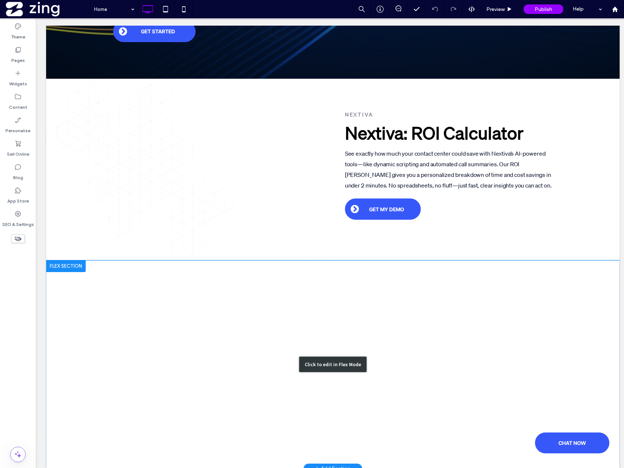
click at [161, 339] on div "Click to edit in Flex Mode" at bounding box center [332, 364] width 573 height 208
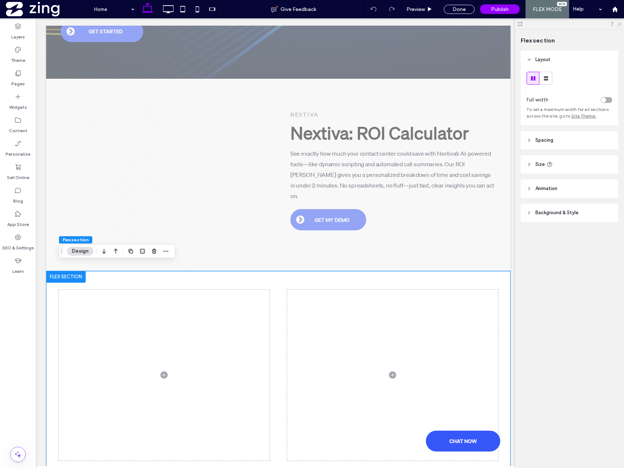
click at [619, 25] on icon at bounding box center [619, 23] width 5 height 5
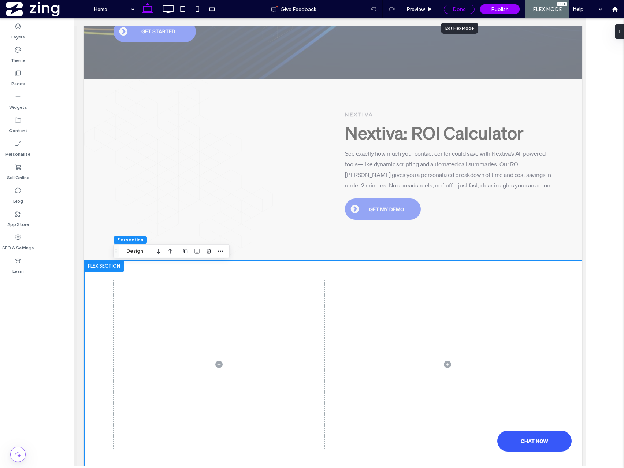
click at [460, 8] on div "Done" at bounding box center [459, 9] width 31 height 9
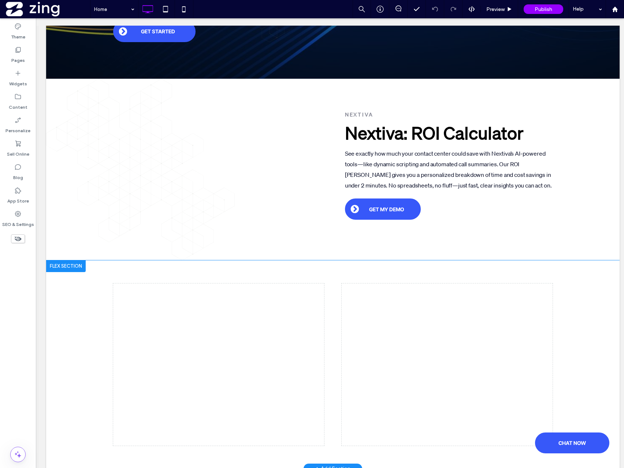
click at [71, 267] on div at bounding box center [66, 266] width 40 height 12
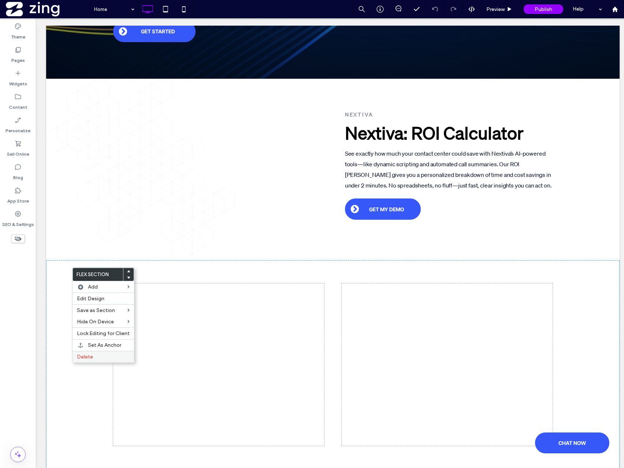
click at [96, 356] on label "Delete" at bounding box center [103, 357] width 53 height 6
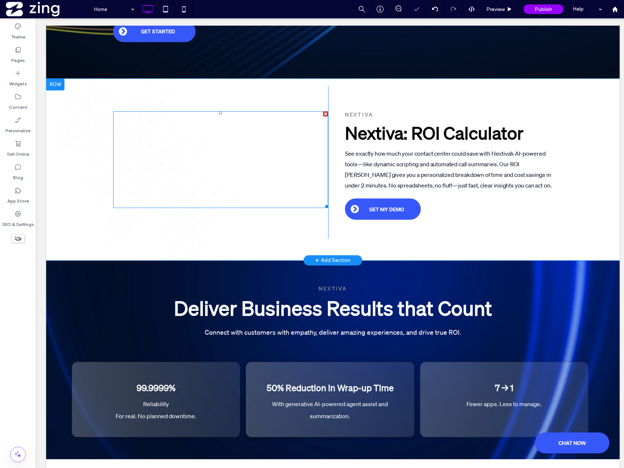
click at [246, 153] on span at bounding box center [220, 159] width 215 height 97
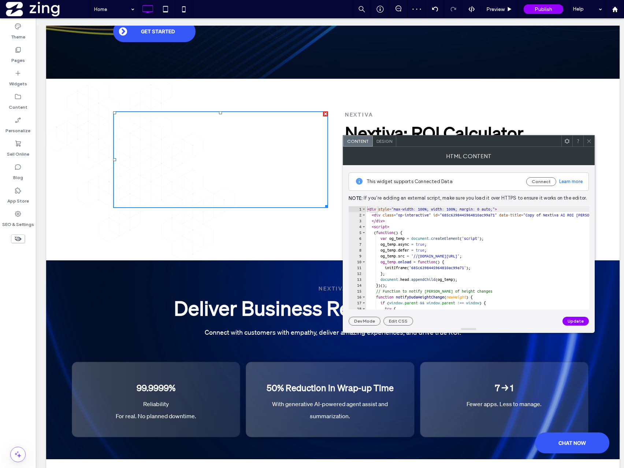
click at [432, 224] on div "< div style = "max-width: 100%; width: 100%; margin: 0 auto;" > < div class = "…" at bounding box center [634, 263] width 536 height 115
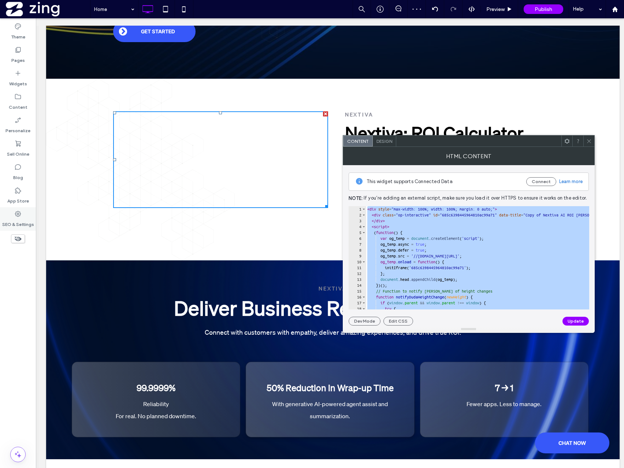
paste textarea "Cursor at row 49"
type textarea "******"
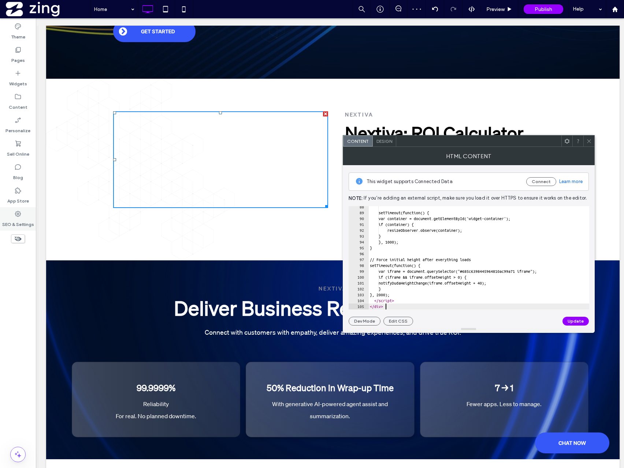
scroll to position [512, 0]
click at [571, 320] on button "Update" at bounding box center [575, 321] width 26 height 9
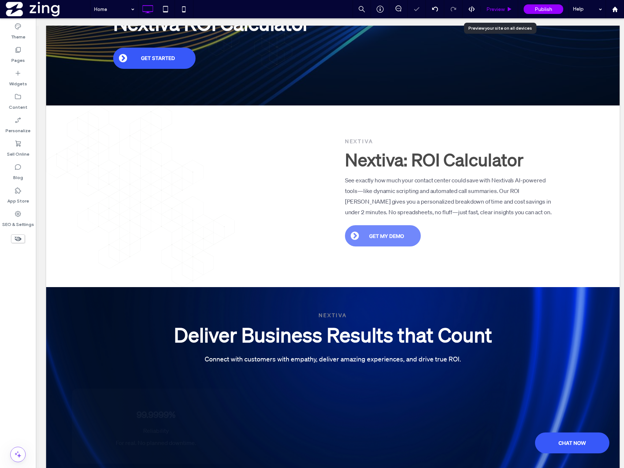
scroll to position [197, 0]
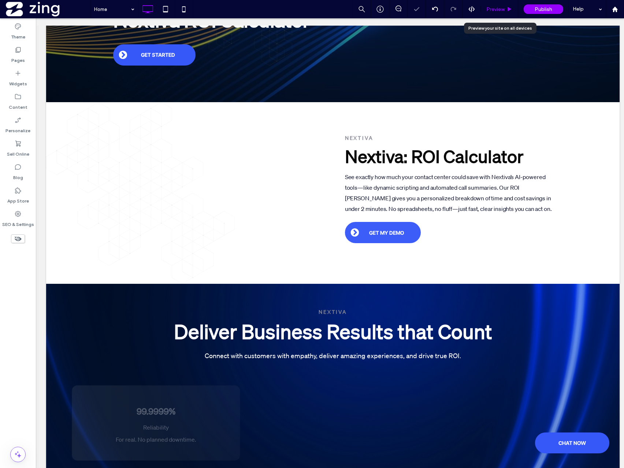
click at [495, 10] on span "Preview" at bounding box center [495, 9] width 18 height 6
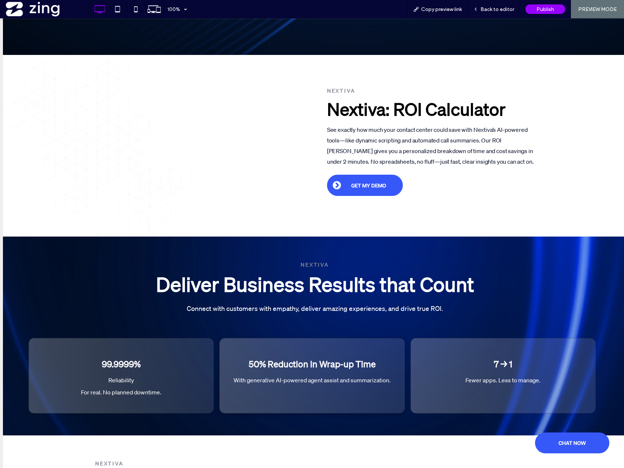
scroll to position [41, 0]
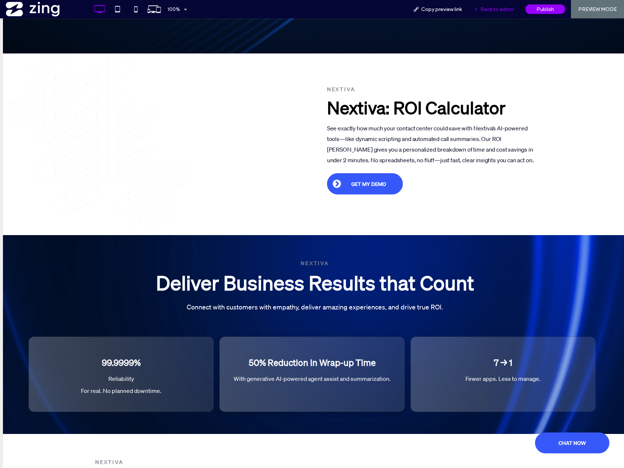
click at [495, 7] on span "Back to editor" at bounding box center [497, 9] width 34 height 6
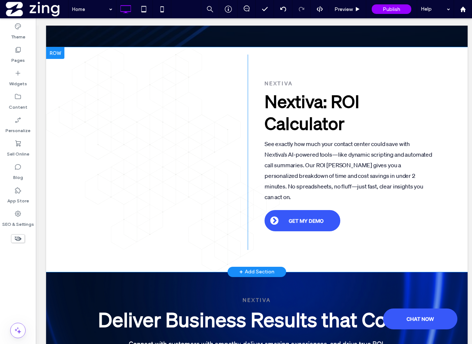
scroll to position [86, 0]
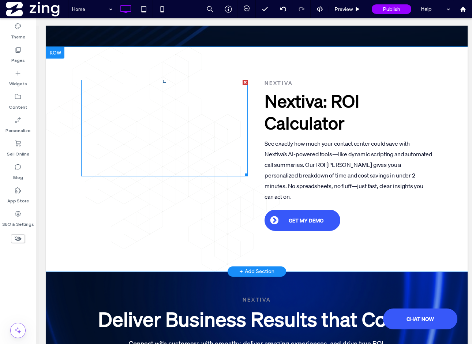
click at [162, 110] on span at bounding box center [164, 128] width 167 height 97
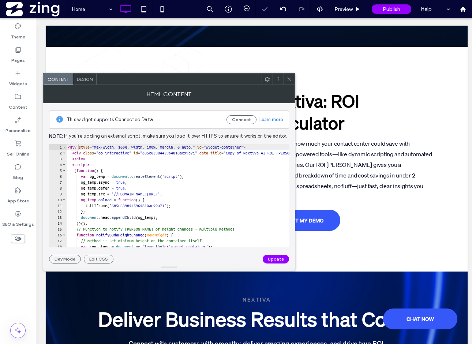
type textarea "**********"
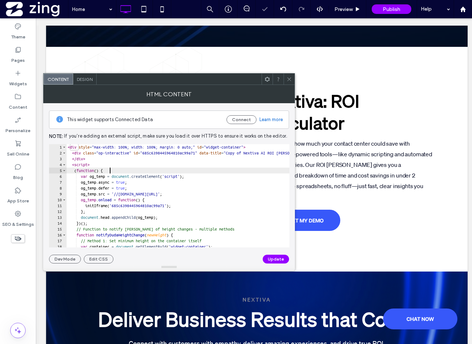
click at [172, 170] on div "< div style = "max-width: 100%; width: 100%; margin: 0 auto;" id = "widget-cont…" at bounding box center [334, 201] width 536 height 115
click at [290, 82] on span at bounding box center [289, 79] width 5 height 11
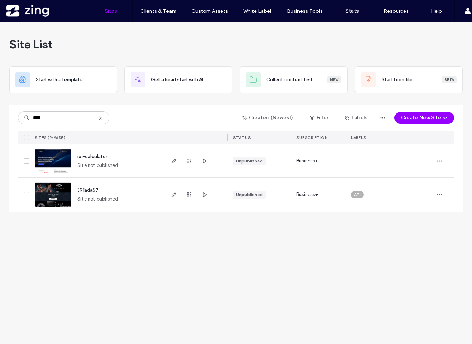
click at [101, 119] on icon at bounding box center [101, 118] width 6 height 6
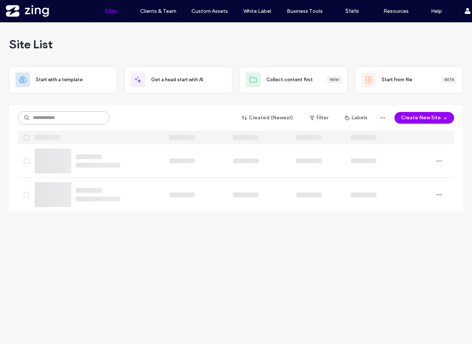
click at [60, 123] on input at bounding box center [64, 117] width 92 height 13
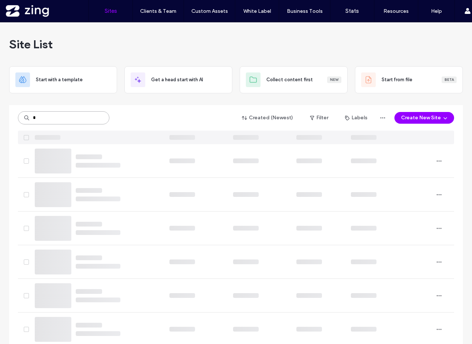
type input "*"
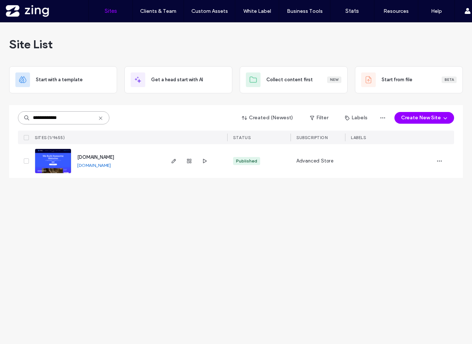
type input "**********"
click at [172, 164] on icon "button" at bounding box center [174, 161] width 6 height 6
drag, startPoint x: 67, startPoint y: 114, endPoint x: 85, endPoint y: 119, distance: 18.5
click at [85, 119] on input "**********" at bounding box center [64, 117] width 92 height 13
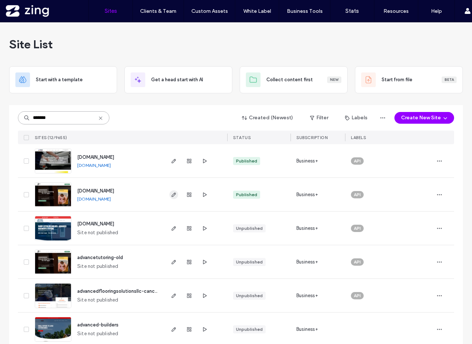
type input "*******"
click at [172, 194] on icon "button" at bounding box center [174, 195] width 6 height 6
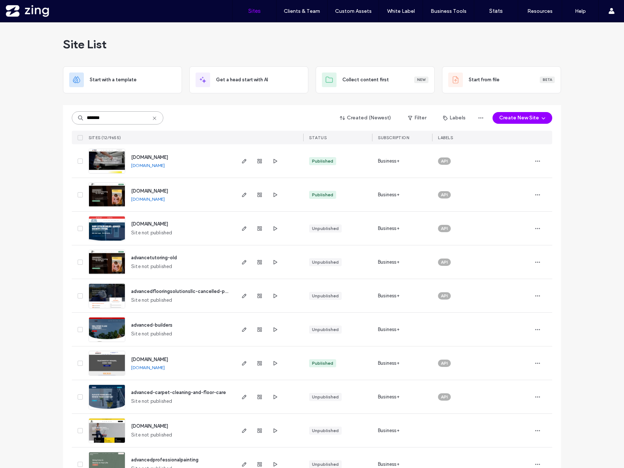
drag, startPoint x: 119, startPoint y: 117, endPoint x: 66, endPoint y: 118, distance: 53.1
click at [66, 118] on div "******* Created (Newest) Filter Labels Create New Site SITES (12/9655) STATUS S…" at bounding box center [312, 326] width 498 height 443
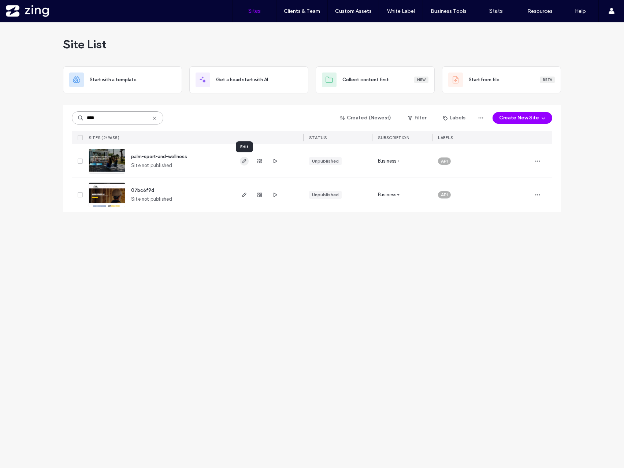
type input "****"
click at [243, 160] on use "button" at bounding box center [244, 161] width 4 height 4
click at [243, 161] on icon "button" at bounding box center [245, 161] width 6 height 6
drag, startPoint x: 108, startPoint y: 116, endPoint x: 69, endPoint y: 115, distance: 39.2
click at [69, 115] on div "**** Created (Newest) Filter Labels Create New Site SITES (2/9655) STATUS SUBSC…" at bounding box center [312, 158] width 498 height 107
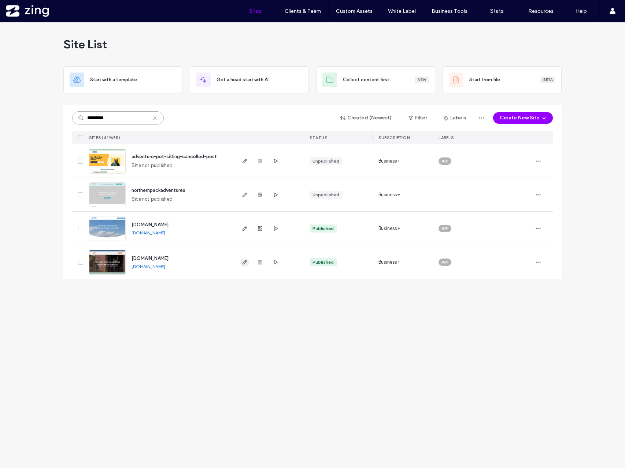
type input "*********"
click at [242, 263] on icon "button" at bounding box center [245, 262] width 6 height 6
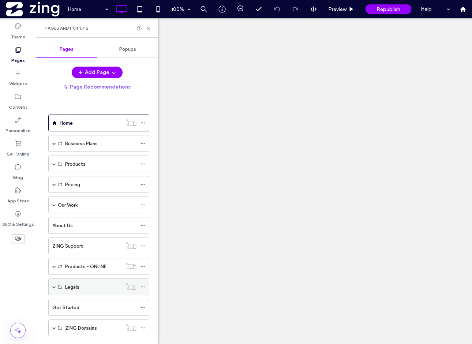
click at [55, 285] on span at bounding box center [54, 287] width 4 height 4
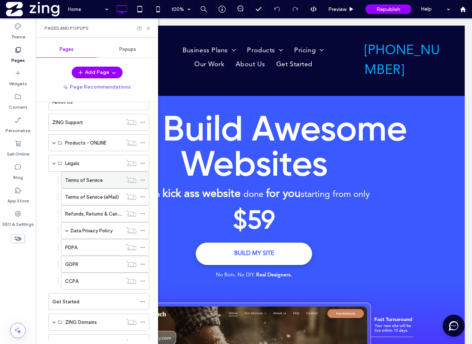
click at [90, 179] on label "Terms of Service" at bounding box center [84, 180] width 38 height 13
click at [66, 231] on div "Terms of Service 100% Preview Republish Help Site Comments Team & Clients Autom…" at bounding box center [236, 172] width 472 height 344
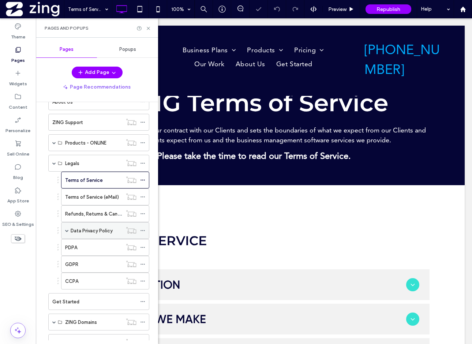
click at [83, 231] on label "Data Privacy Policy" at bounding box center [92, 230] width 42 height 13
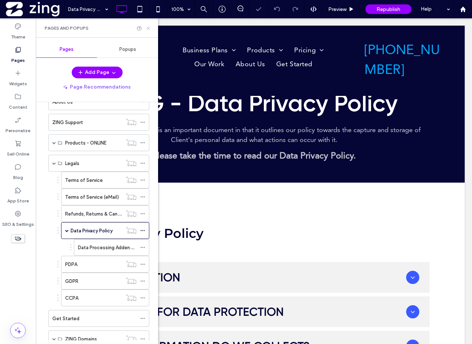
click at [149, 28] on icon at bounding box center [148, 28] width 5 height 5
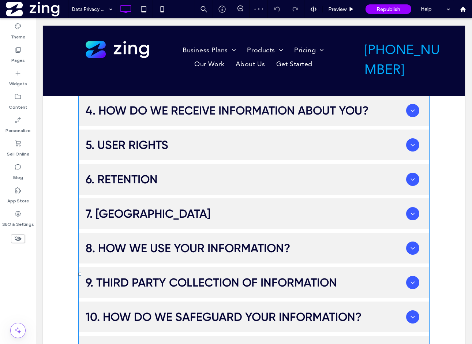
scroll to position [272, 0]
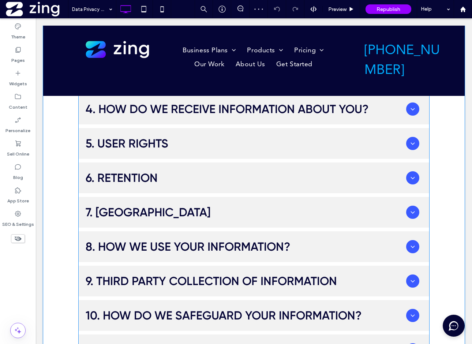
click at [379, 246] on span at bounding box center [254, 272] width 352 height 565
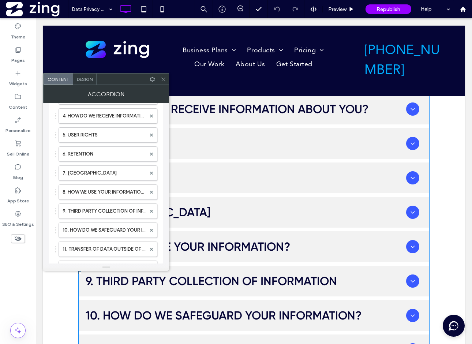
scroll to position [134, 0]
click at [95, 190] on label "8. HOW WE USE YOUR INFORMATION?" at bounding box center [104, 190] width 83 height 15
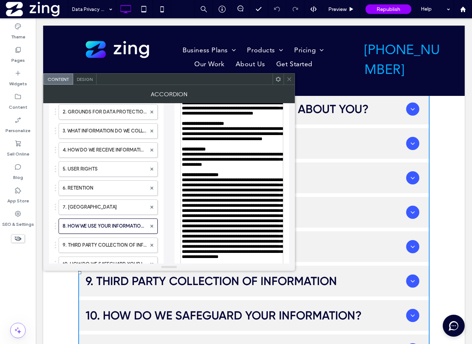
scroll to position [98, 0]
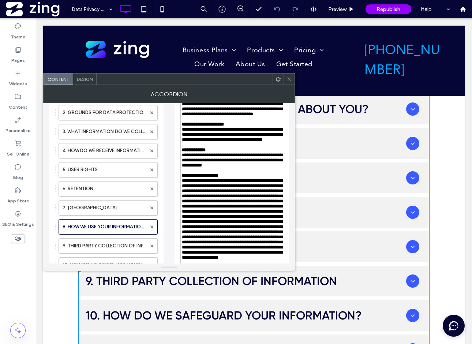
click at [216, 168] on span "**********" at bounding box center [232, 160] width 101 height 15
click at [217, 168] on span "**********" at bounding box center [232, 160] width 101 height 15
click at [267, 168] on span "**********" at bounding box center [232, 160] width 101 height 15
click at [252, 168] on div "**********" at bounding box center [232, 160] width 100 height 15
click at [288, 80] on use at bounding box center [289, 79] width 4 height 4
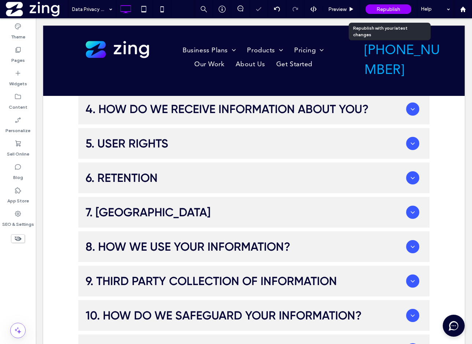
click at [386, 10] on span "Republish" at bounding box center [389, 9] width 24 height 6
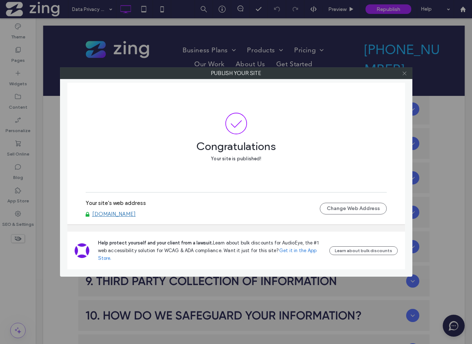
click at [406, 73] on icon at bounding box center [404, 73] width 5 height 5
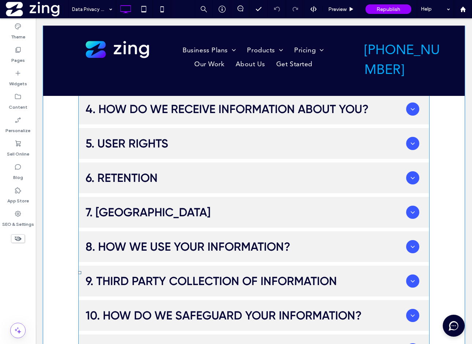
click at [231, 236] on span at bounding box center [254, 272] width 352 height 565
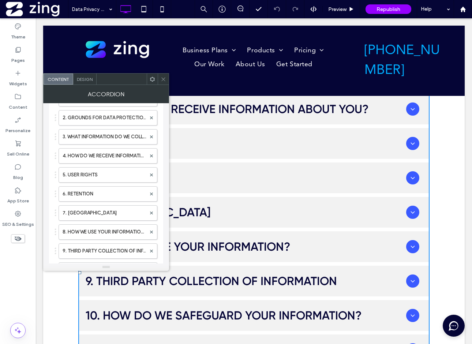
scroll to position [96, 0]
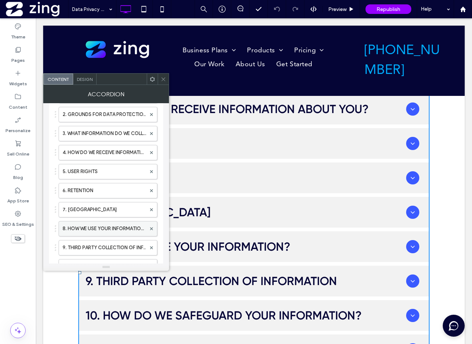
click at [91, 231] on label "8. HOW WE USE YOUR INFORMATION?" at bounding box center [104, 229] width 83 height 15
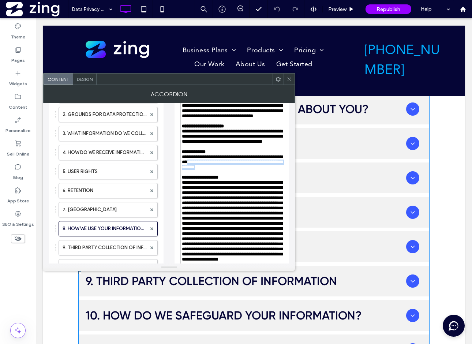
drag, startPoint x: 233, startPoint y: 189, endPoint x: 207, endPoint y: 185, distance: 25.7
click at [207, 170] on div "**********" at bounding box center [232, 162] width 100 height 15
copy span "**********"
click at [289, 78] on icon at bounding box center [289, 79] width 5 height 5
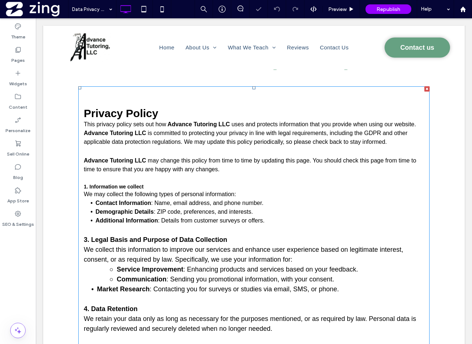
scroll to position [70, 0]
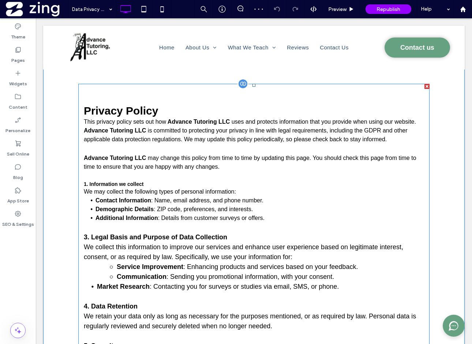
click at [88, 236] on strong "3. Legal Basis and Purpose of Data Collection" at bounding box center [156, 237] width 144 height 7
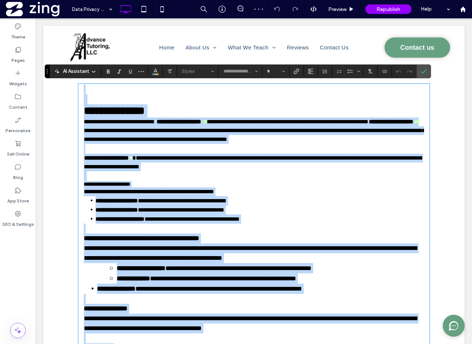
click at [89, 235] on strong "**********" at bounding box center [141, 238] width 115 height 7
type input "*****"
type input "**"
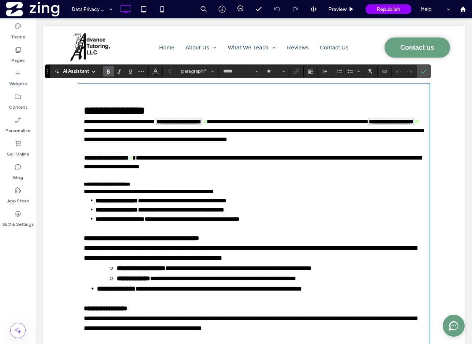
click at [107, 230] on p at bounding box center [254, 229] width 341 height 10
click at [86, 237] on strong "**********" at bounding box center [141, 238] width 115 height 7
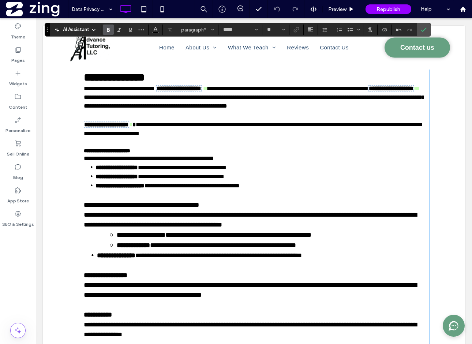
scroll to position [119, 0]
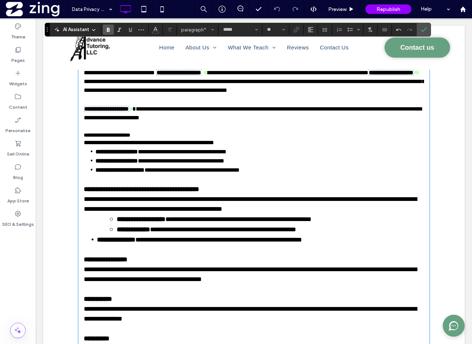
click at [87, 258] on strong "**********" at bounding box center [106, 259] width 44 height 7
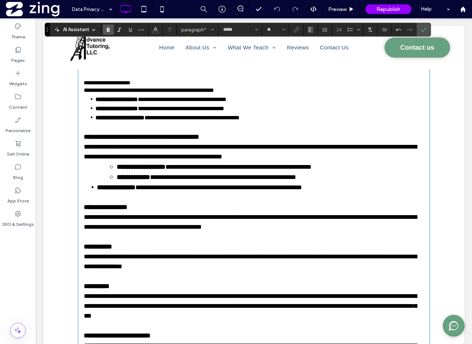
scroll to position [186, 0]
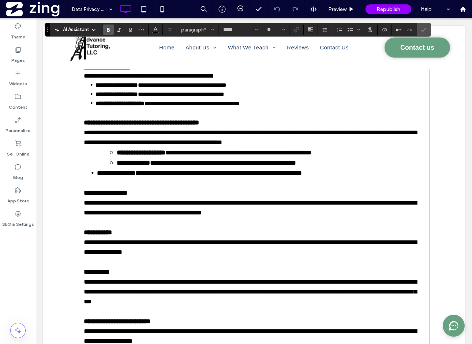
click at [87, 231] on strong "**********" at bounding box center [98, 232] width 28 height 7
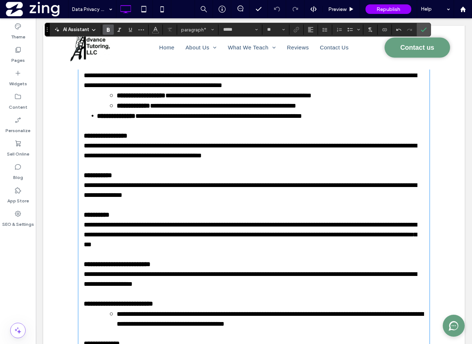
scroll to position [246, 0]
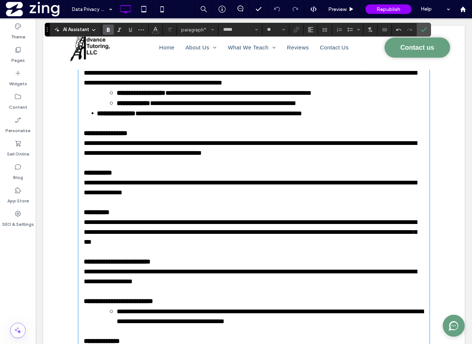
click at [88, 210] on strong "**********" at bounding box center [97, 212] width 26 height 7
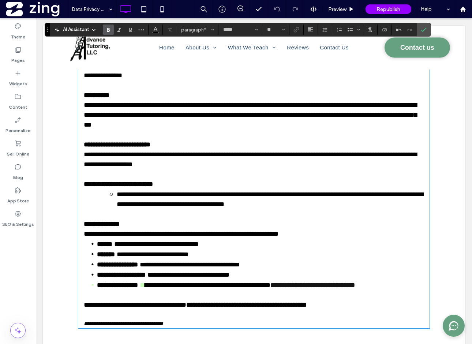
scroll to position [363, 0]
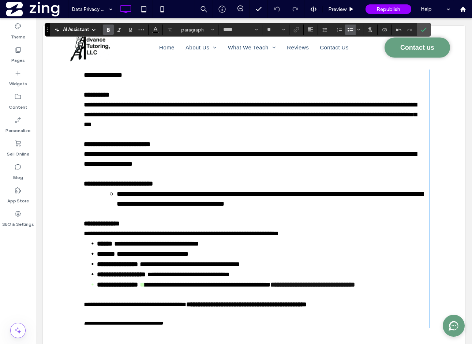
drag, startPoint x: 94, startPoint y: 280, endPoint x: 87, endPoint y: 278, distance: 7.9
click at [87, 278] on ul "**********" at bounding box center [254, 264] width 341 height 51
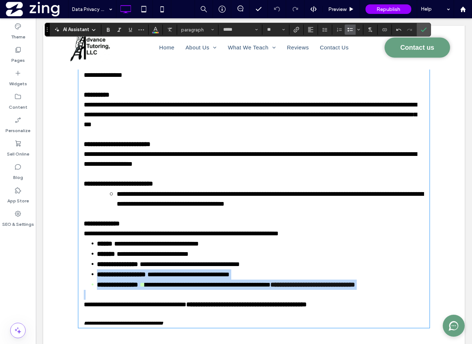
drag, startPoint x: 86, startPoint y: 272, endPoint x: 253, endPoint y: 298, distance: 168.9
click at [253, 298] on div "**********" at bounding box center [254, 60] width 341 height 536
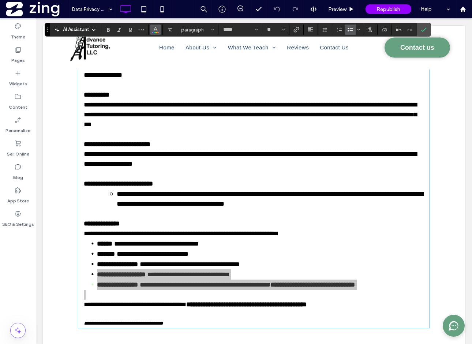
click at [153, 28] on icon "Color" at bounding box center [156, 29] width 6 height 6
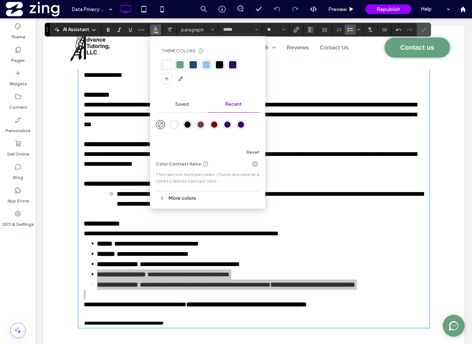
click at [222, 67] on div at bounding box center [219, 64] width 7 height 7
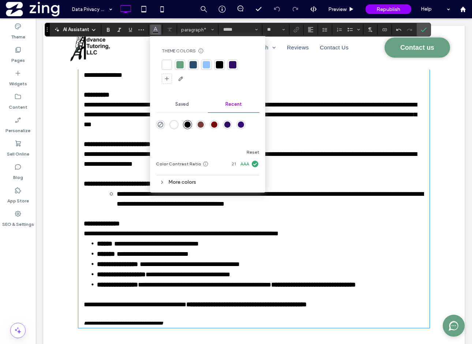
click at [293, 72] on p "**********" at bounding box center [254, 70] width 341 height 20
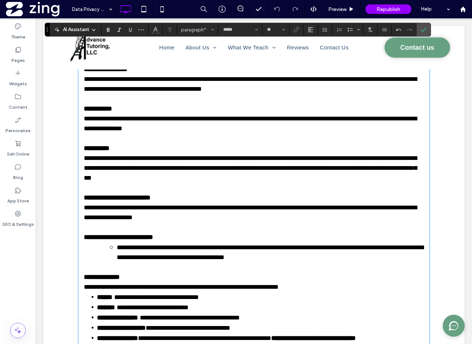
scroll to position [309, 0]
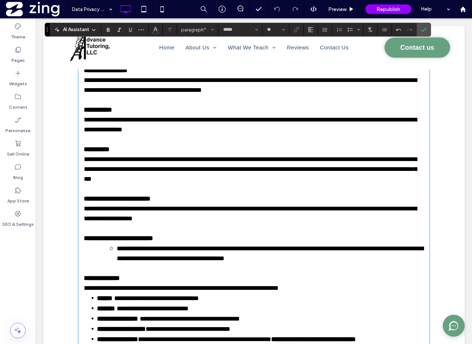
click at [88, 196] on strong "**********" at bounding box center [117, 199] width 67 height 7
click at [89, 235] on strong "**********" at bounding box center [118, 238] width 69 height 7
click at [88, 276] on strong "**********" at bounding box center [102, 278] width 36 height 7
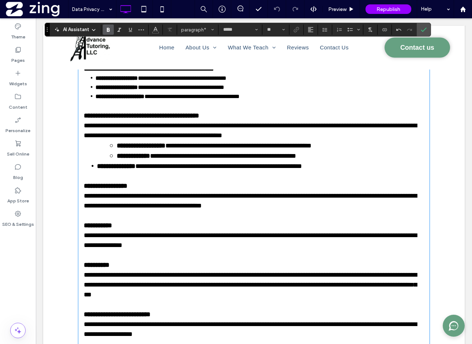
scroll to position [190, 0]
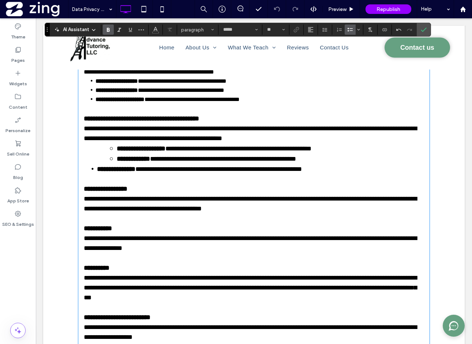
click at [118, 149] on strong "**********" at bounding box center [141, 148] width 49 height 7
click at [117, 158] on strong "**********" at bounding box center [133, 159] width 33 height 7
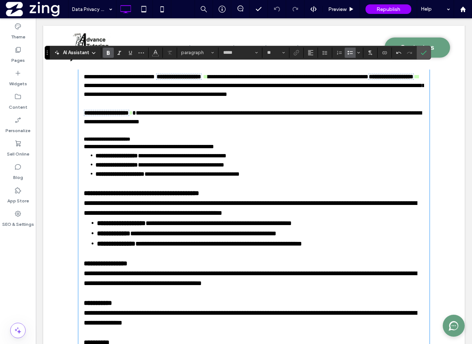
scroll to position [116, 0]
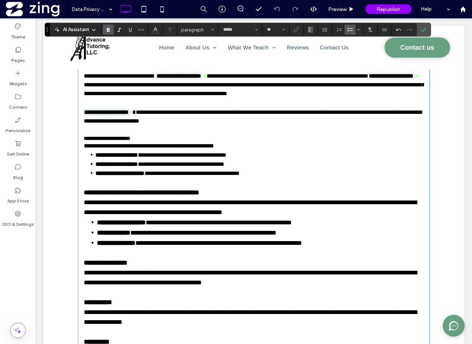
click at [155, 192] on strong "**********" at bounding box center [141, 192] width 115 height 7
type input "**"
click at [126, 137] on strong "**********" at bounding box center [107, 138] width 47 height 5
drag, startPoint x: 151, startPoint y: 138, endPoint x: 72, endPoint y: 136, distance: 79.1
click at [72, 136] on div "**********" at bounding box center [254, 284] width 422 height 662
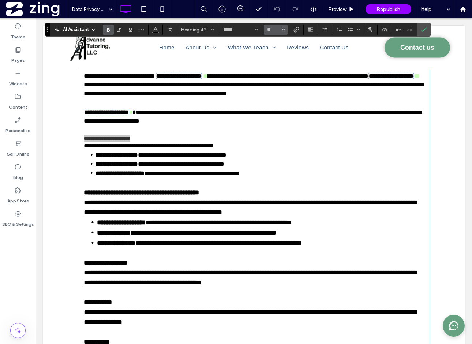
click at [271, 30] on input "**" at bounding box center [274, 30] width 14 height 6
type input "**"
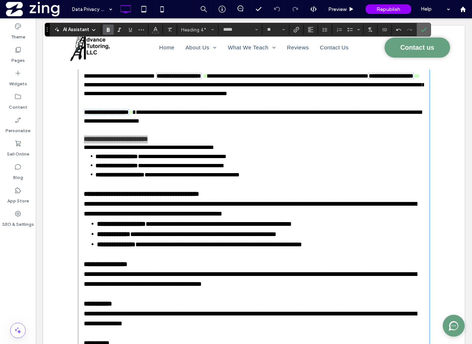
click at [424, 27] on icon "Confirm" at bounding box center [424, 30] width 6 height 6
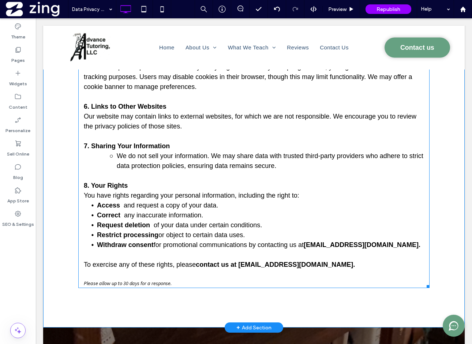
scroll to position [402, 0]
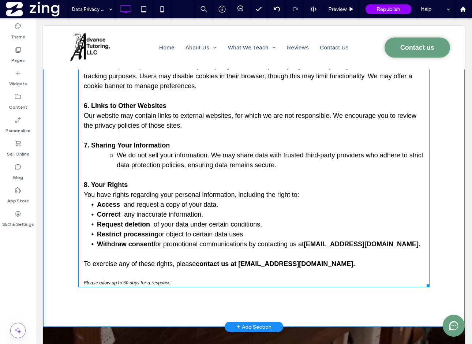
click at [116, 151] on li "We do not sell your information. We may share data with trusted third-party pro…" at bounding box center [260, 160] width 327 height 20
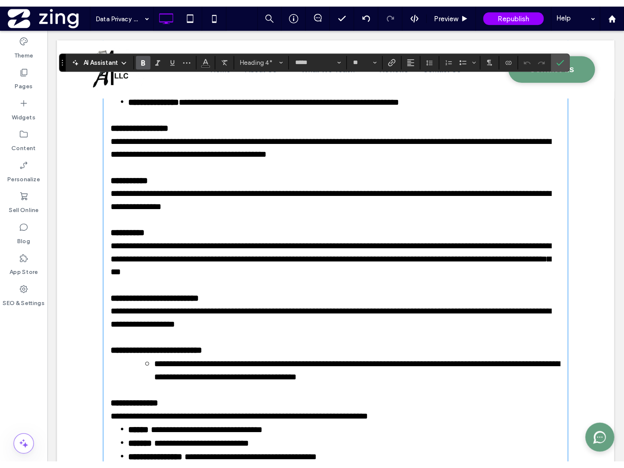
scroll to position [289, 0]
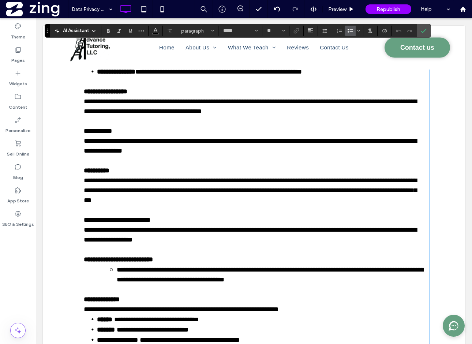
click at [112, 270] on li "**********" at bounding box center [260, 275] width 327 height 20
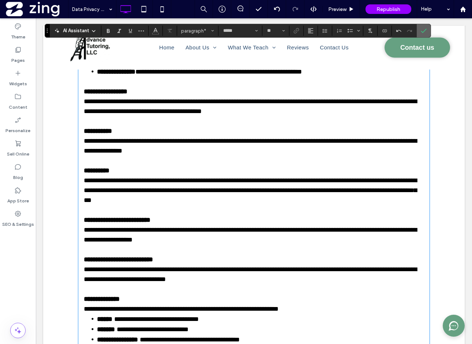
click at [425, 29] on icon "Confirm" at bounding box center [424, 31] width 6 height 6
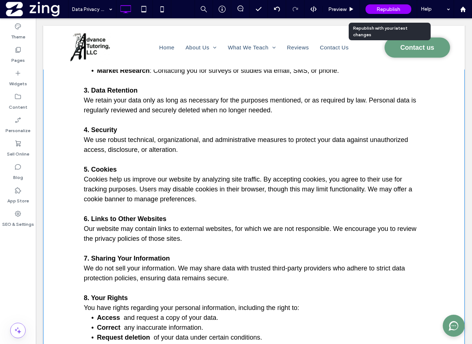
click at [380, 7] on span "Republish" at bounding box center [389, 9] width 24 height 6
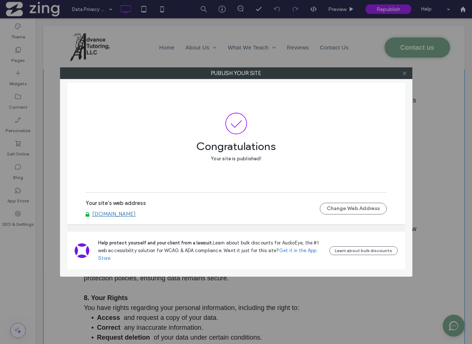
click at [404, 77] on span at bounding box center [404, 73] width 5 height 11
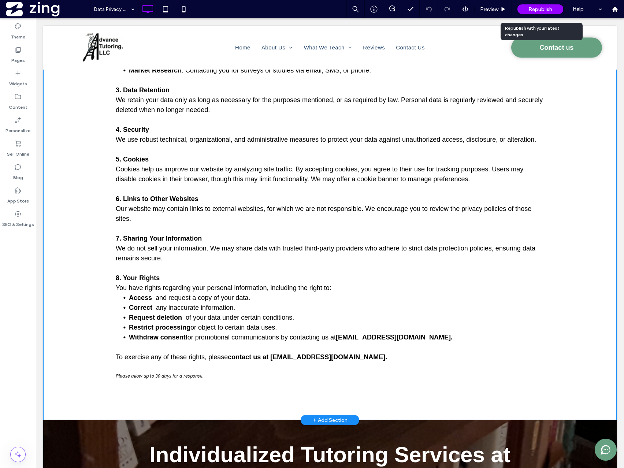
click at [472, 5] on div "Republish" at bounding box center [540, 9] width 46 height 10
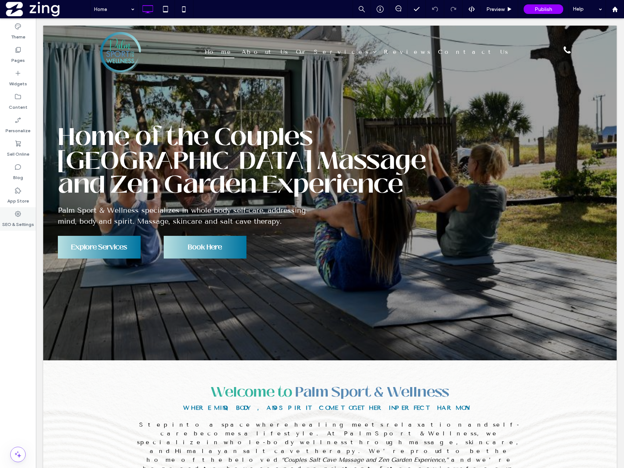
click at [16, 221] on label "SEO & Settings" at bounding box center [18, 222] width 32 height 10
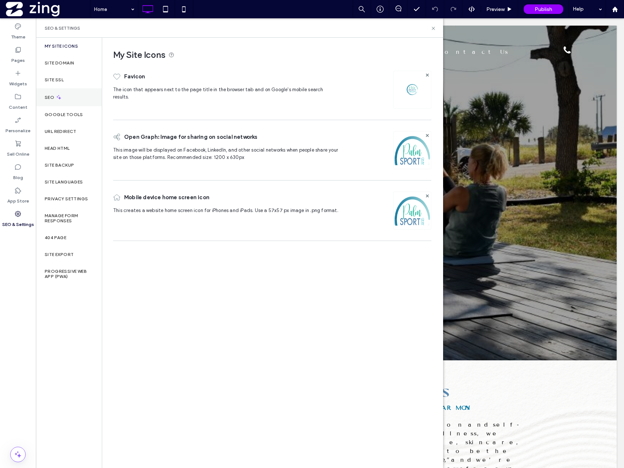
click at [71, 103] on div "SEO" at bounding box center [69, 97] width 66 height 18
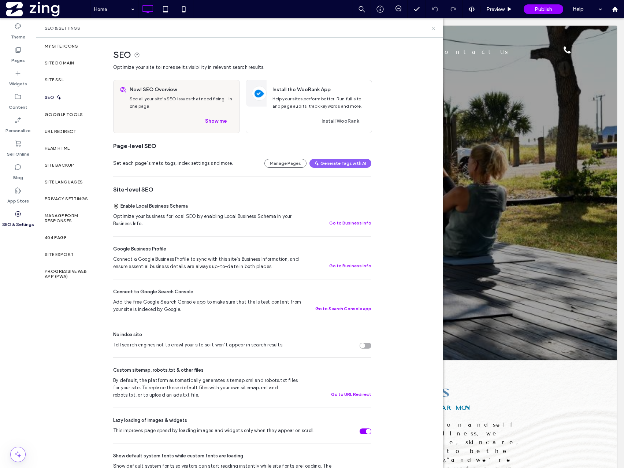
click at [434, 29] on icon at bounding box center [433, 28] width 5 height 5
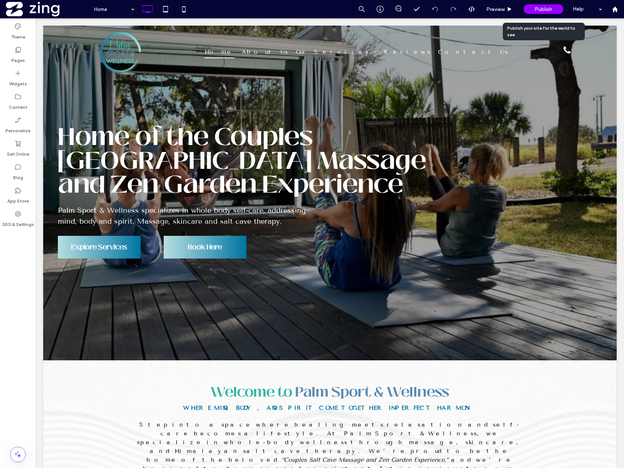
click at [546, 10] on span "Publish" at bounding box center [544, 9] width 18 height 6
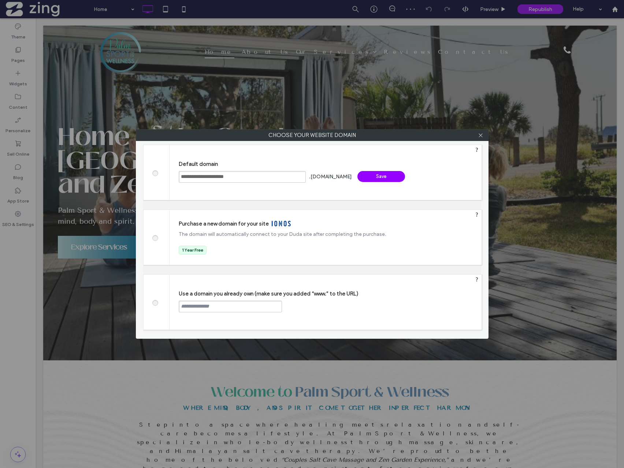
click at [230, 301] on input "text" at bounding box center [230, 307] width 103 height 12
type input "**********"
click at [310, 307] on div "Continue" at bounding box center [310, 306] width 48 height 11
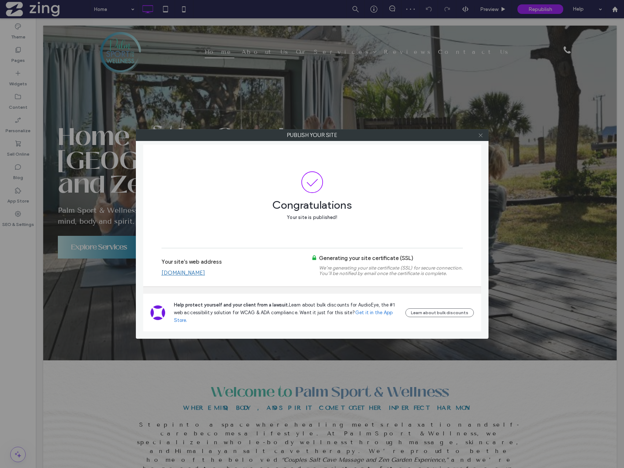
click at [481, 137] on icon at bounding box center [480, 135] width 5 height 5
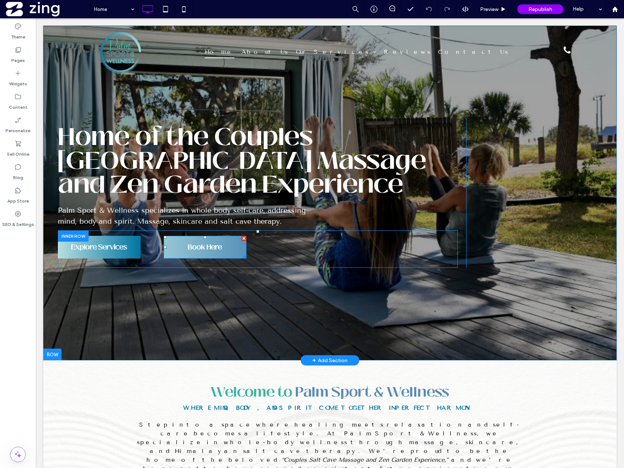
click at [213, 249] on span "Book Here" at bounding box center [205, 247] width 34 height 22
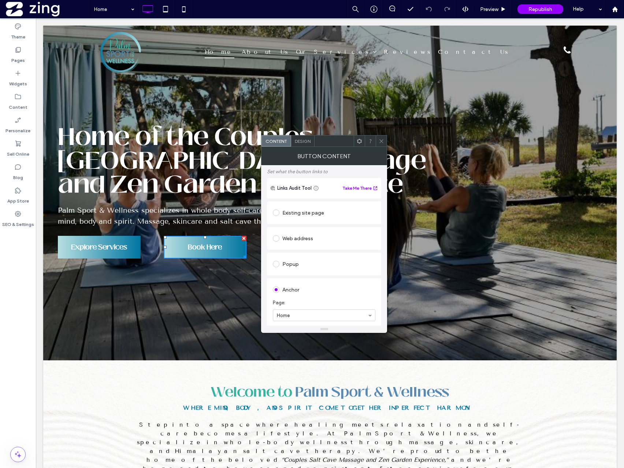
scroll to position [71, 0]
click at [292, 183] on div "Existing site page" at bounding box center [324, 183] width 103 height 12
click at [297, 234] on div "Web address" at bounding box center [324, 234] width 103 height 12
click at [337, 229] on input "url" at bounding box center [324, 226] width 103 height 10
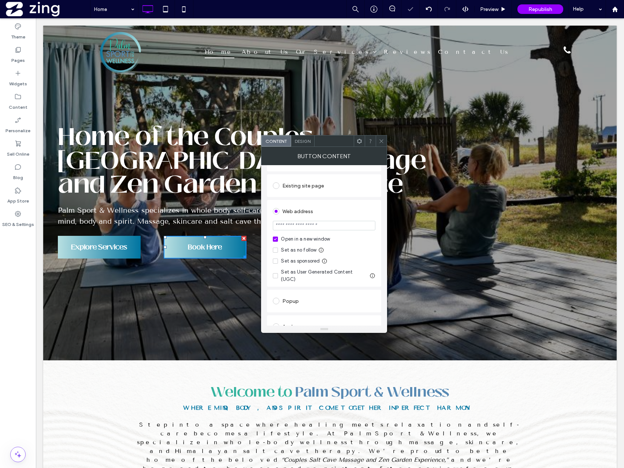
paste input "**********"
drag, startPoint x: 275, startPoint y: 226, endPoint x: 356, endPoint y: 228, distance: 81.3
click at [275, 226] on input "**********" at bounding box center [324, 226] width 103 height 10
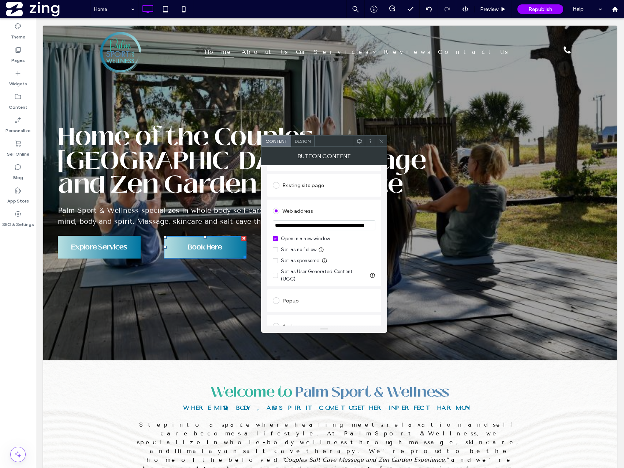
click at [328, 224] on input "**********" at bounding box center [324, 225] width 103 height 10
type input "**********"
click at [361, 204] on div "Web address" at bounding box center [324, 210] width 103 height 14
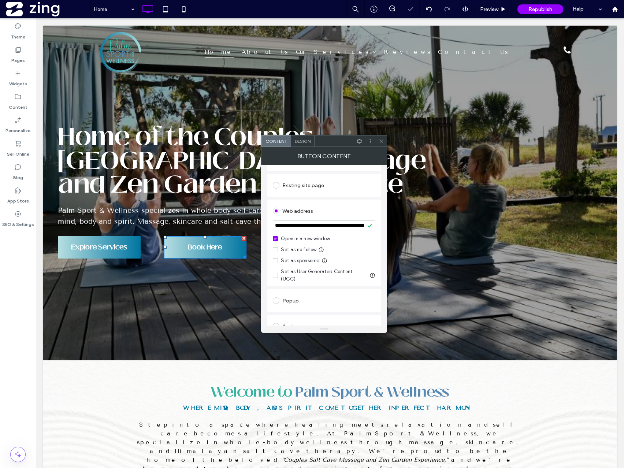
drag, startPoint x: 382, startPoint y: 141, endPoint x: 376, endPoint y: 141, distance: 6.2
click at [382, 141] on icon at bounding box center [381, 140] width 5 height 5
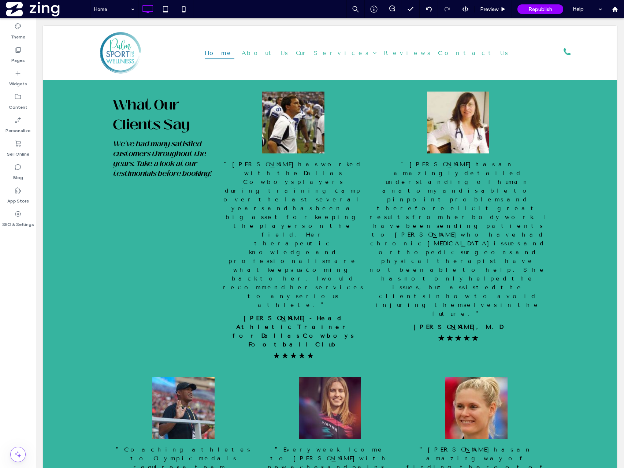
scroll to position [5129, 0]
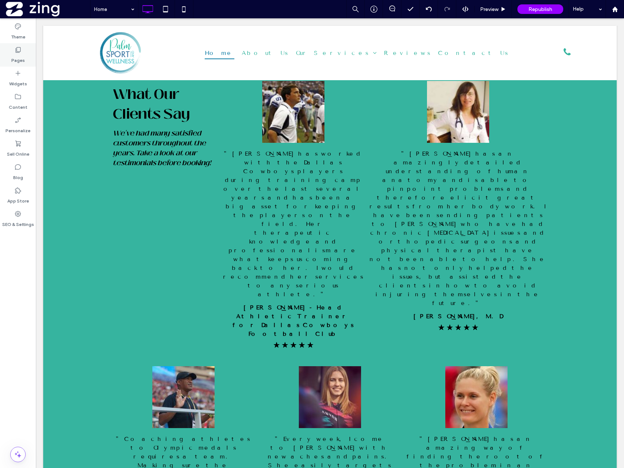
click at [16, 57] on label "Pages" at bounding box center [18, 58] width 14 height 10
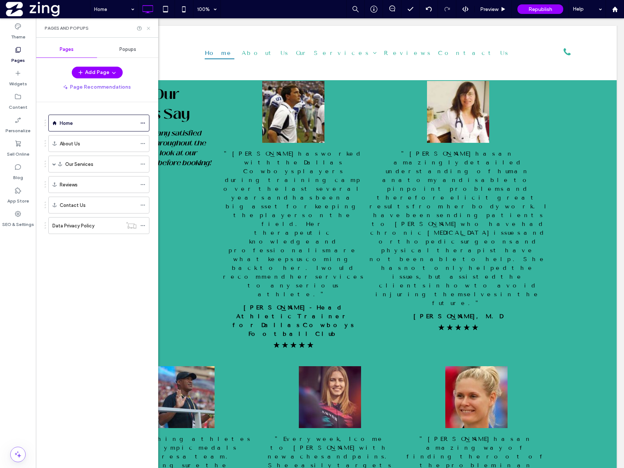
click at [146, 28] on icon at bounding box center [148, 28] width 5 height 5
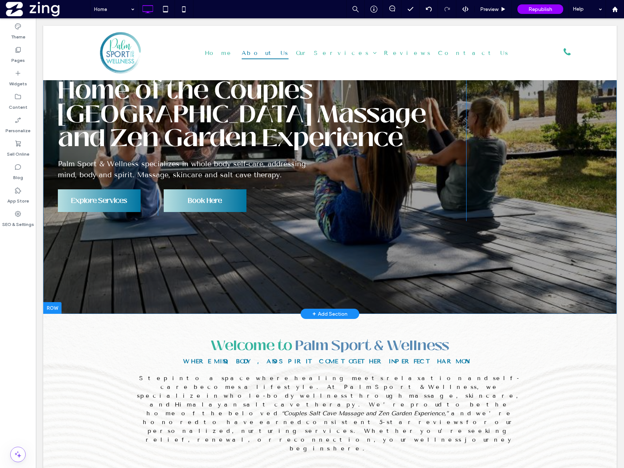
scroll to position [0, 0]
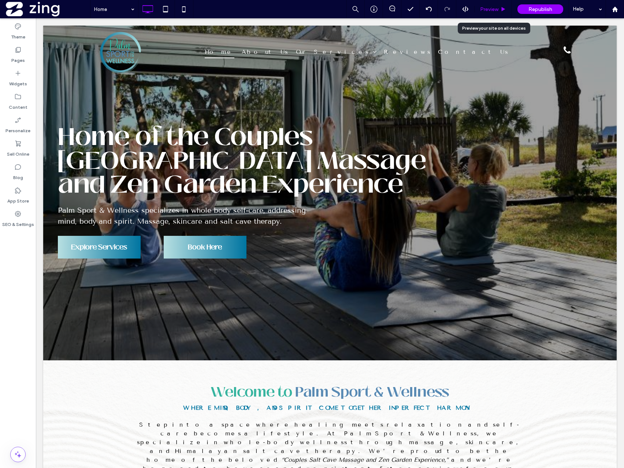
drag, startPoint x: 478, startPoint y: 10, endPoint x: 481, endPoint y: 9, distance: 3.9
click at [481, 9] on div "Preview" at bounding box center [493, 9] width 37 height 6
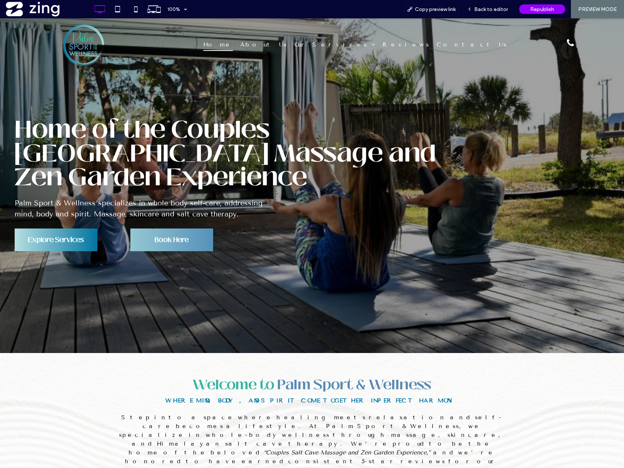
click at [180, 233] on span "Book Here" at bounding box center [172, 240] width 34 height 22
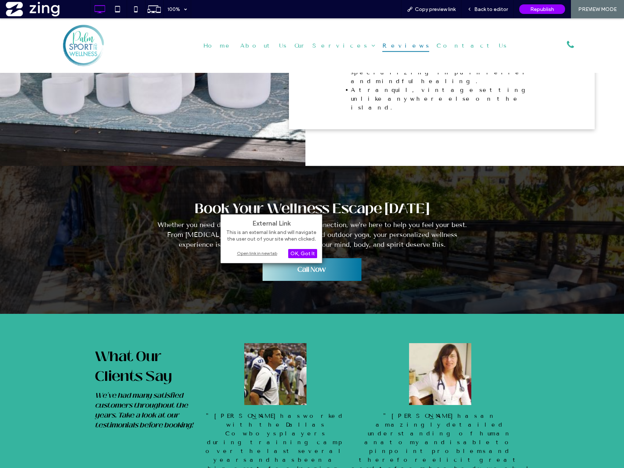
scroll to position [4865, 0]
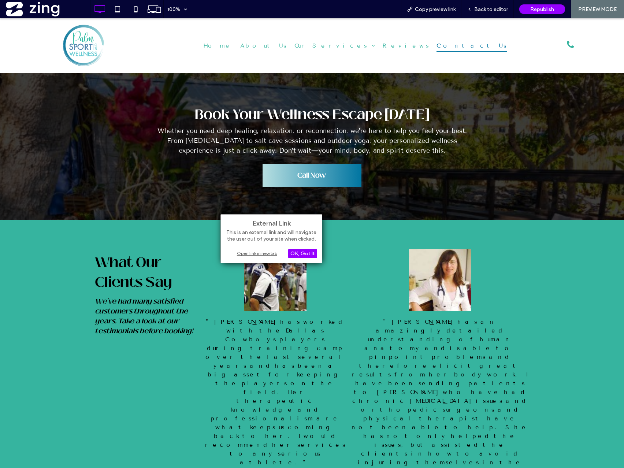
click at [261, 253] on div "Open link in new tab" at bounding box center [272, 253] width 92 height 8
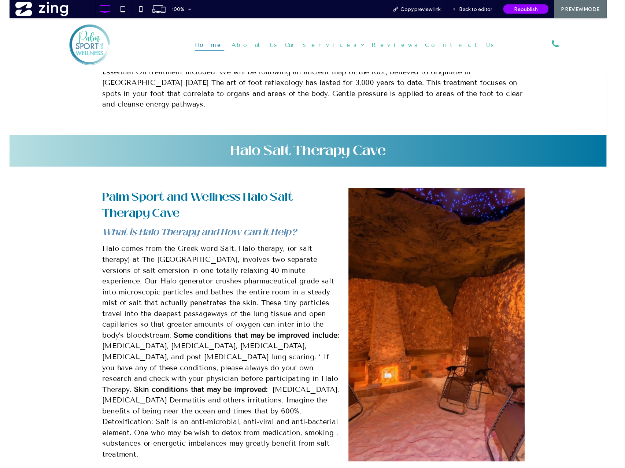
scroll to position [3993, 0]
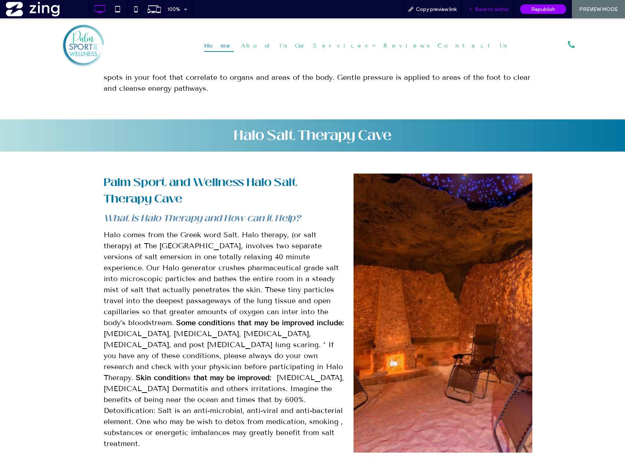
click at [491, 14] on div "Back to editor" at bounding box center [488, 9] width 52 height 18
click at [493, 7] on span "Back to editor" at bounding box center [492, 9] width 34 height 6
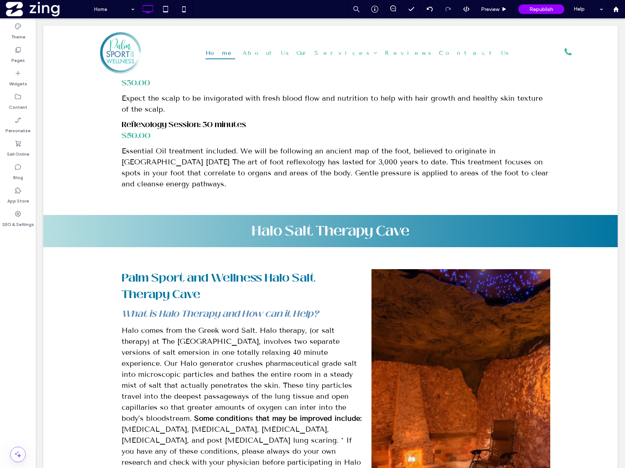
scroll to position [4002, 0]
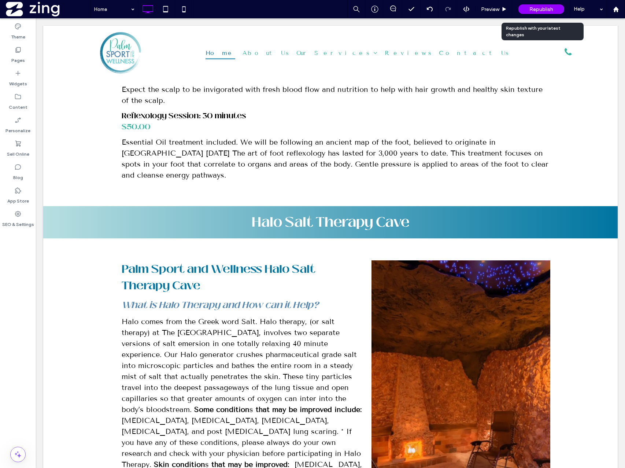
click at [543, 9] on span "Republish" at bounding box center [541, 9] width 24 height 6
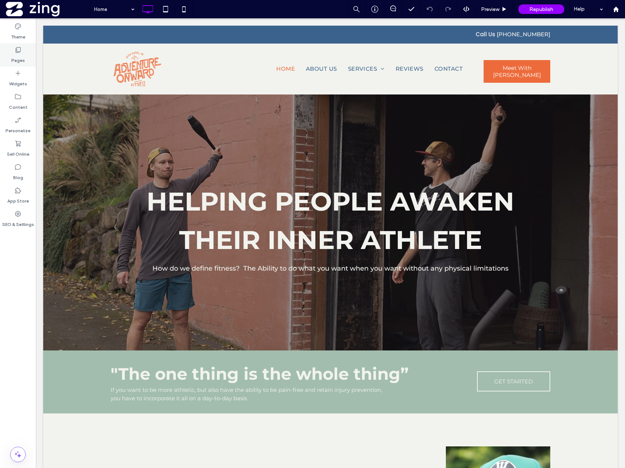
click at [19, 53] on icon at bounding box center [17, 49] width 7 height 7
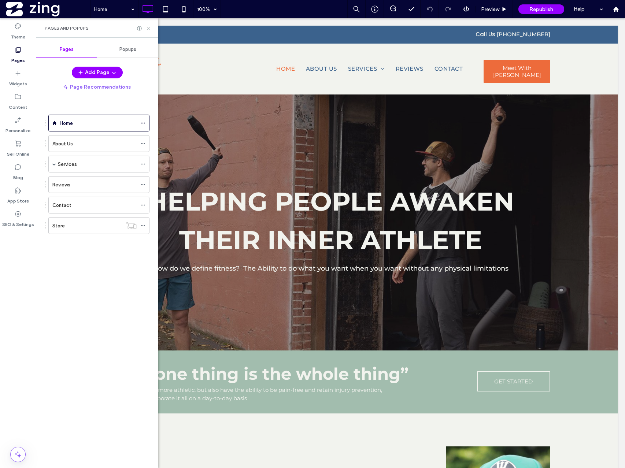
click at [148, 30] on icon at bounding box center [148, 28] width 5 height 5
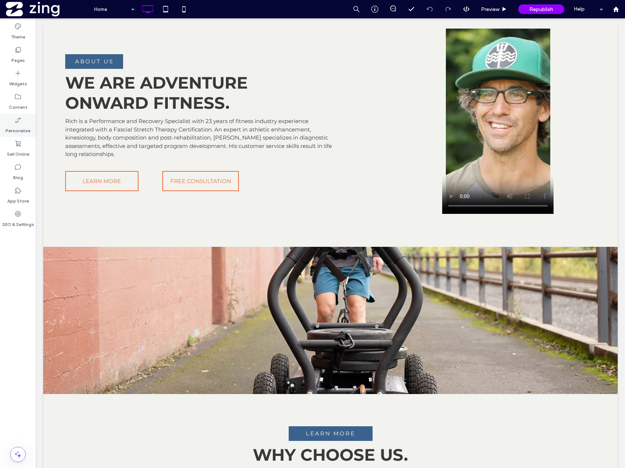
scroll to position [419, 0]
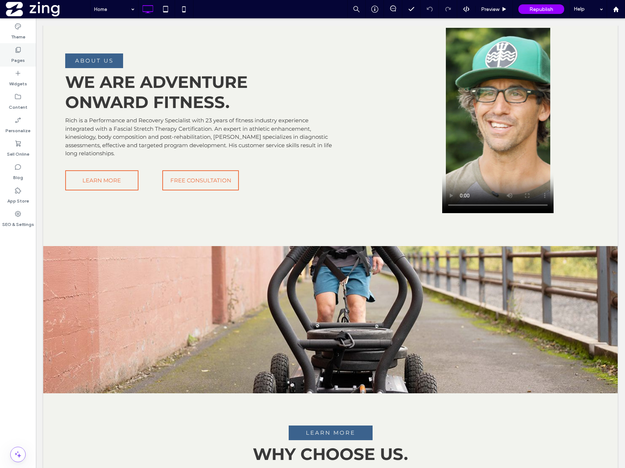
click at [19, 54] on label "Pages" at bounding box center [18, 58] width 14 height 10
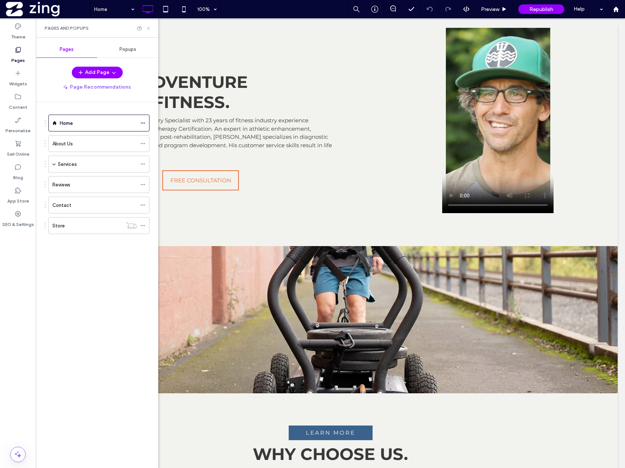
click at [150, 26] on icon at bounding box center [148, 28] width 5 height 5
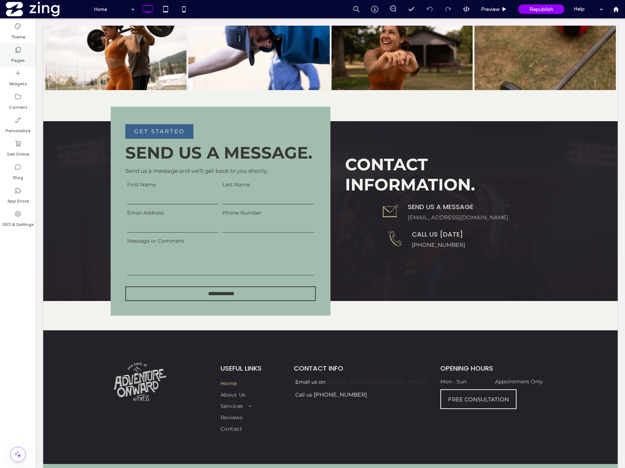
scroll to position [1509, 0]
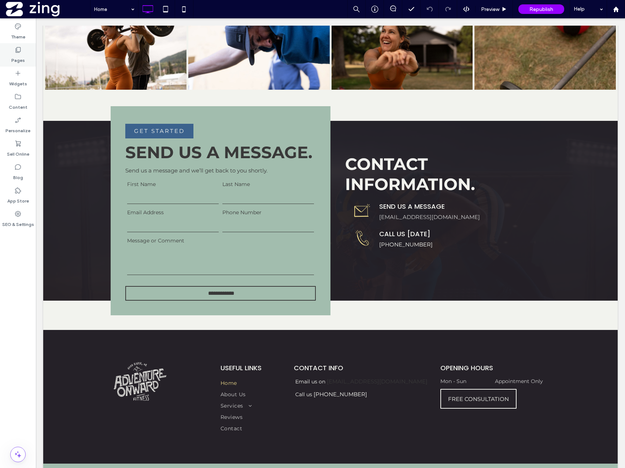
click at [13, 51] on div "Pages" at bounding box center [18, 54] width 36 height 23
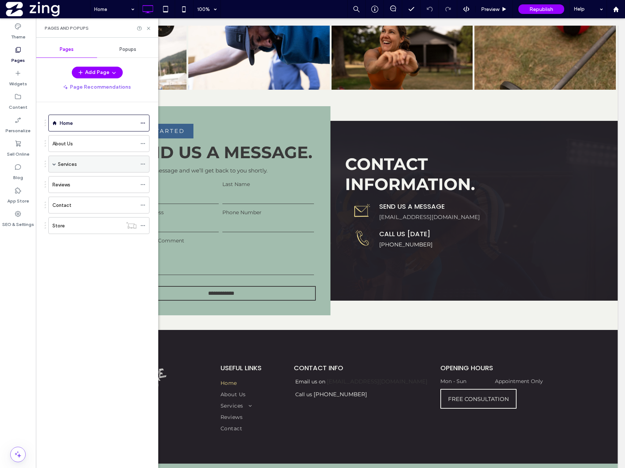
click at [75, 168] on div "Services" at bounding box center [97, 164] width 79 height 16
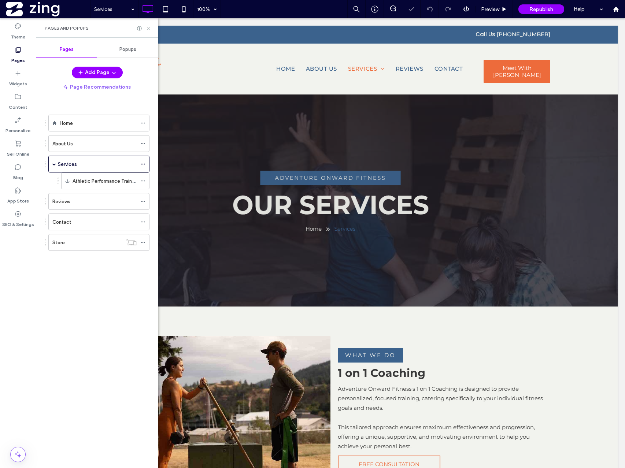
drag, startPoint x: 149, startPoint y: 29, endPoint x: 123, endPoint y: 37, distance: 27.8
click at [149, 29] on use at bounding box center [148, 28] width 3 height 3
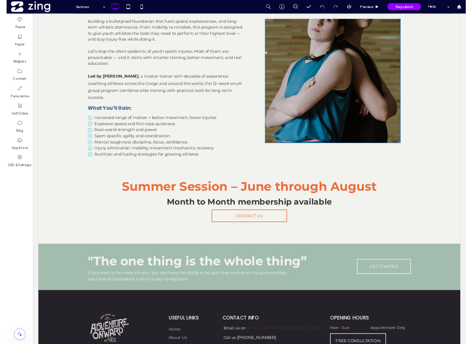
scroll to position [1097, 0]
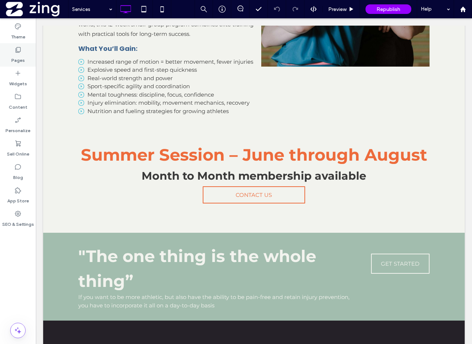
click at [7, 54] on div "Pages" at bounding box center [18, 54] width 36 height 23
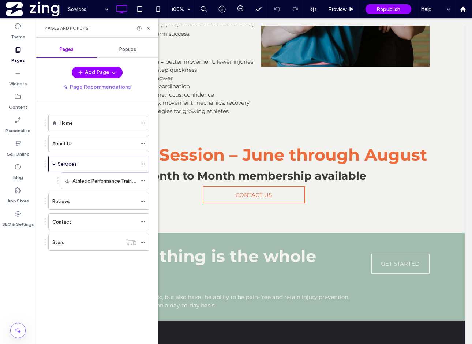
click at [124, 51] on span "Popups" at bounding box center [127, 50] width 17 height 6
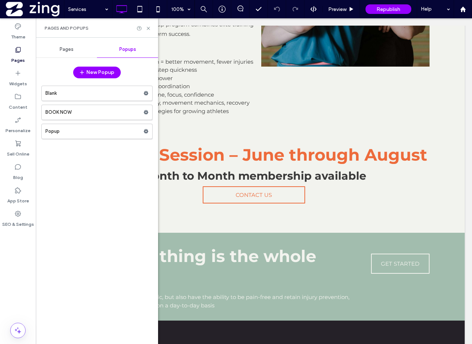
click at [19, 53] on icon at bounding box center [17, 49] width 7 height 7
click at [82, 46] on div "Pages" at bounding box center [66, 49] width 61 height 16
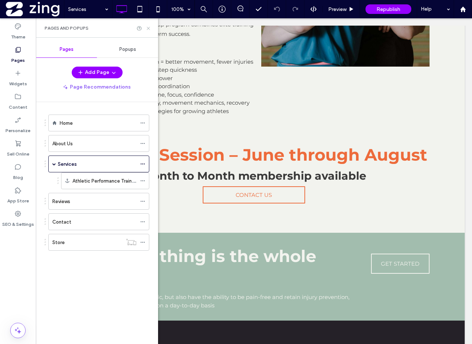
click at [150, 29] on icon at bounding box center [148, 28] width 5 height 5
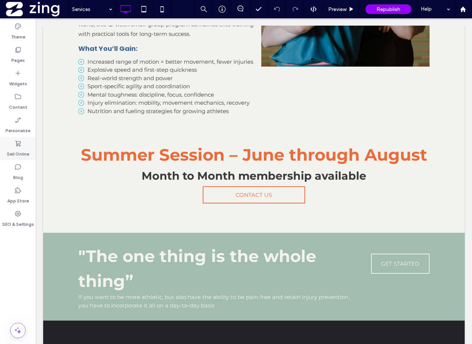
click at [16, 149] on label "Sell Online" at bounding box center [18, 152] width 22 height 10
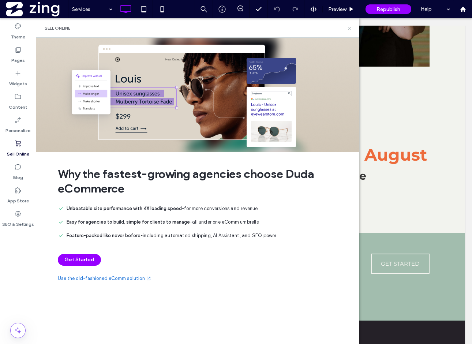
click at [349, 27] on icon at bounding box center [349, 28] width 5 height 5
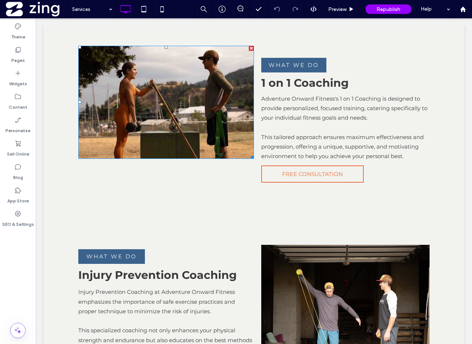
scroll to position [307, 0]
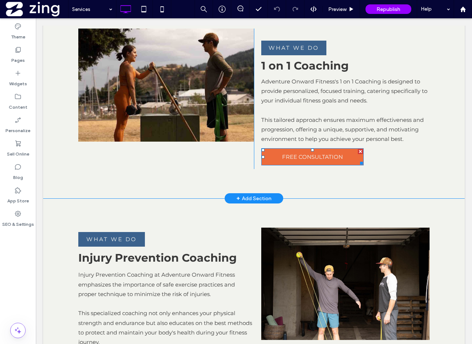
click at [300, 160] on span "FREE CONSULTATION" at bounding box center [312, 157] width 61 height 14
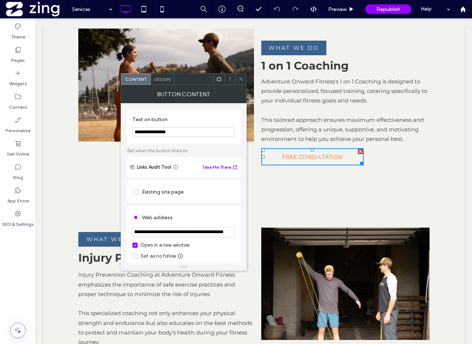
scroll to position [0, 48]
click at [240, 76] on span at bounding box center [240, 79] width 5 height 11
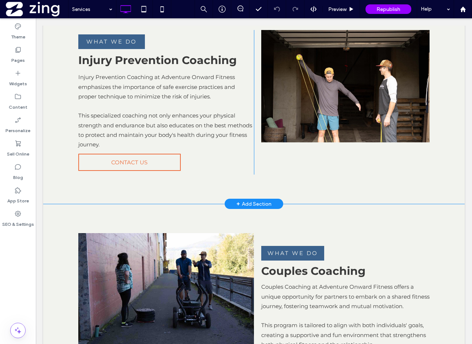
scroll to position [521, 0]
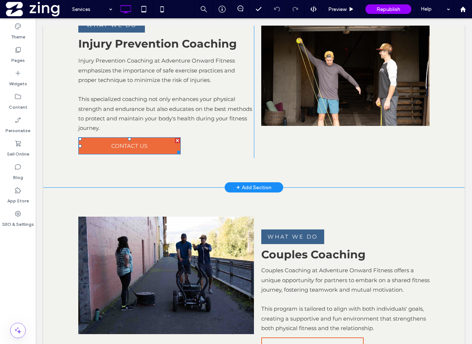
click at [163, 150] on link "CONTACT US" at bounding box center [129, 145] width 103 height 17
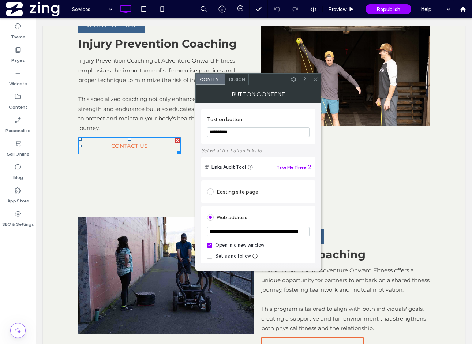
click at [317, 82] on span at bounding box center [315, 79] width 5 height 11
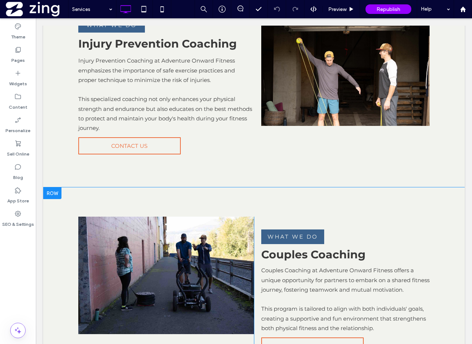
scroll to position [658, 0]
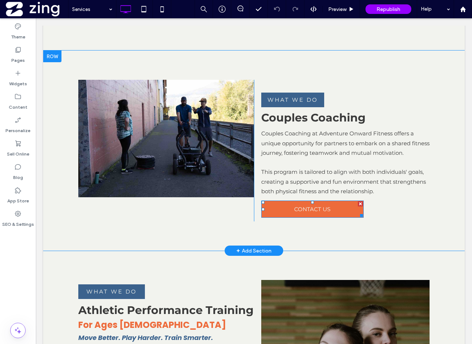
click at [295, 214] on span "CONTACT US" at bounding box center [312, 209] width 36 height 14
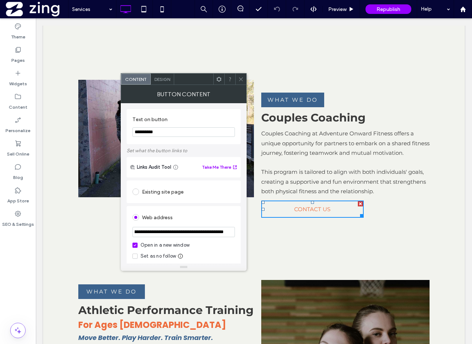
scroll to position [0, 48]
click at [204, 231] on input "**********" at bounding box center [184, 232] width 103 height 10
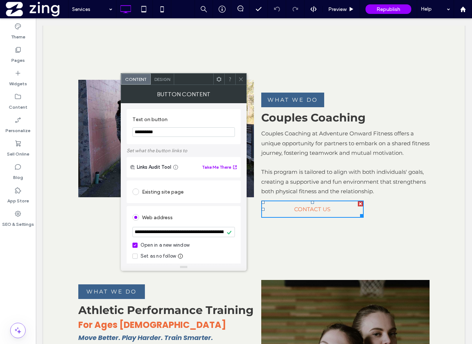
click at [240, 80] on icon at bounding box center [240, 79] width 5 height 5
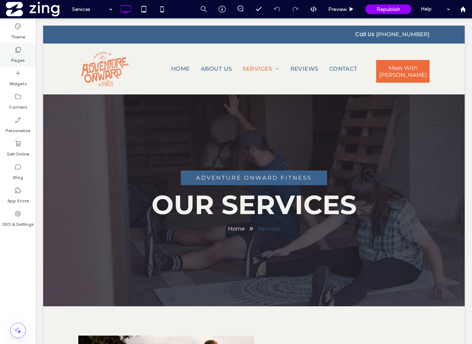
click at [22, 50] on div "Pages" at bounding box center [18, 54] width 36 height 23
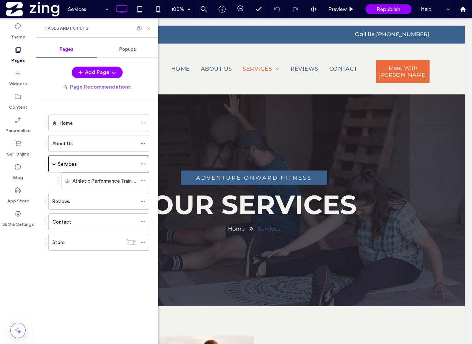
click at [149, 29] on icon at bounding box center [148, 28] width 5 height 5
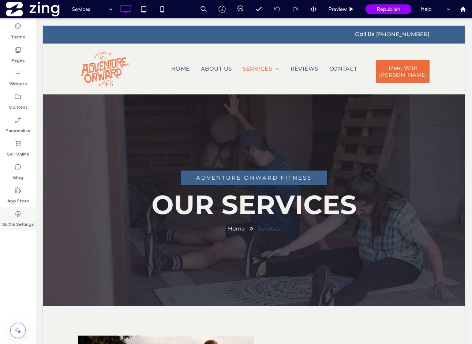
click at [26, 212] on div "SEO & Settings" at bounding box center [18, 218] width 36 height 23
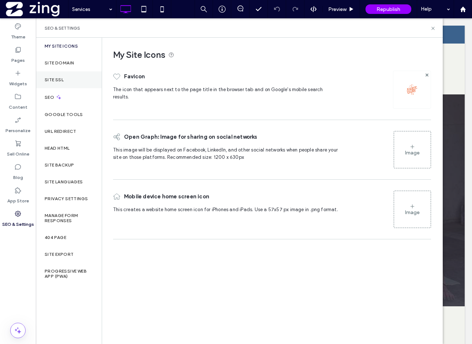
click at [67, 83] on div "Site SSL" at bounding box center [69, 79] width 66 height 17
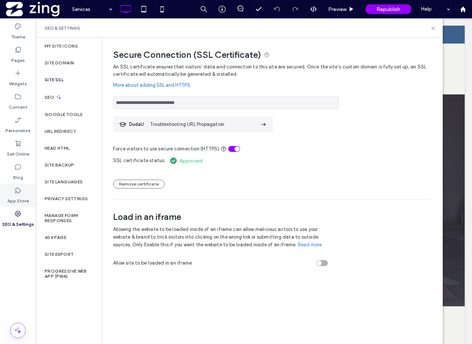
click at [21, 197] on label "App Store" at bounding box center [18, 199] width 22 height 10
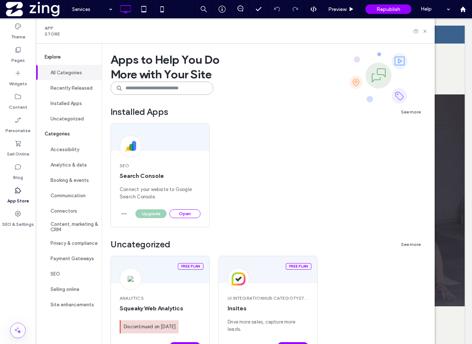
click at [151, 93] on input at bounding box center [162, 88] width 103 height 13
click at [182, 213] on button "Open" at bounding box center [185, 213] width 31 height 9
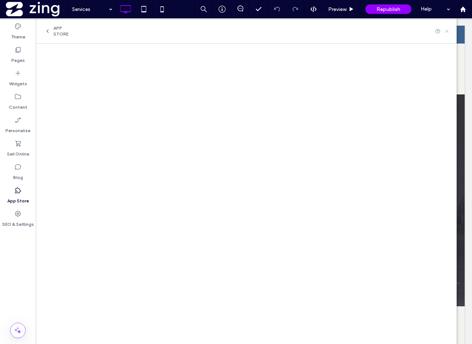
click at [447, 32] on icon at bounding box center [447, 31] width 5 height 5
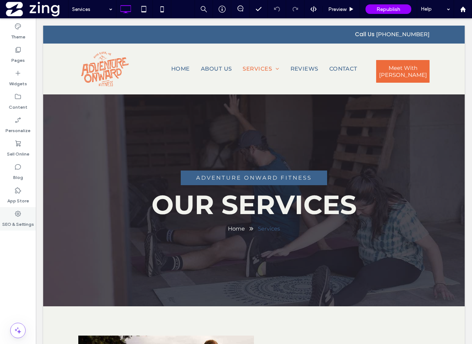
click at [16, 230] on div "SEO & Settings" at bounding box center [18, 218] width 36 height 23
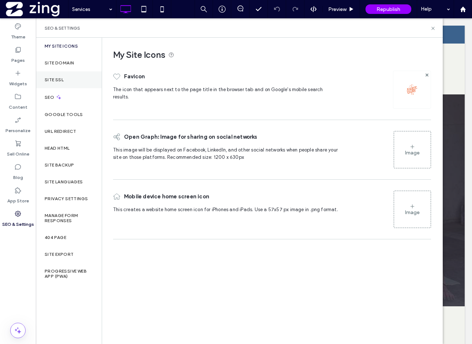
click at [66, 80] on div "Site SSL" at bounding box center [69, 79] width 66 height 17
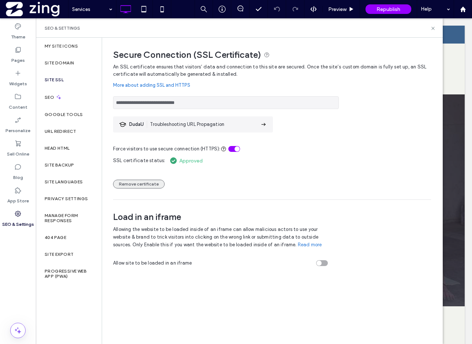
click at [151, 184] on button "Remove certificate" at bounding box center [139, 184] width 52 height 9
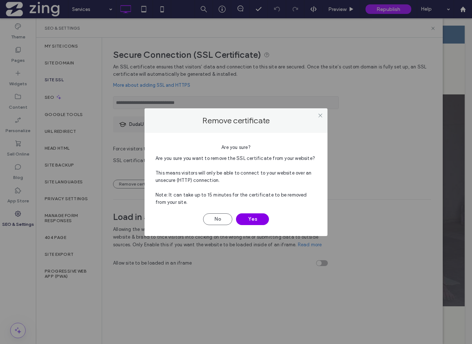
click at [244, 216] on button "Yes" at bounding box center [252, 219] width 33 height 12
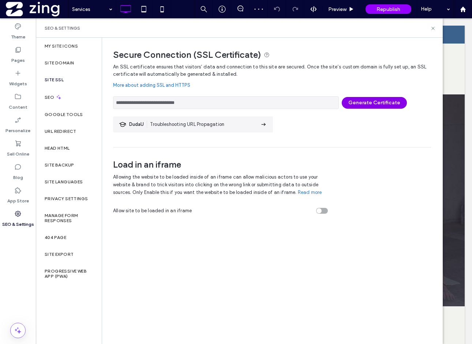
click at [358, 98] on button "Generate Certificate" at bounding box center [374, 103] width 65 height 12
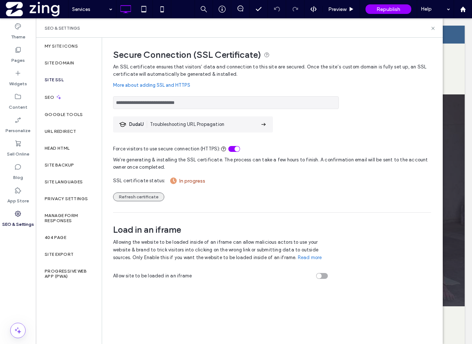
click at [141, 197] on button "Refresh certificate" at bounding box center [138, 197] width 51 height 9
click at [143, 197] on button "Refresh certificate" at bounding box center [138, 197] width 51 height 9
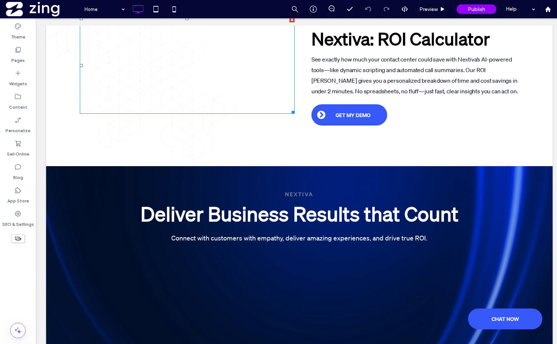
scroll to position [315, 0]
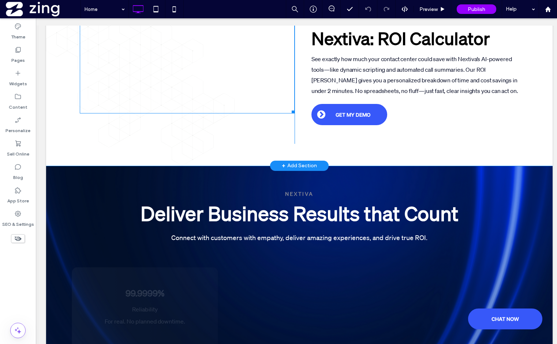
click at [228, 97] on span at bounding box center [187, 65] width 215 height 97
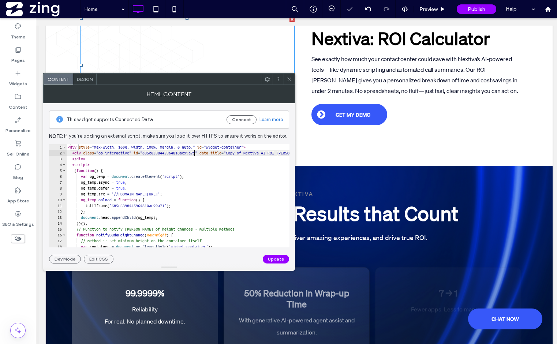
click at [196, 155] on div "< div style = "max-width: 100%; width: 100%; margin: 0 auto;" id = "widget-cont…" at bounding box center [334, 201] width 536 height 115
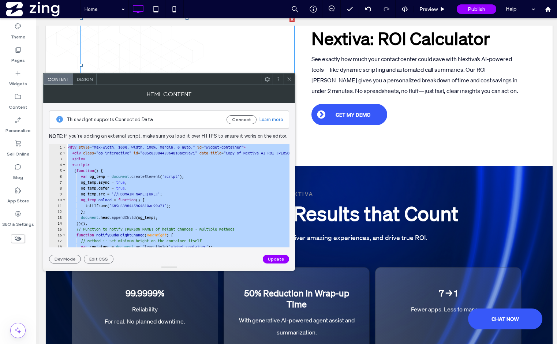
click at [235, 216] on div "< div style = "max-width: 100%; width: 100%; margin: 0 auto;" id = "widget-cont…" at bounding box center [334, 201] width 536 height 115
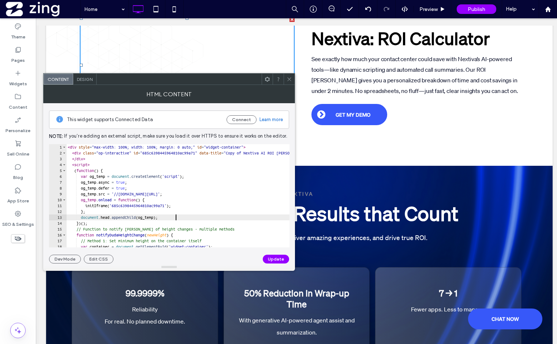
type textarea "********* *******"
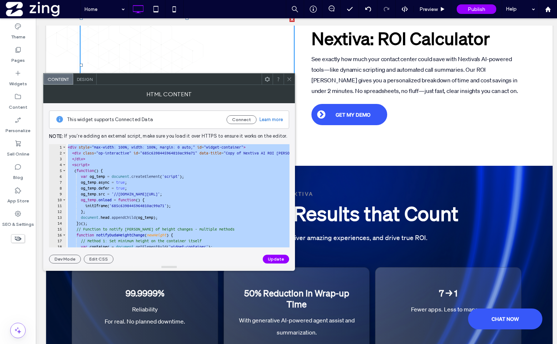
paste textarea "Cursor at row 93"
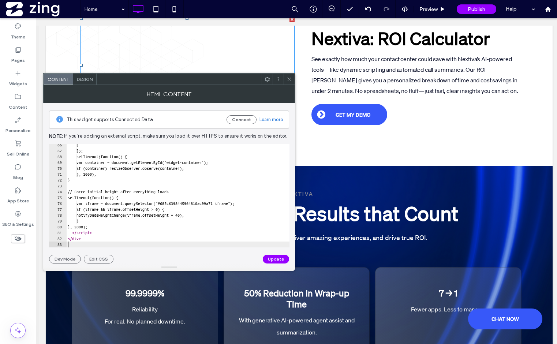
scroll to position [383, 0]
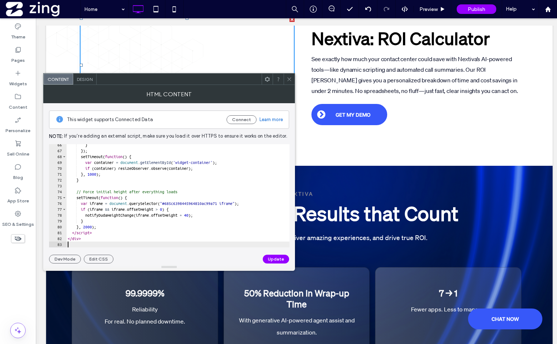
click at [270, 268] on div at bounding box center [169, 267] width 252 height 7
click at [270, 258] on button "Update" at bounding box center [276, 259] width 26 height 9
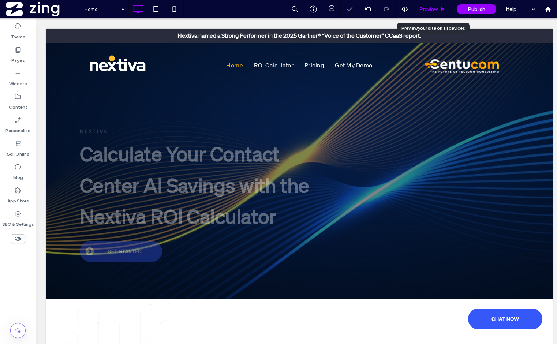
scroll to position [0, 0]
click at [430, 11] on span "Preview" at bounding box center [429, 9] width 18 height 6
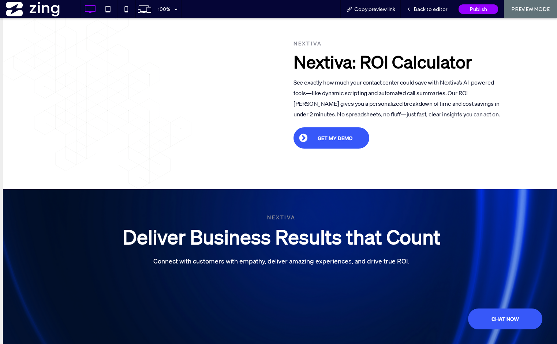
scroll to position [63, 0]
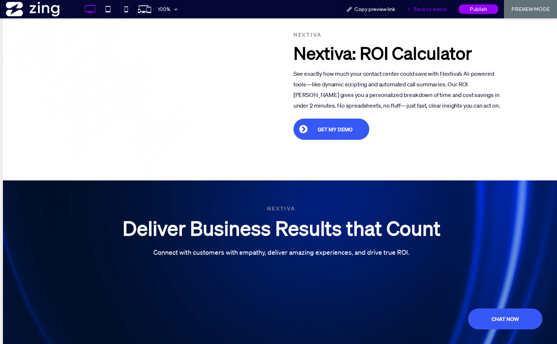
click at [442, 7] on span "Back to editor" at bounding box center [431, 9] width 34 height 6
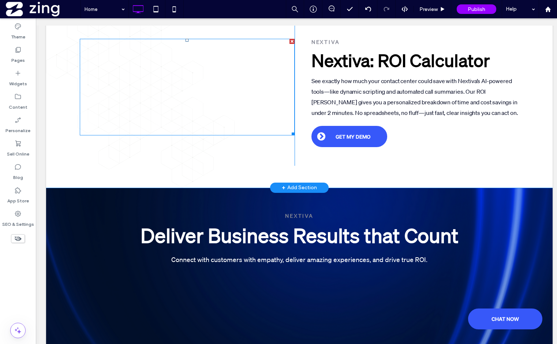
click at [244, 78] on span at bounding box center [187, 87] width 215 height 97
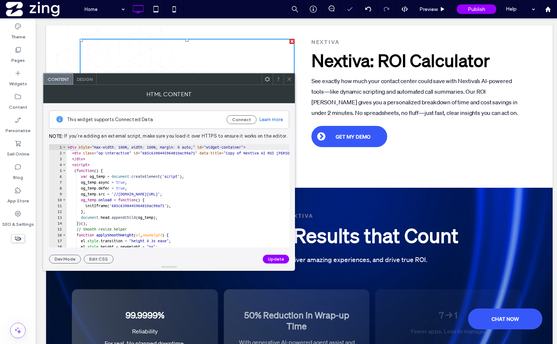
click at [178, 191] on div "< div style = "max-width: 100%; width: 100%; margin: 0 auto;" id = "widget-cont…" at bounding box center [334, 201] width 536 height 115
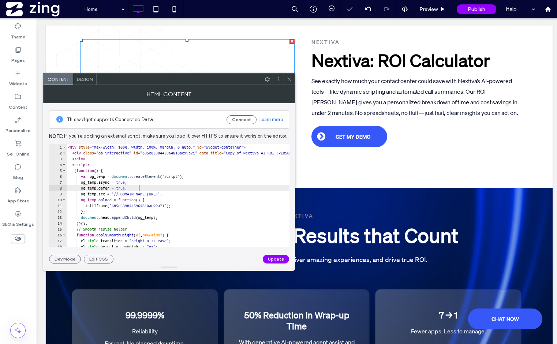
type textarea "********* *******"
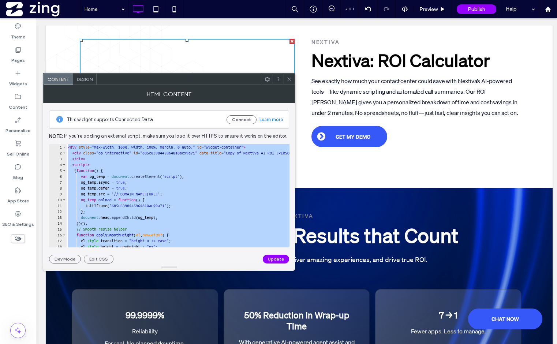
paste textarea "Cursor at row 71"
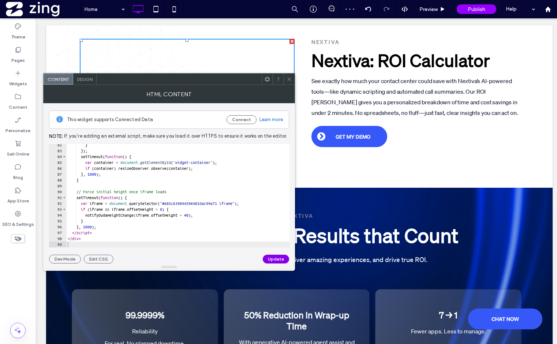
click at [268, 257] on button "Update" at bounding box center [276, 259] width 26 height 9
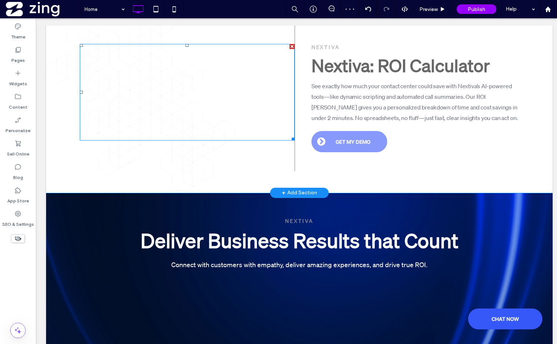
scroll to position [288, 0]
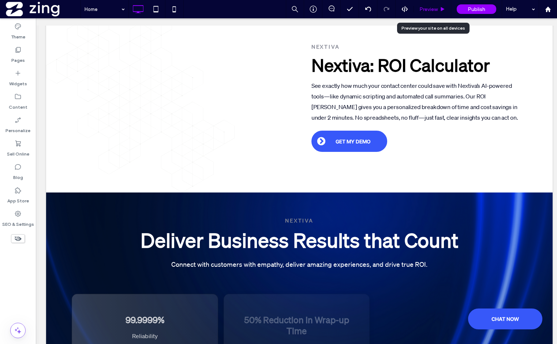
click at [425, 8] on span "Preview" at bounding box center [429, 9] width 18 height 6
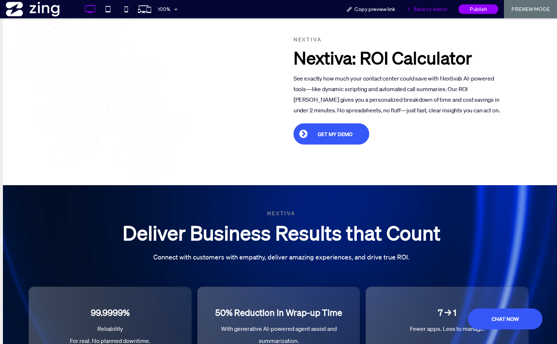
click at [420, 12] on div "Back to editor" at bounding box center [427, 9] width 52 height 18
click at [419, 10] on span "Back to editor" at bounding box center [431, 9] width 34 height 6
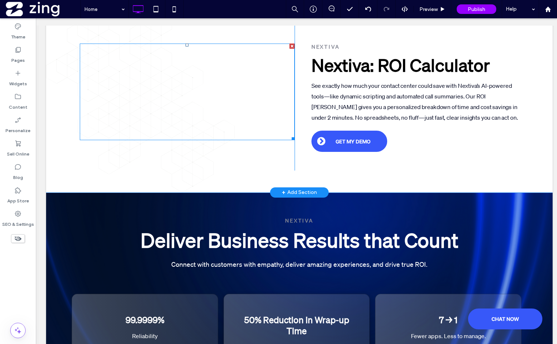
click at [218, 71] on span at bounding box center [187, 92] width 215 height 97
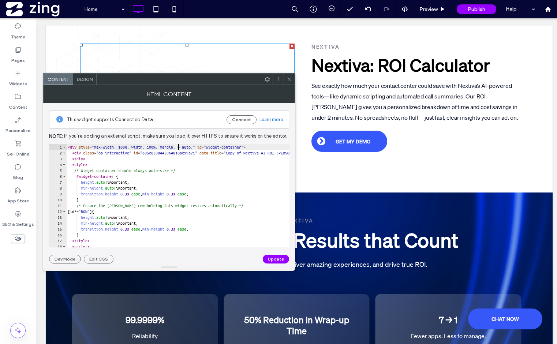
click at [178, 147] on div "< div style = "max-width: 100%; width: 100%; margin: 0 auto;" id = "widget-cont…" at bounding box center [334, 201] width 536 height 115
type textarea "**********"
click at [274, 252] on div "**********" at bounding box center [169, 183] width 240 height 160
click at [273, 257] on button "Update" at bounding box center [276, 259] width 26 height 9
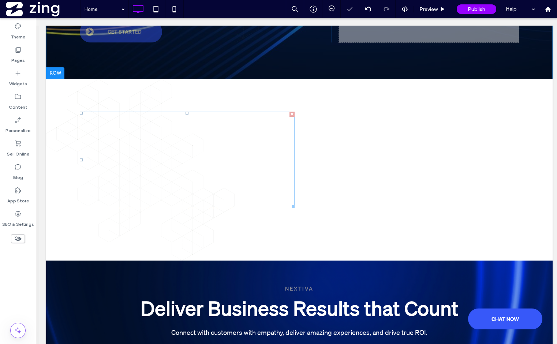
scroll to position [220, 0]
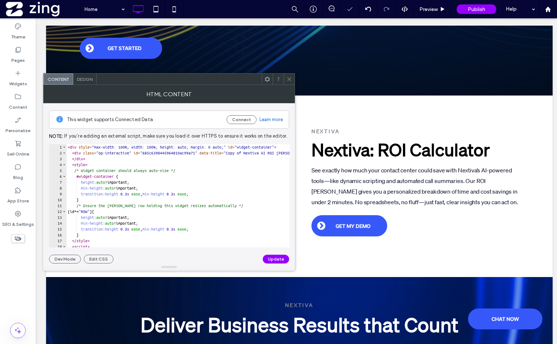
click at [289, 83] on span at bounding box center [289, 79] width 5 height 11
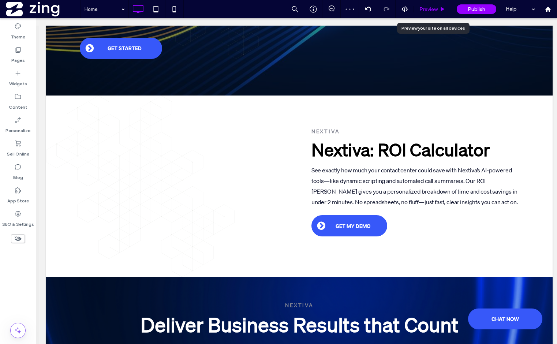
click at [421, 7] on span "Preview" at bounding box center [429, 9] width 18 height 6
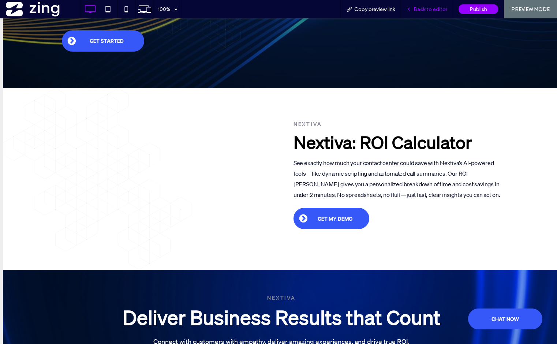
click at [436, 14] on div "Back to editor" at bounding box center [427, 9] width 52 height 18
click at [436, 12] on div "Back to editor" at bounding box center [427, 9] width 52 height 18
click at [436, 10] on span "Back to editor" at bounding box center [431, 9] width 34 height 6
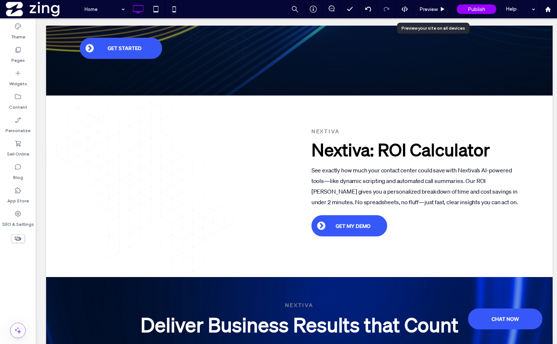
click at [436, 10] on span "Preview" at bounding box center [429, 9] width 18 height 6
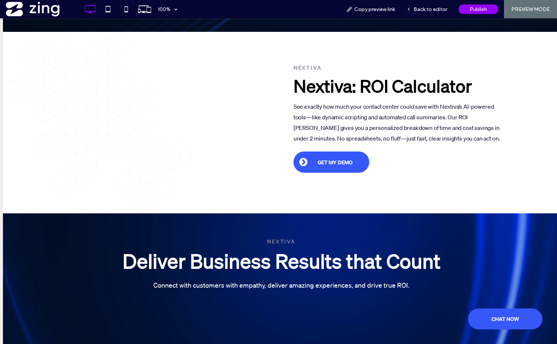
scroll to position [261, 0]
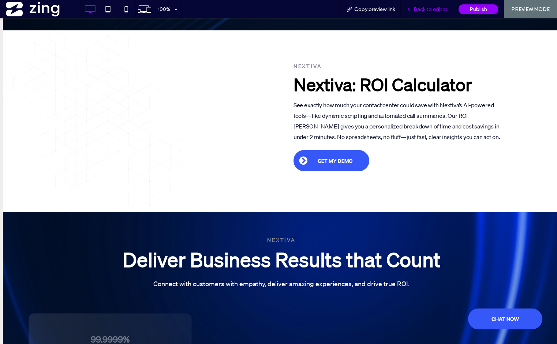
click at [421, 9] on span "Back to editor" at bounding box center [431, 9] width 34 height 6
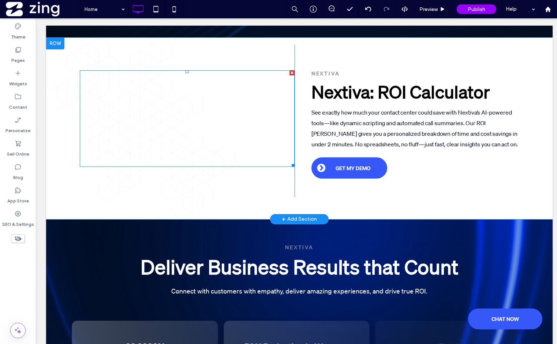
click at [188, 148] on span at bounding box center [187, 118] width 215 height 97
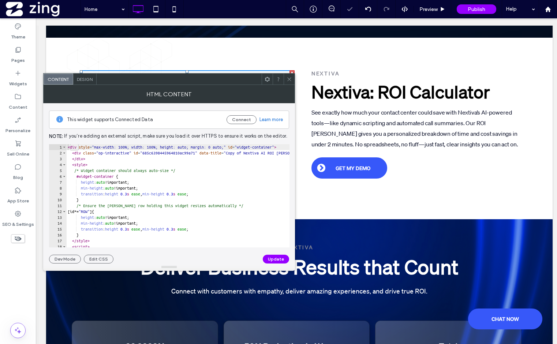
click at [210, 148] on div "< div style = "max-width: 100%; width: 100%; height: auto; margin: 0 auto;" id …" at bounding box center [334, 201] width 536 height 115
click at [213, 148] on div "< div style = "max-width: 100%; width: 100%; height: auto; margin: 0 auto;" id …" at bounding box center [334, 201] width 536 height 115
type textarea "**********"
click at [23, 210] on div "SEO & Settings" at bounding box center [18, 218] width 36 height 23
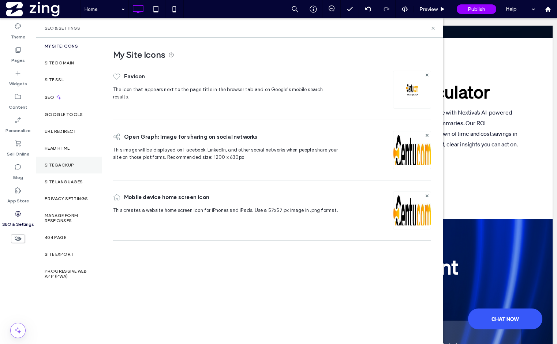
click at [72, 163] on label "Site Backup" at bounding box center [59, 165] width 29 height 5
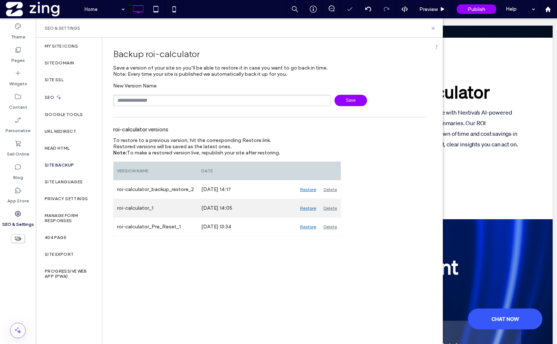
click at [309, 208] on div "Restore" at bounding box center [308, 208] width 23 height 18
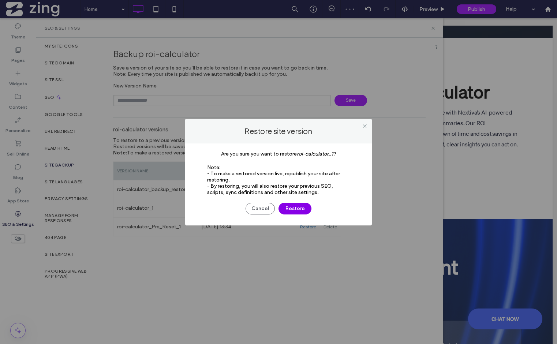
click at [297, 210] on button "Restore" at bounding box center [295, 209] width 33 height 12
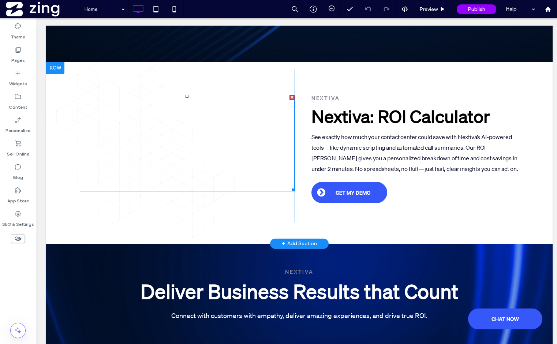
scroll to position [235, 0]
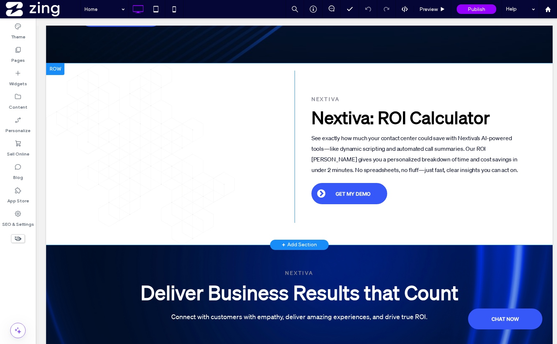
click at [59, 72] on div at bounding box center [55, 69] width 18 height 12
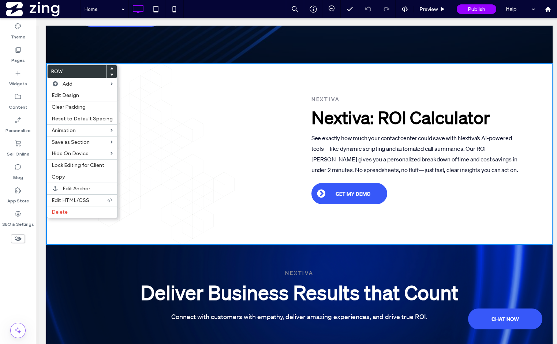
click at [111, 75] on div at bounding box center [112, 74] width 10 height 7
click at [110, 76] on icon at bounding box center [111, 74] width 3 height 3
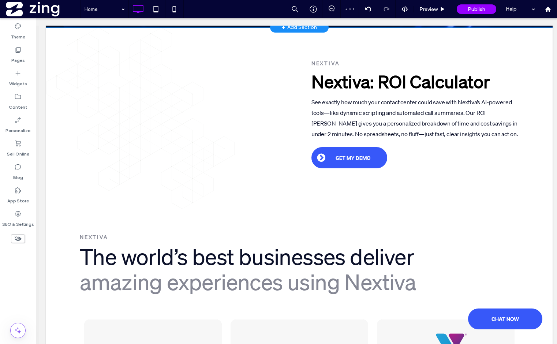
scroll to position [465, 0]
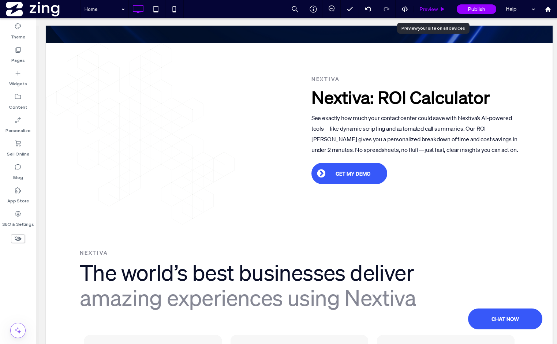
click at [436, 8] on span "Preview" at bounding box center [429, 9] width 18 height 6
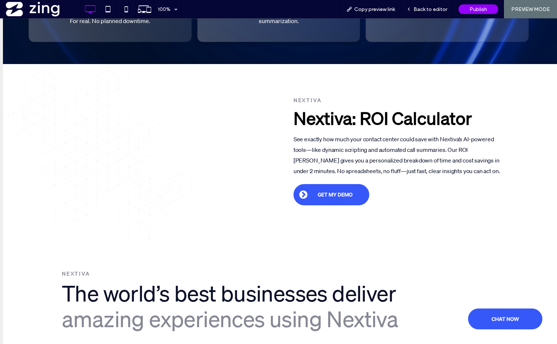
scroll to position [425, 0]
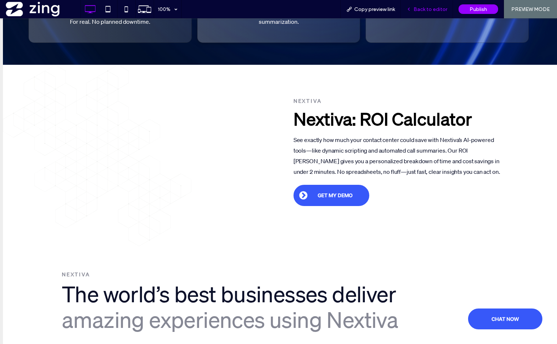
click at [422, 11] on span "Back to editor" at bounding box center [431, 9] width 34 height 6
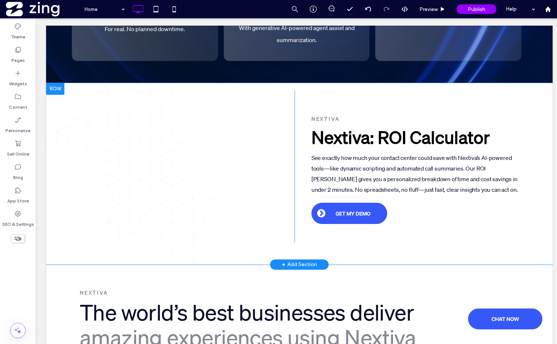
click at [62, 91] on div at bounding box center [55, 89] width 18 height 12
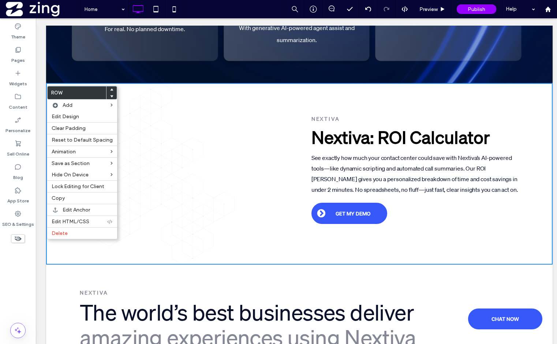
click at [110, 90] on use at bounding box center [111, 90] width 3 height 2
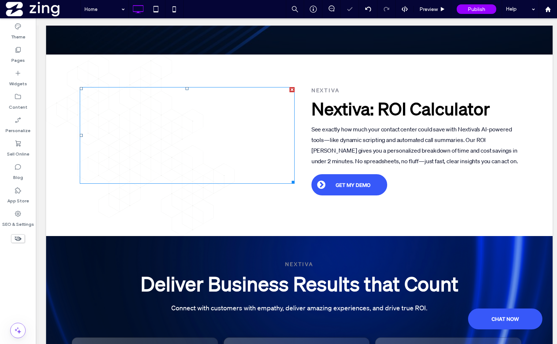
scroll to position [232, 0]
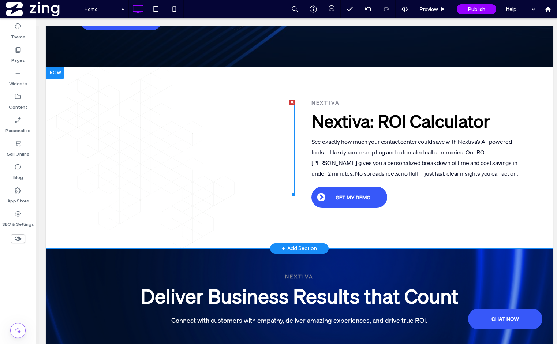
click at [261, 149] on span at bounding box center [187, 148] width 215 height 97
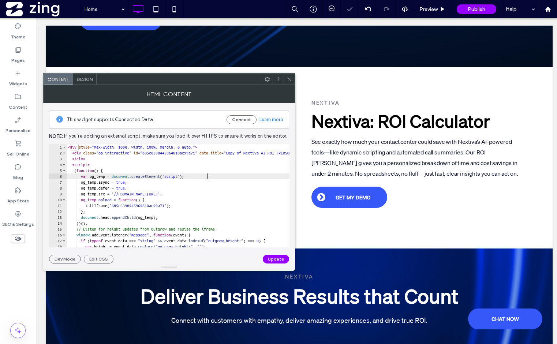
click at [244, 176] on div "< div style = "max-width: 100%; width: 100%; margin: 0 auto;" > < div class = "…" at bounding box center [334, 201] width 536 height 115
type textarea "********* *******"
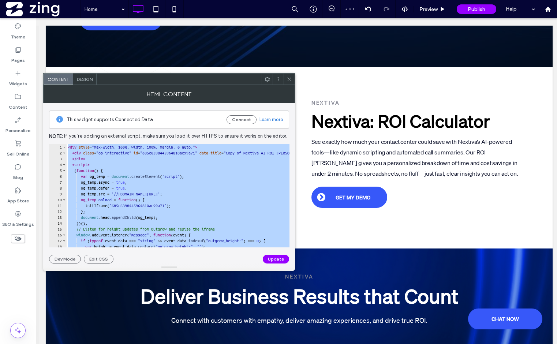
paste textarea "Cursor at row 26"
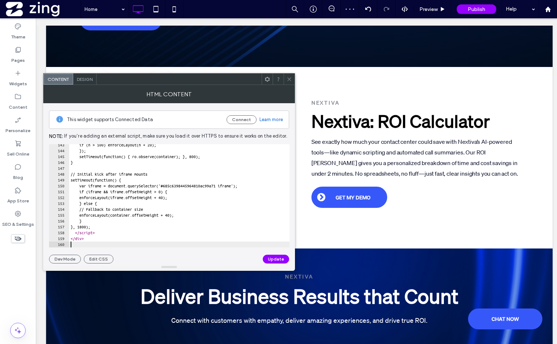
scroll to position [834, 0]
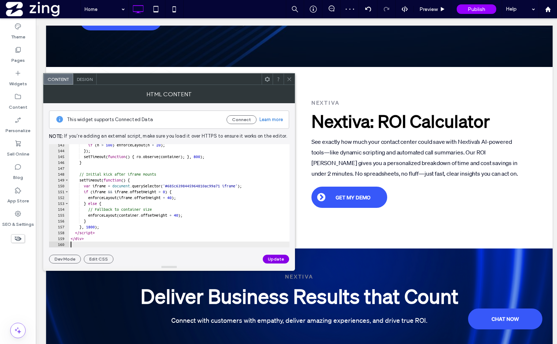
click at [276, 260] on button "Update" at bounding box center [276, 259] width 26 height 9
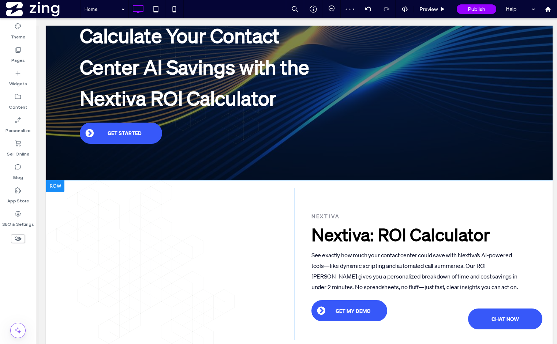
scroll to position [111, 0]
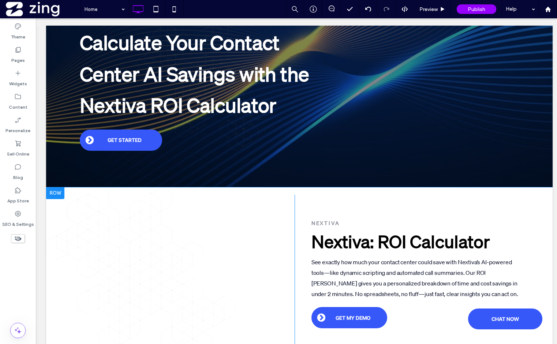
click at [59, 194] on div at bounding box center [55, 193] width 18 height 12
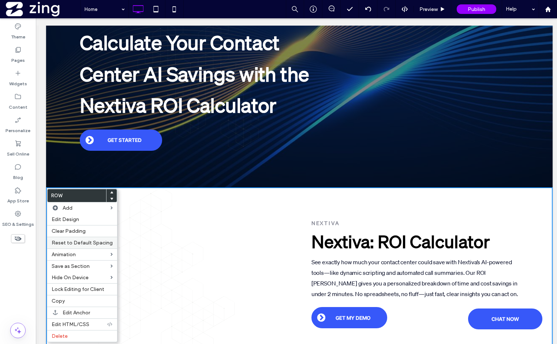
click at [86, 240] on span "Reset to Default Spacing" at bounding box center [82, 243] width 61 height 6
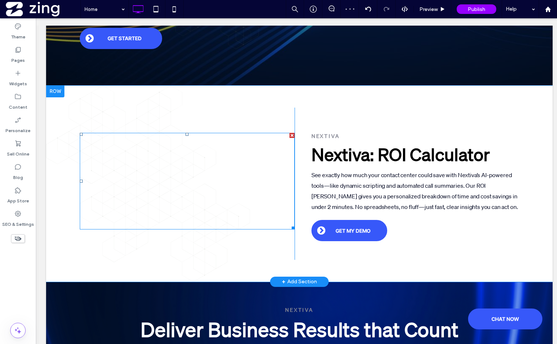
scroll to position [208, 0]
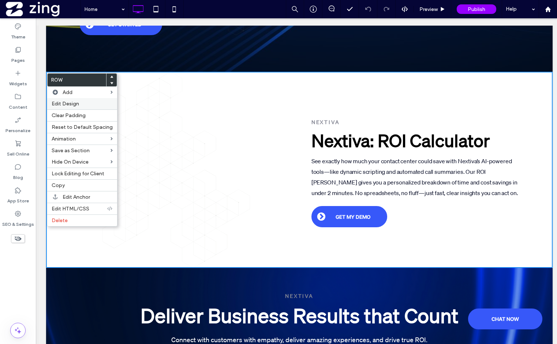
click at [82, 108] on div "Edit Design" at bounding box center [82, 103] width 70 height 11
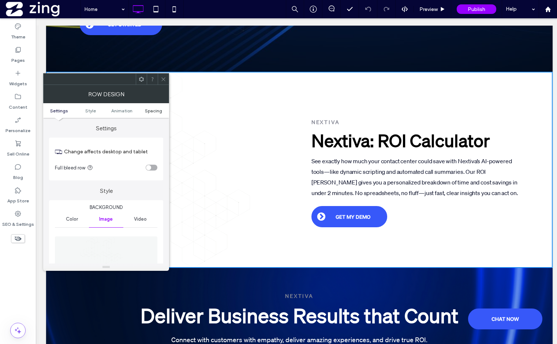
click at [151, 111] on span "Spacing" at bounding box center [153, 110] width 17 height 5
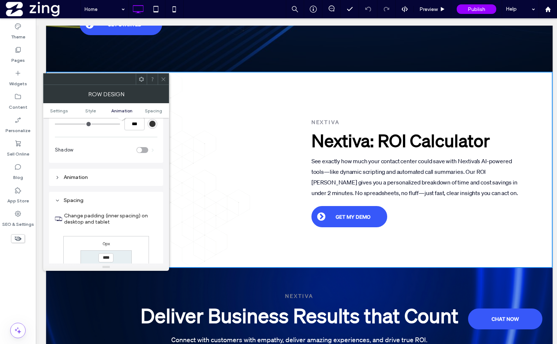
scroll to position [441, 0]
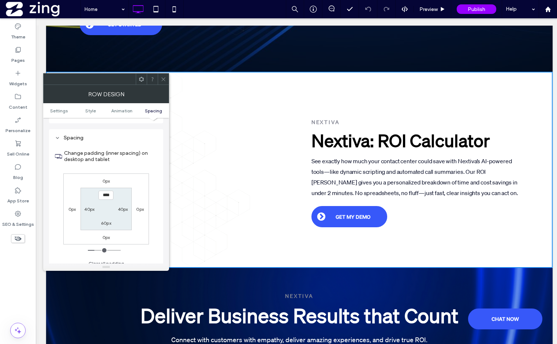
click at [166, 79] on div at bounding box center [163, 79] width 11 height 11
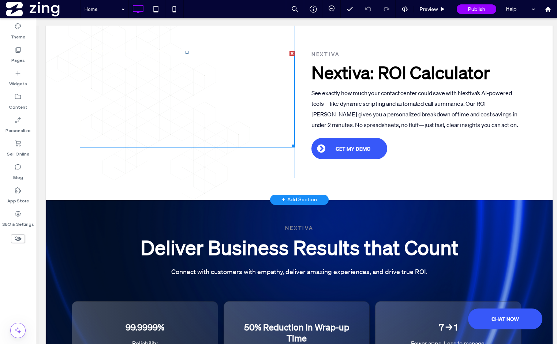
scroll to position [297, 0]
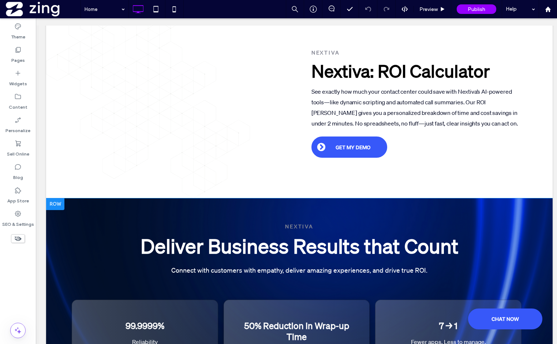
click at [59, 209] on div at bounding box center [55, 204] width 18 height 12
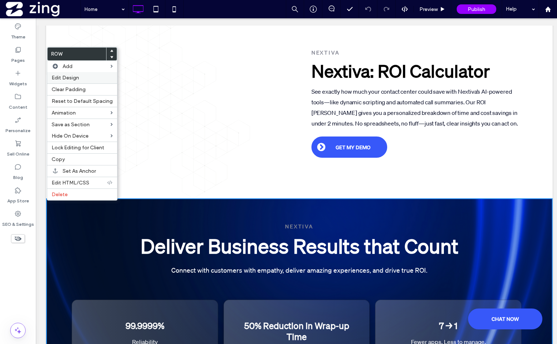
click at [81, 72] on div "Edit Design" at bounding box center [82, 77] width 70 height 11
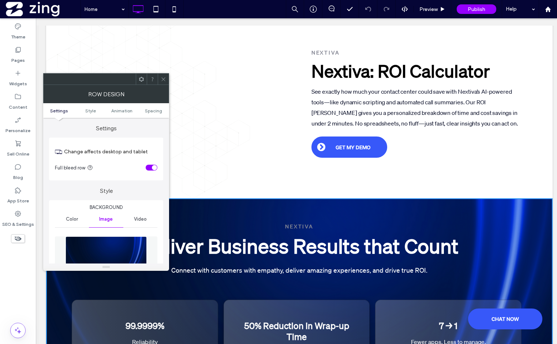
click at [156, 105] on ul "Settings Style Animation Spacing" at bounding box center [106, 110] width 126 height 15
click at [150, 113] on span "Spacing" at bounding box center [153, 110] width 17 height 5
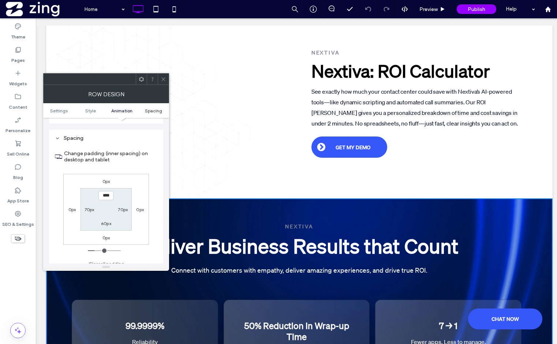
scroll to position [447, 0]
click at [162, 77] on icon at bounding box center [163, 79] width 5 height 5
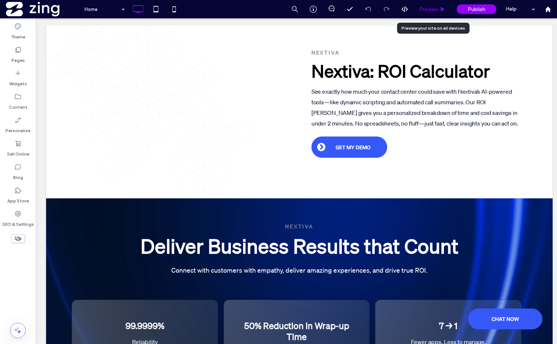
click at [427, 3] on div "Preview" at bounding box center [432, 9] width 37 height 18
click at [436, 7] on span "Preview" at bounding box center [429, 9] width 18 height 6
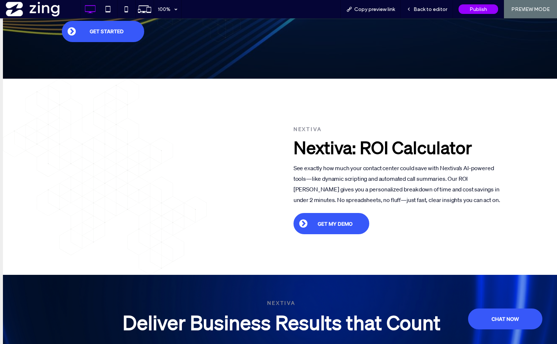
scroll to position [204, 0]
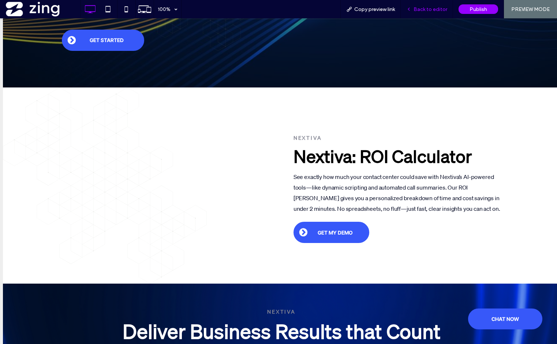
click at [438, 5] on div "Back to editor" at bounding box center [427, 9] width 52 height 18
click at [423, 7] on span "Back to editor" at bounding box center [431, 9] width 34 height 6
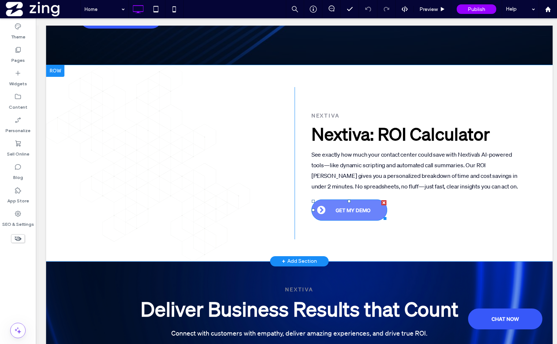
click at [339, 216] on link "GET MY DEMO" at bounding box center [350, 210] width 76 height 21
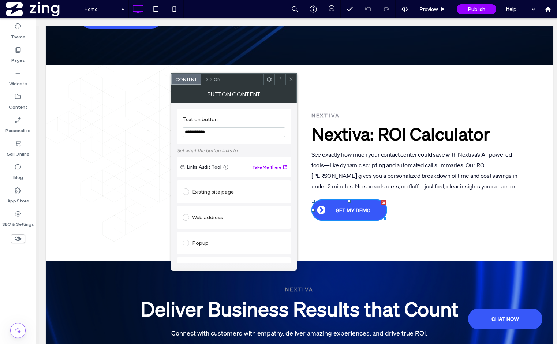
click at [288, 77] on div at bounding box center [291, 79] width 11 height 11
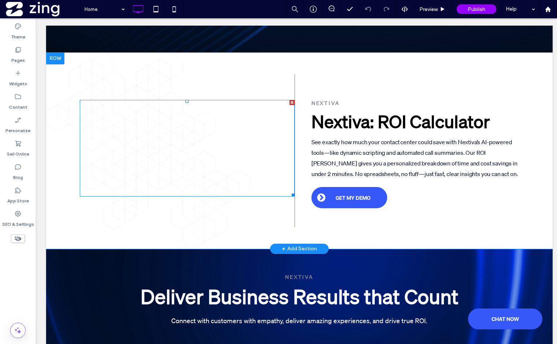
scroll to position [242, 0]
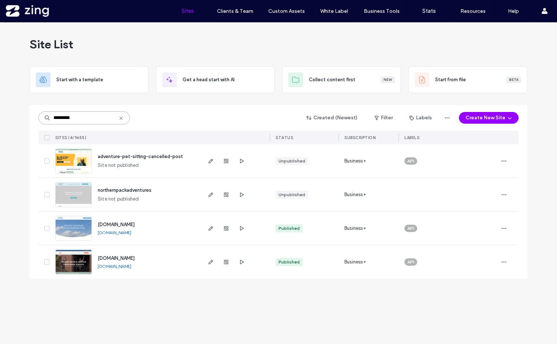
click at [96, 112] on input "*********" at bounding box center [84, 117] width 92 height 13
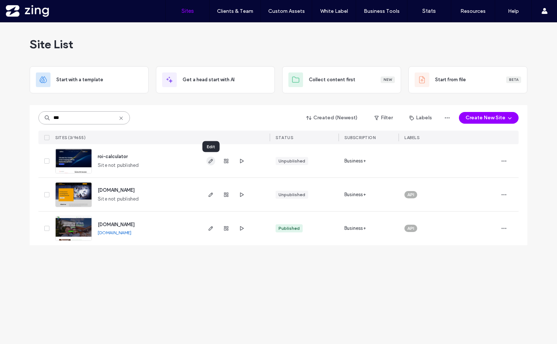
type input "***"
click at [211, 163] on icon "button" at bounding box center [211, 161] width 6 height 6
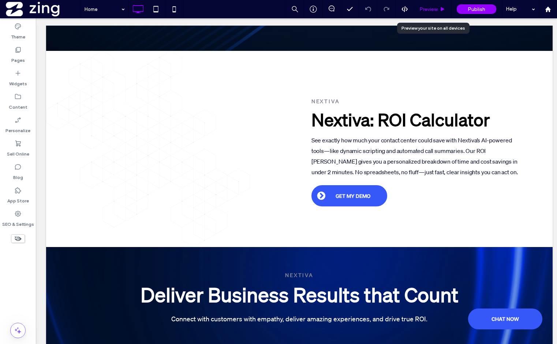
click at [422, 8] on span "Preview" at bounding box center [429, 9] width 18 height 6
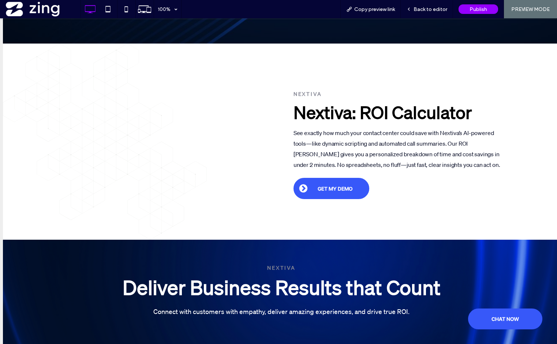
click at [422, 8] on span "Back to editor" at bounding box center [431, 9] width 34 height 6
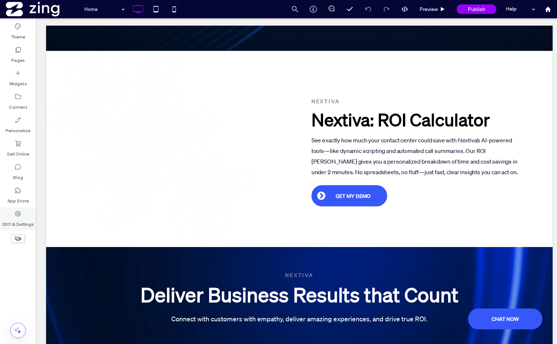
click at [22, 215] on div "SEO & Settings" at bounding box center [18, 218] width 36 height 23
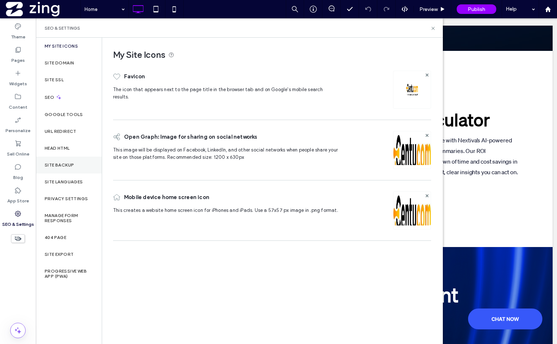
click at [68, 172] on div "Site Backup" at bounding box center [69, 165] width 66 height 17
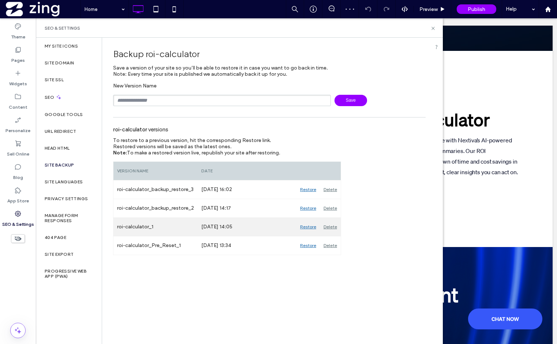
click at [306, 226] on div "Restore" at bounding box center [308, 227] width 23 height 18
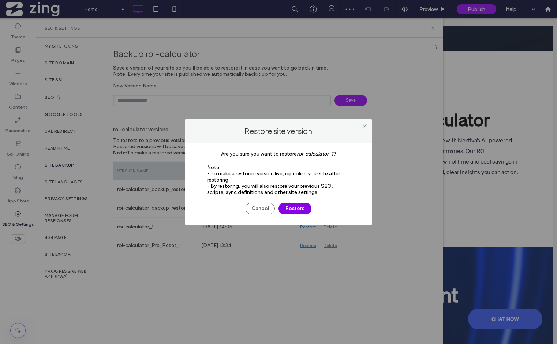
click at [290, 207] on button "Restore" at bounding box center [295, 209] width 33 height 12
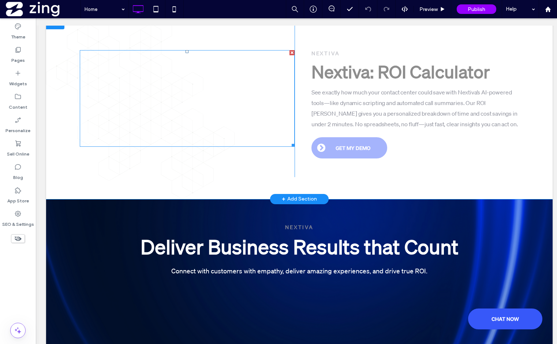
click at [196, 100] on span at bounding box center [187, 98] width 215 height 97
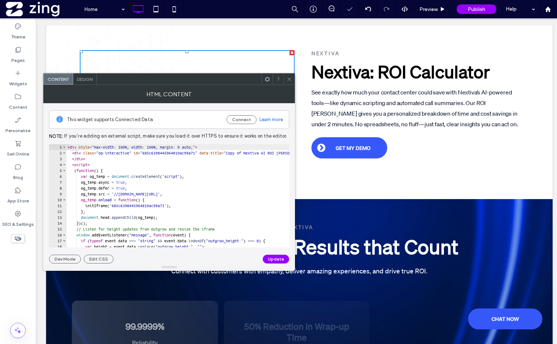
click at [205, 184] on div "< div style = "max-width: 100%; width: 100%; margin: 0 auto;" > < div class = "…" at bounding box center [334, 201] width 536 height 115
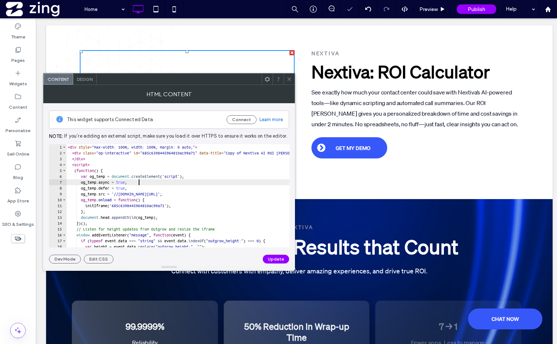
type textarea "********* *******"
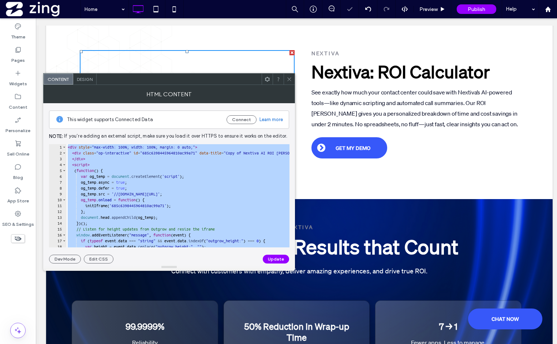
paste textarea "Cursor at row 26"
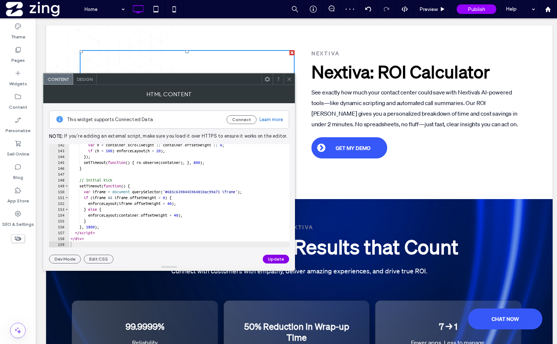
click at [267, 259] on button "Update" at bounding box center [276, 259] width 26 height 9
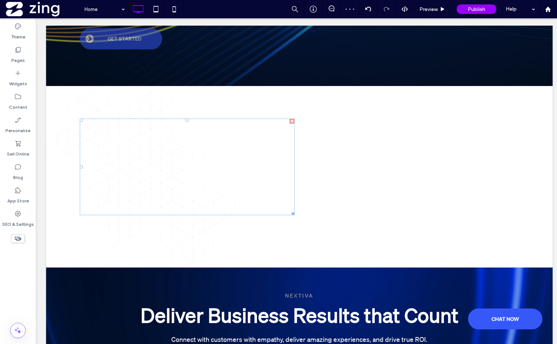
scroll to position [221, 0]
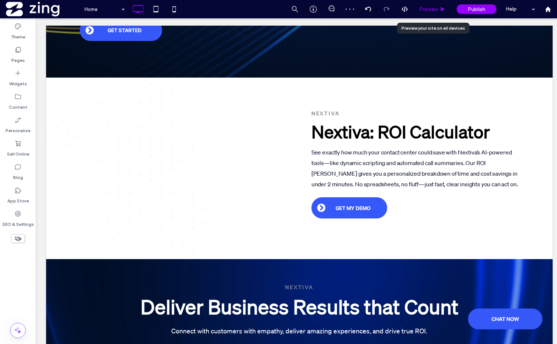
click at [434, 8] on span "Preview" at bounding box center [429, 9] width 18 height 6
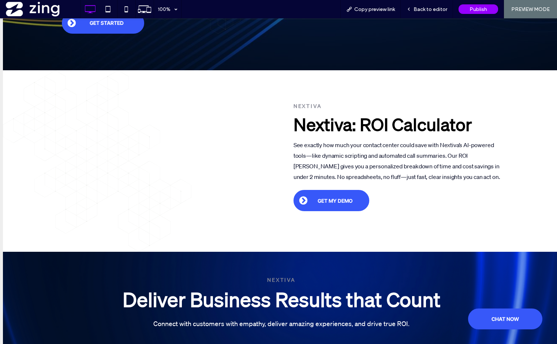
click at [167, 199] on div at bounding box center [169, 173] width 215 height 140
click at [167, 198] on div at bounding box center [169, 173] width 215 height 140
click at [169, 200] on div at bounding box center [169, 173] width 215 height 140
click at [422, 0] on div "Back to editor" at bounding box center [427, 9] width 52 height 18
click at [425, 6] on span "Back to editor" at bounding box center [431, 9] width 34 height 6
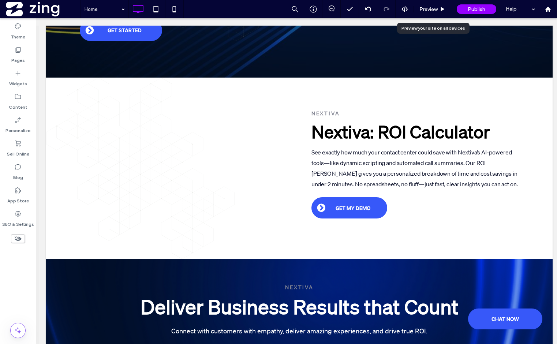
click at [425, 6] on span "Preview" at bounding box center [429, 9] width 18 height 6
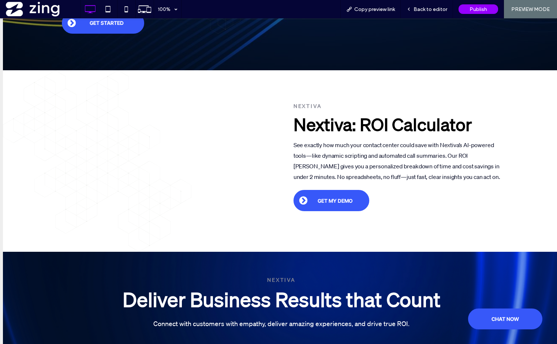
click at [171, 195] on div at bounding box center [169, 173] width 215 height 140
click at [197, 140] on div at bounding box center [169, 173] width 215 height 140
click at [439, 5] on div "Back to editor" at bounding box center [427, 9] width 52 height 18
click at [432, 10] on span "Back to editor" at bounding box center [431, 9] width 34 height 6
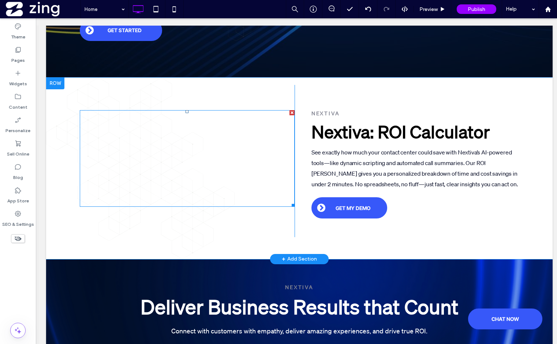
click at [186, 166] on span at bounding box center [187, 158] width 215 height 97
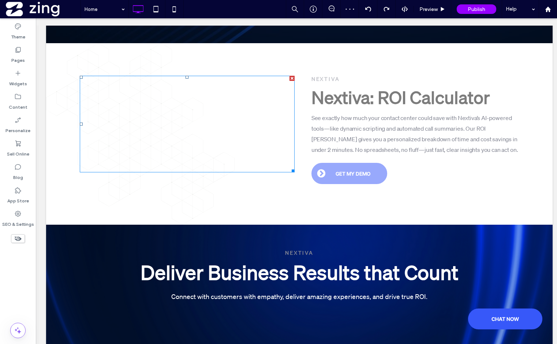
scroll to position [257, 0]
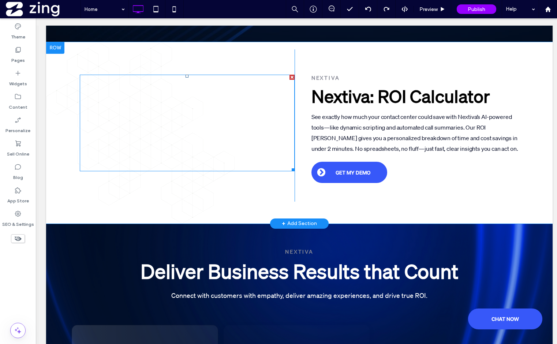
click at [191, 119] on span at bounding box center [187, 123] width 215 height 97
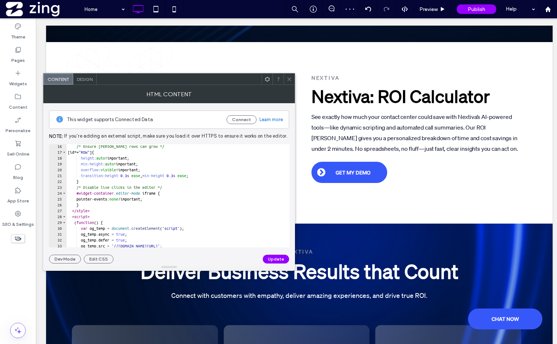
scroll to position [89, 0]
click at [184, 202] on div "/* Ensure Duda rows can grow */ [ id *= " ROW " ] { height : auto !important; m…" at bounding box center [334, 200] width 536 height 115
type textarea "********* *******"
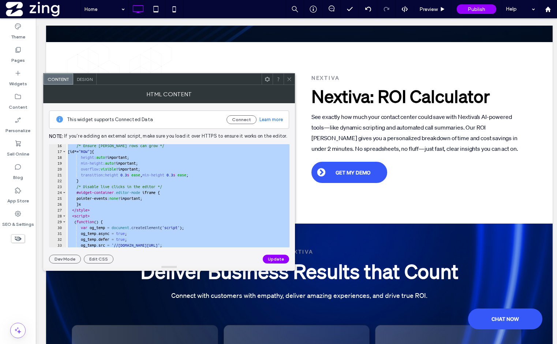
paste textarea "Cursor at row 137"
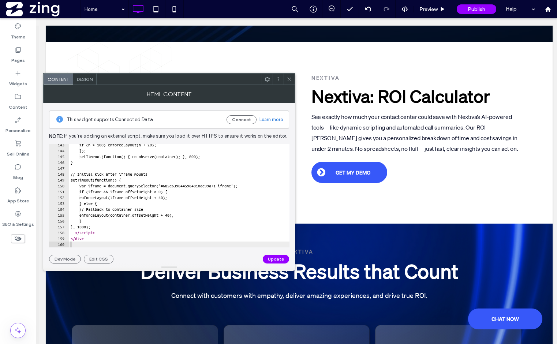
scroll to position [834, 0]
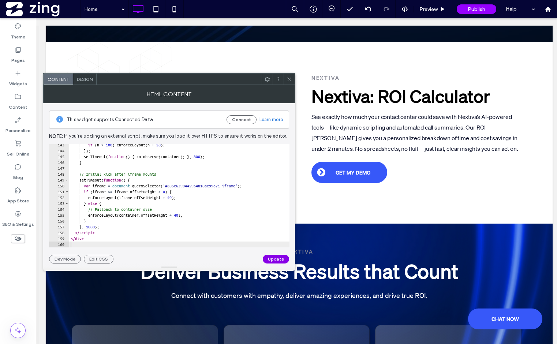
click at [274, 260] on button "Update" at bounding box center [276, 259] width 26 height 9
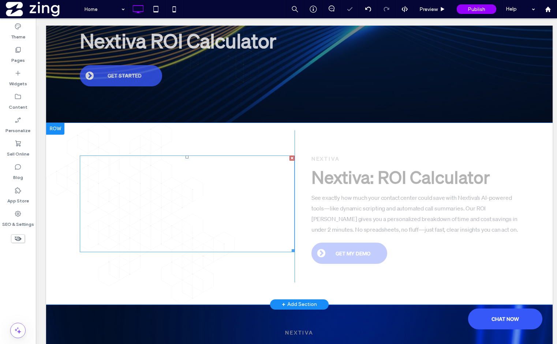
scroll to position [181, 0]
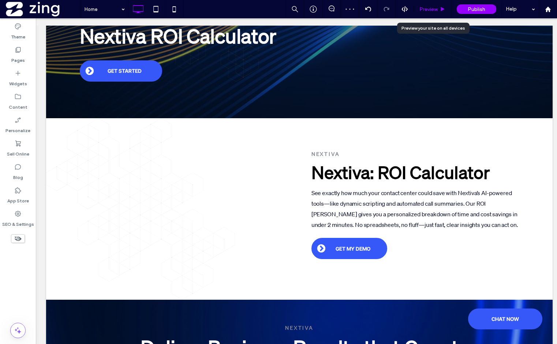
click at [431, 10] on span "Preview" at bounding box center [429, 9] width 18 height 6
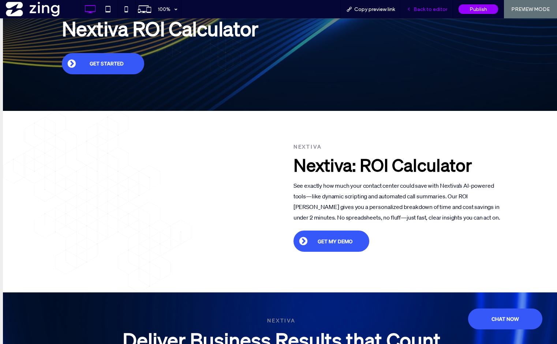
click at [434, 7] on span "Back to editor" at bounding box center [431, 9] width 34 height 6
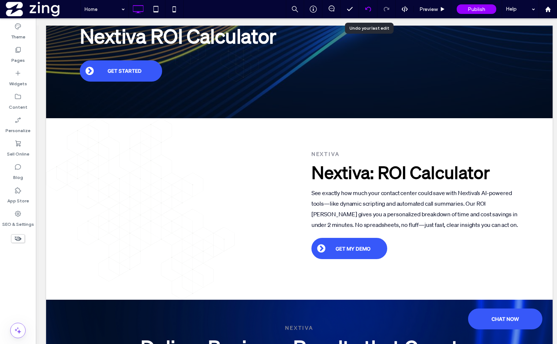
click at [367, 9] on use at bounding box center [368, 9] width 6 height 5
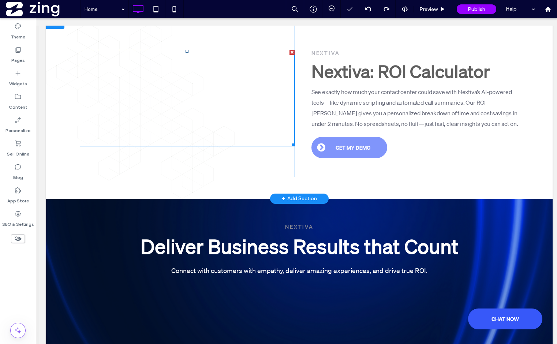
scroll to position [281, 0]
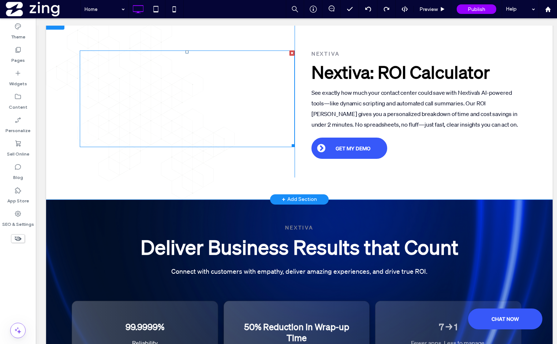
click at [188, 107] on span at bounding box center [187, 99] width 215 height 97
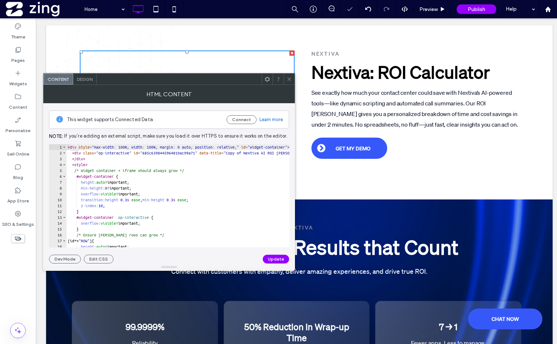
click at [210, 190] on div "< div style = "max-width: 100%; width: 100%; margin: 0 auto; position: relative…" at bounding box center [334, 201] width 536 height 115
type textarea "********* *******"
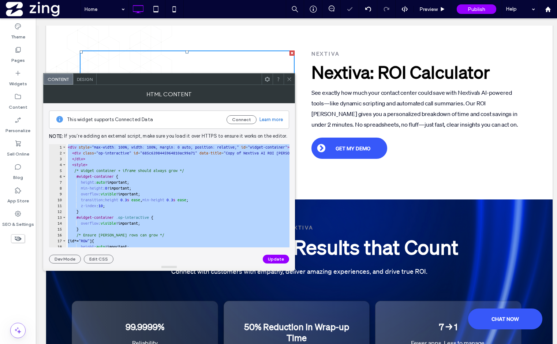
paste textarea "Cursor at row 137"
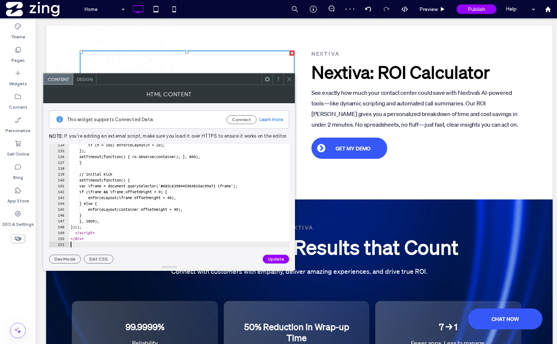
scroll to position [781, 0]
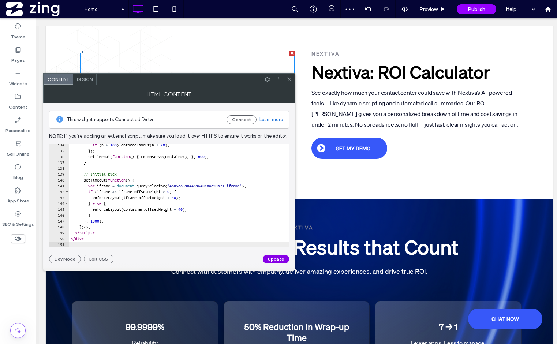
click at [274, 257] on button "Update" at bounding box center [276, 259] width 26 height 9
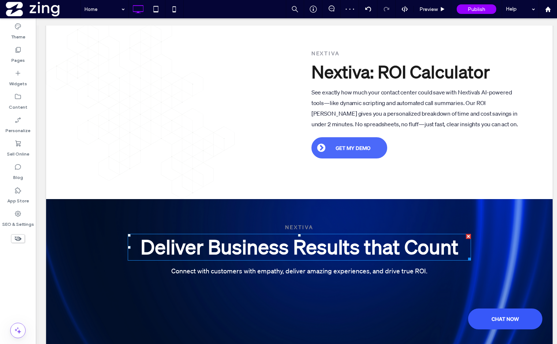
scroll to position [292, 0]
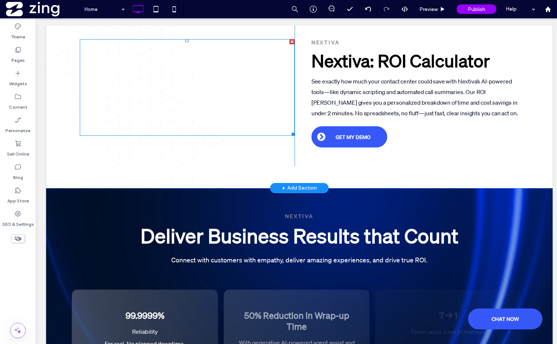
click at [225, 81] on span at bounding box center [187, 87] width 215 height 97
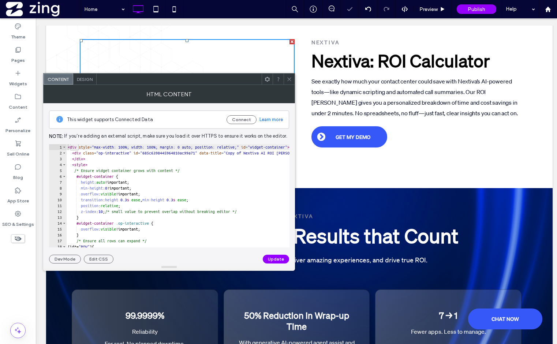
click at [289, 78] on use at bounding box center [289, 79] width 4 height 4
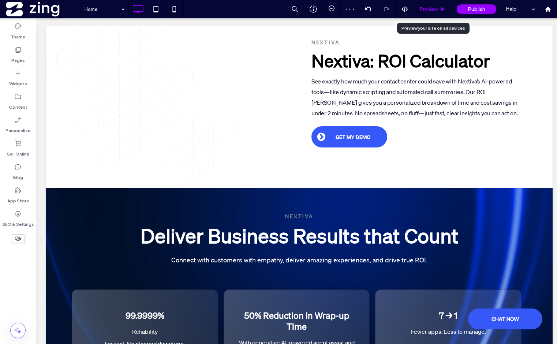
click at [436, 5] on div "Preview" at bounding box center [432, 9] width 37 height 18
click at [437, 9] on span "Preview" at bounding box center [429, 9] width 18 height 6
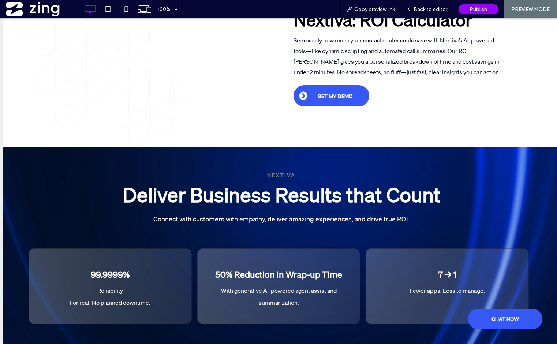
scroll to position [321, 0]
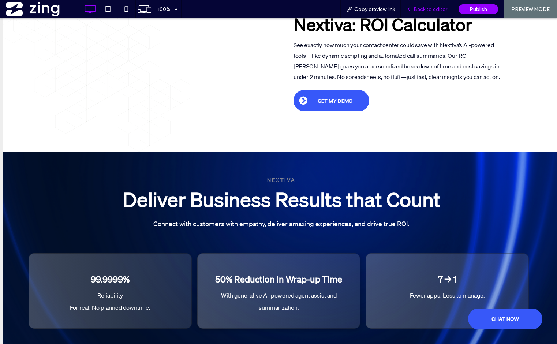
click at [432, 16] on div "Back to editor" at bounding box center [427, 9] width 52 height 18
click at [429, 12] on div "Back to editor" at bounding box center [427, 9] width 52 height 18
click at [427, 10] on span "Back to editor" at bounding box center [431, 9] width 34 height 6
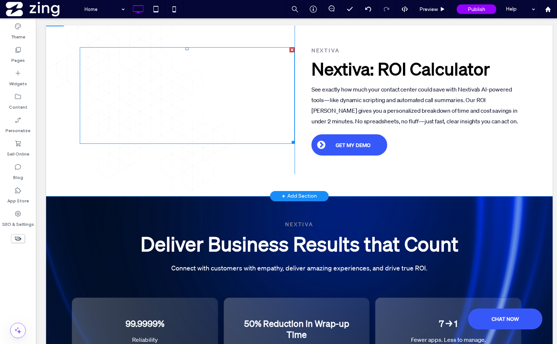
scroll to position [272, 0]
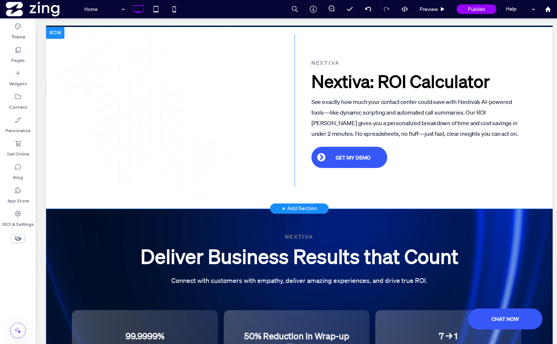
click at [60, 33] on div at bounding box center [55, 33] width 18 height 12
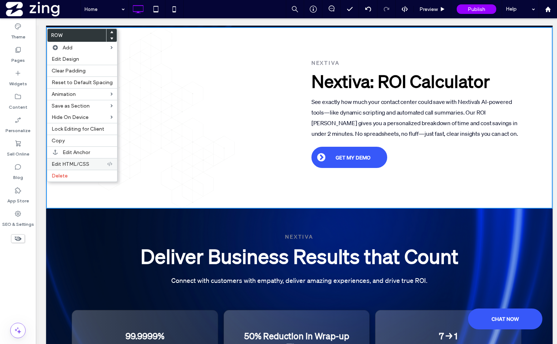
click at [89, 162] on label "Edit HTML/CSS" at bounding box center [79, 164] width 55 height 6
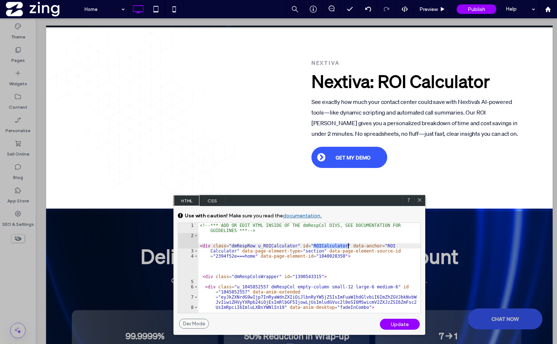
drag, startPoint x: 313, startPoint y: 247, endPoint x: 347, endPoint y: 246, distance: 34.4
click at [347, 246] on div "<!-- *** ADD OR EDIT HTML INSIDE OF THE dmRespCol DIVS, SEE DOCUMENTATION FOR G…" at bounding box center [309, 281] width 222 height 116
drag, startPoint x: 350, startPoint y: 246, endPoint x: 300, endPoint y: 245, distance: 50.2
click at [300, 245] on div "<!-- *** ADD OR EDIT HTML INSIDE OF THE dmRespCol DIVS, SEE DOCUMENTATION FOR G…" at bounding box center [309, 281] width 222 height 116
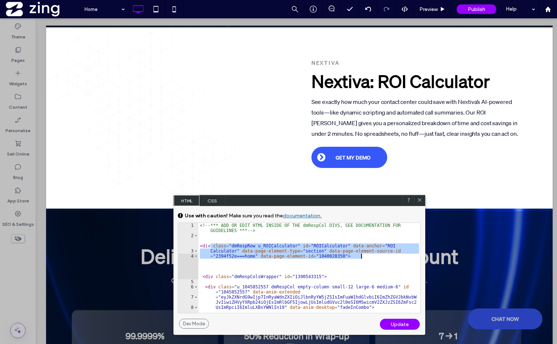
drag, startPoint x: 200, startPoint y: 245, endPoint x: 361, endPoint y: 256, distance: 161.5
click at [361, 256] on div "<!-- *** ADD OR EDIT HTML INSIDE OF THE dmRespCol DIVS, SEE DOCUMENTATION FOR G…" at bounding box center [309, 281] width 222 height 116
click at [362, 258] on div "<!-- *** ADD OR EDIT HTML INSIDE OF THE dmRespCol DIVS, SEE DOCUMENTATION FOR G…" at bounding box center [309, 281] width 222 height 116
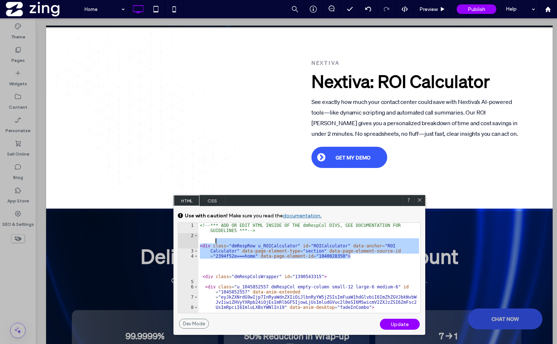
drag, startPoint x: 350, startPoint y: 256, endPoint x: 215, endPoint y: 240, distance: 135.3
click at [215, 240] on div "<!-- *** ADD OR EDIT HTML INSIDE OF THE dmRespCol DIVS, SEE DOCUMENTATION FOR G…" at bounding box center [309, 281] width 222 height 116
type textarea "**********"
click at [418, 201] on icon at bounding box center [419, 199] width 5 height 5
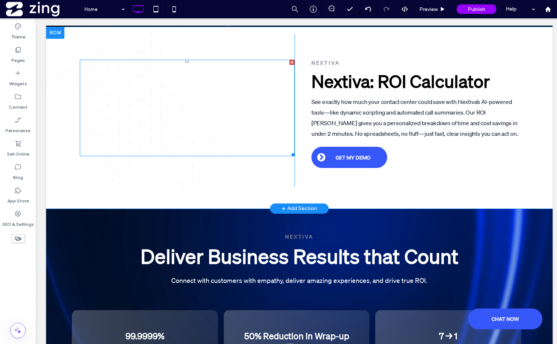
click at [186, 106] on span at bounding box center [187, 108] width 215 height 97
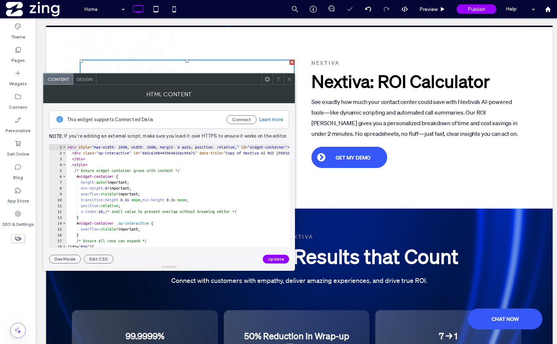
click at [157, 173] on div "< div style = "max-width: 100%; width: 100%; margin: 0 auto; position: relative…" at bounding box center [334, 201] width 536 height 115
type textarea "********* *******"
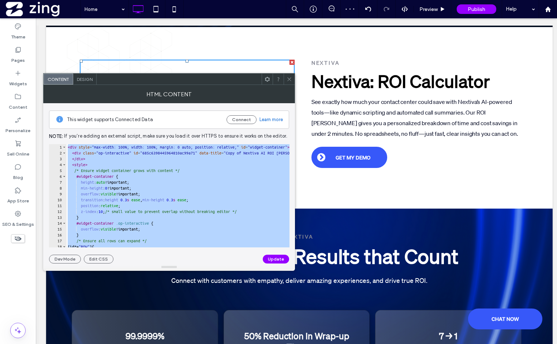
paste textarea "Cursor at row 130"
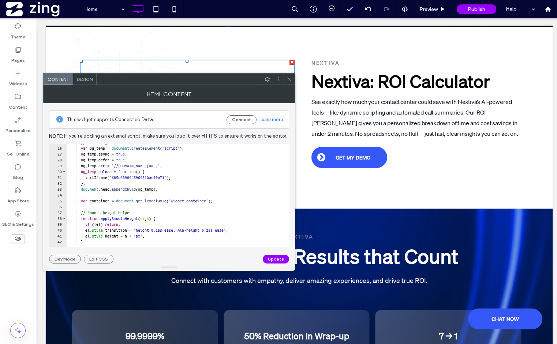
scroll to position [0, 0]
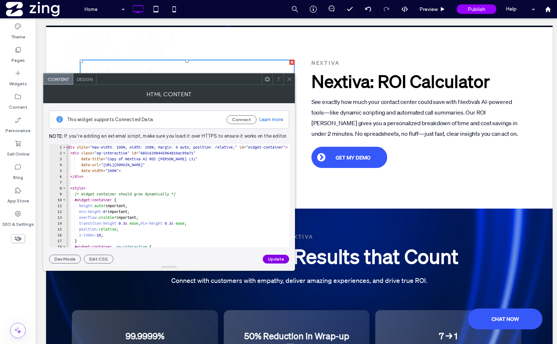
click at [278, 259] on button "Update" at bounding box center [276, 259] width 26 height 9
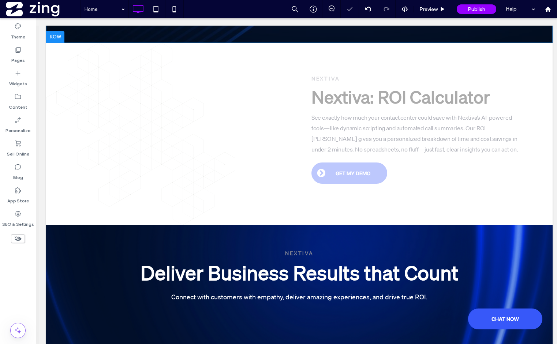
scroll to position [257, 0]
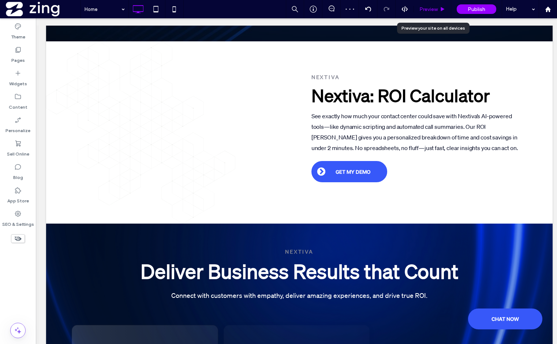
click at [432, 5] on div "Preview" at bounding box center [432, 9] width 37 height 18
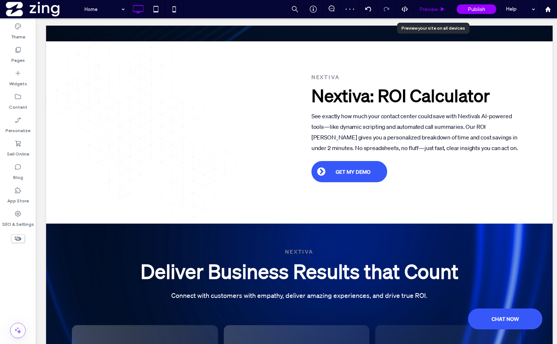
click at [428, 10] on span "Preview" at bounding box center [429, 9] width 18 height 6
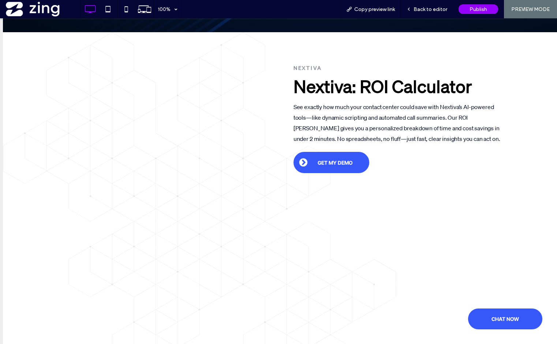
scroll to position [254, 0]
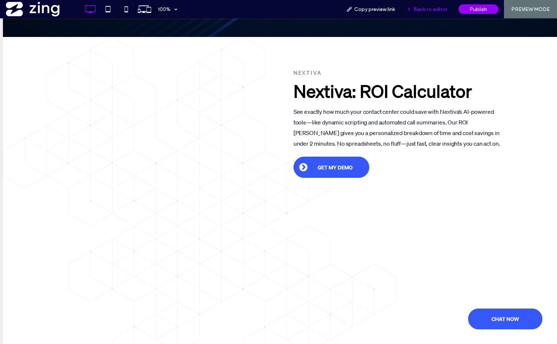
click at [428, 4] on div "Back to editor" at bounding box center [427, 9] width 52 height 18
click at [428, 11] on span "Back to editor" at bounding box center [431, 9] width 34 height 6
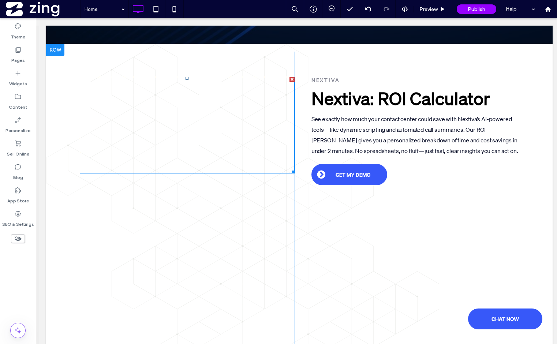
click at [200, 114] on span at bounding box center [187, 125] width 215 height 97
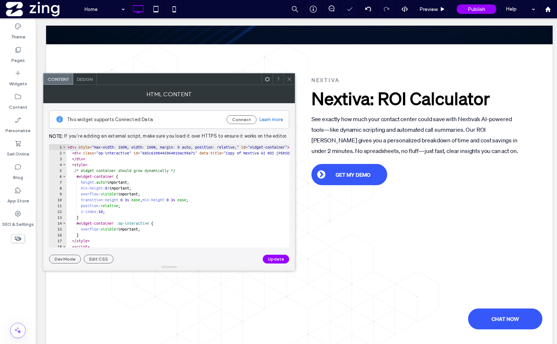
click at [289, 79] on icon at bounding box center [289, 79] width 5 height 5
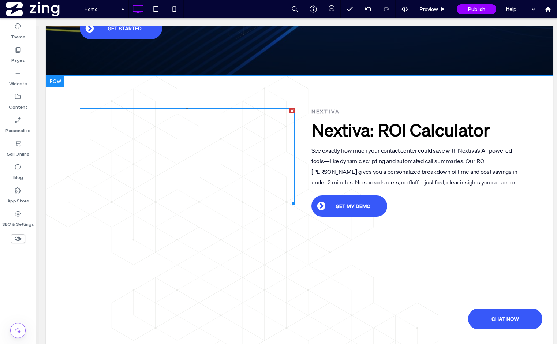
scroll to position [222, 0]
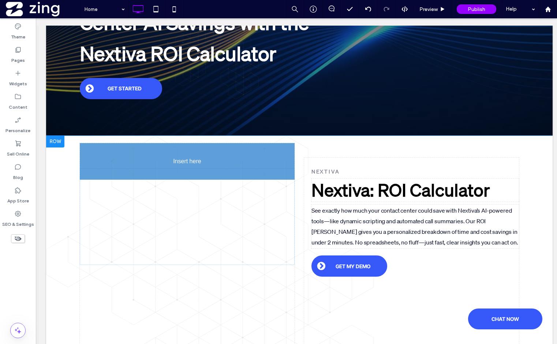
drag, startPoint x: 196, startPoint y: 115, endPoint x: 162, endPoint y: 208, distance: 99.2
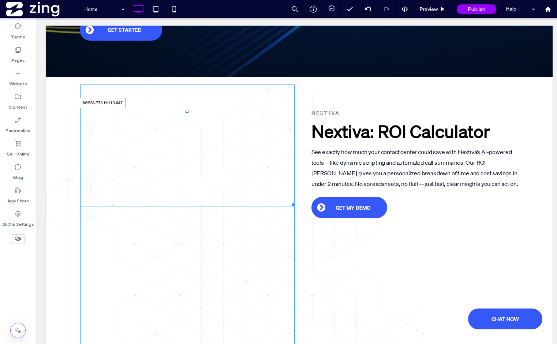
drag, startPoint x: 290, startPoint y: 205, endPoint x: 291, endPoint y: 152, distance: 53.1
click at [291, 201] on div at bounding box center [291, 203] width 5 height 5
click at [302, 226] on div "W:586.773 H:319.047 Button Click To Paste nextiva Nextiva: ROI Calculator See e…" at bounding box center [299, 262] width 439 height 355
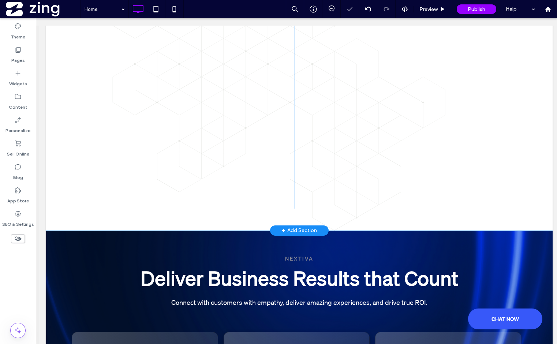
scroll to position [462, 0]
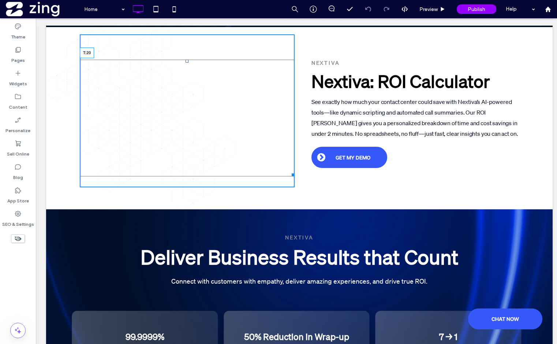
drag, startPoint x: 187, startPoint y: 64, endPoint x: 186, endPoint y: 46, distance: 18.0
click at [186, 60] on div "T:20" at bounding box center [187, 118] width 215 height 117
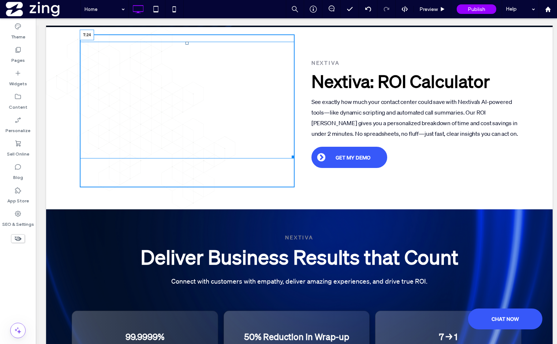
click at [189, 45] on div at bounding box center [187, 43] width 3 height 3
